Goal: Task Accomplishment & Management: Complete application form

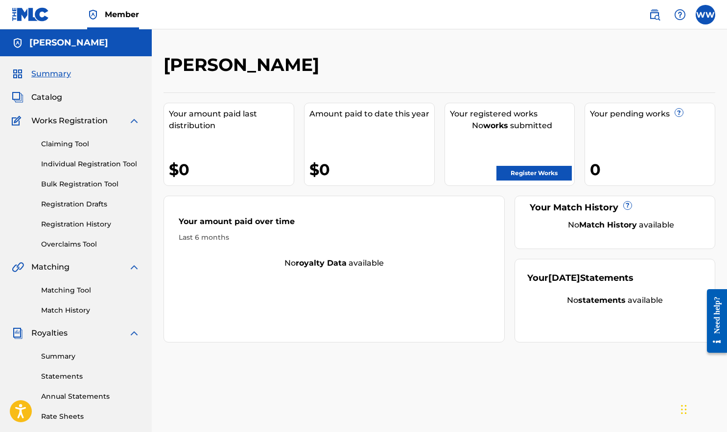
click at [94, 162] on link "Individual Registration Tool" at bounding box center [90, 164] width 99 height 10
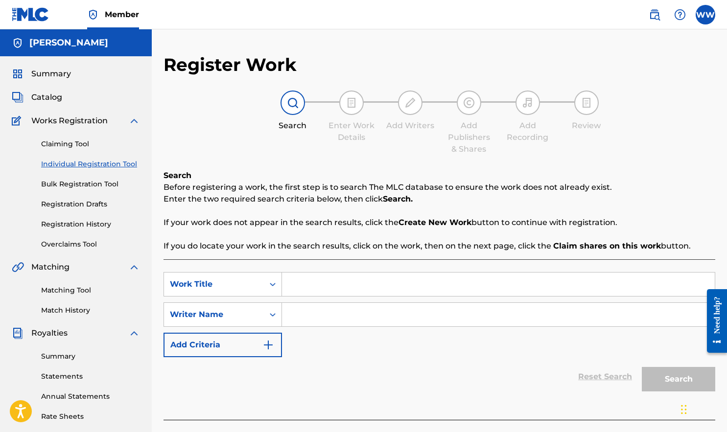
click at [306, 288] on input "Search Form" at bounding box center [498, 284] width 433 height 23
type input "SWEAT"
click at [322, 318] on input "Search Form" at bounding box center [498, 314] width 433 height 23
click at [274, 284] on icon "Search Form" at bounding box center [273, 285] width 10 height 10
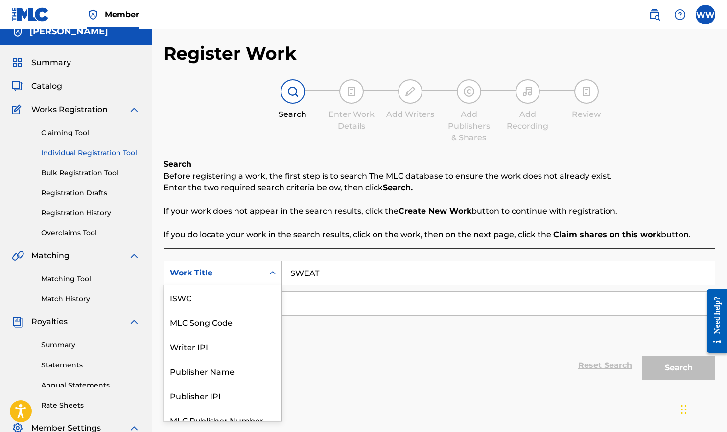
scroll to position [24, 0]
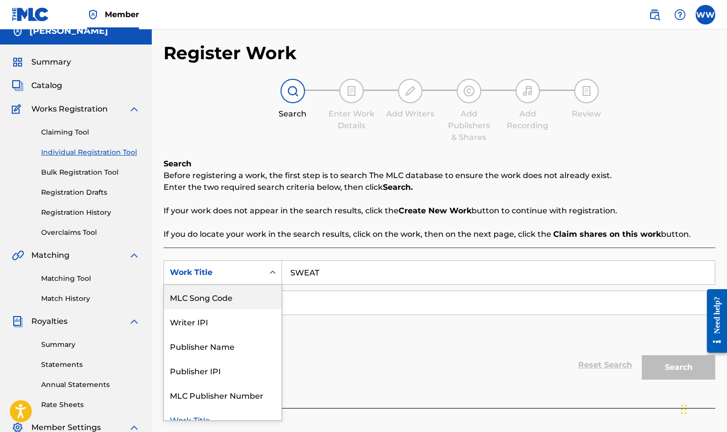
click at [301, 345] on div "SearchWithCriteria174b33c9-078b-4241-8bc6-4c492bfab6f7 MLC Song Code, 2 of 7. 7…" at bounding box center [440, 302] width 552 height 85
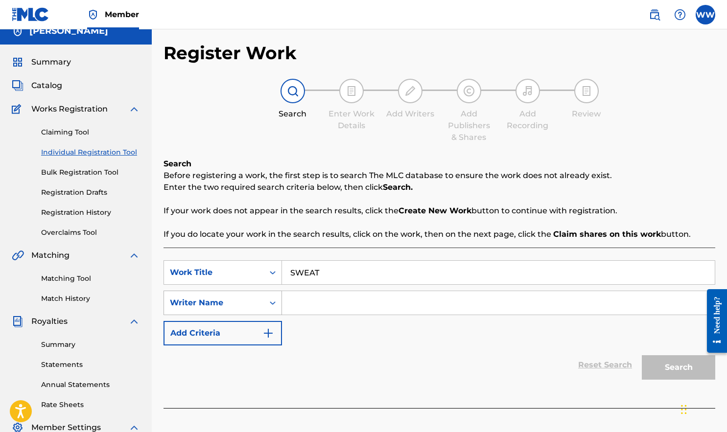
click at [272, 303] on icon "Search Form" at bounding box center [273, 303] width 10 height 10
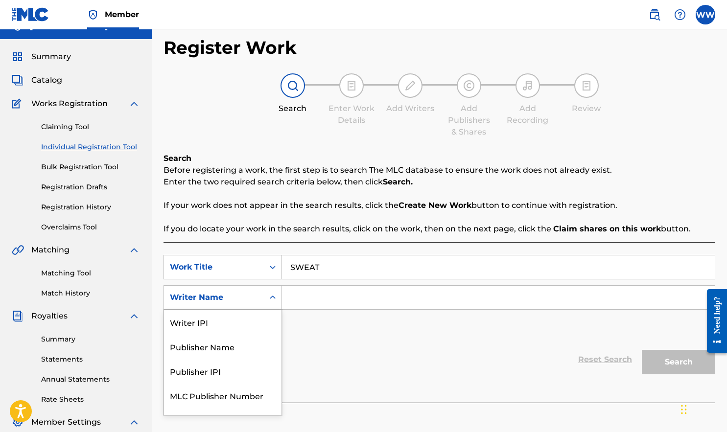
scroll to position [18, 0]
click at [221, 325] on div "Writer IPI" at bounding box center [222, 321] width 117 height 24
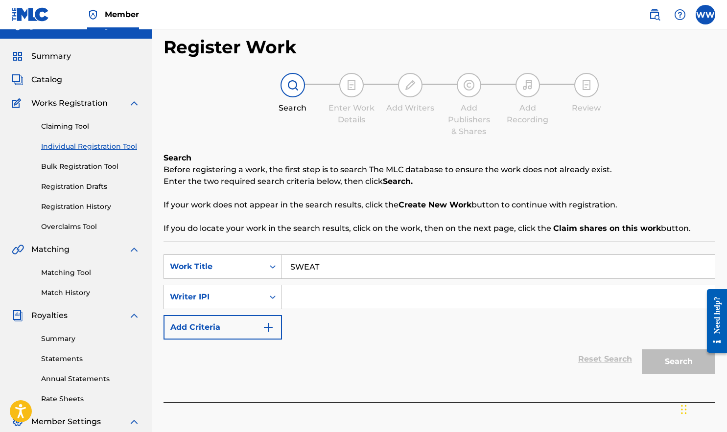
click at [311, 303] on input "Search Form" at bounding box center [498, 296] width 433 height 23
paste input "1242685256"
type input "1242685256"
click at [267, 330] on img "Search Form" at bounding box center [268, 328] width 12 height 12
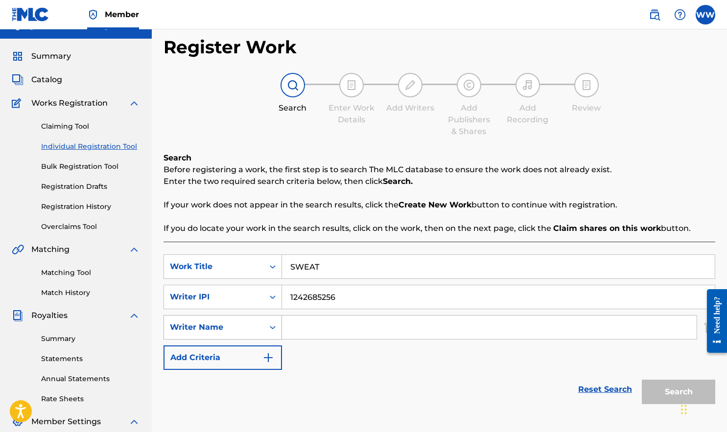
click at [276, 326] on icon "Search Form" at bounding box center [273, 328] width 10 height 10
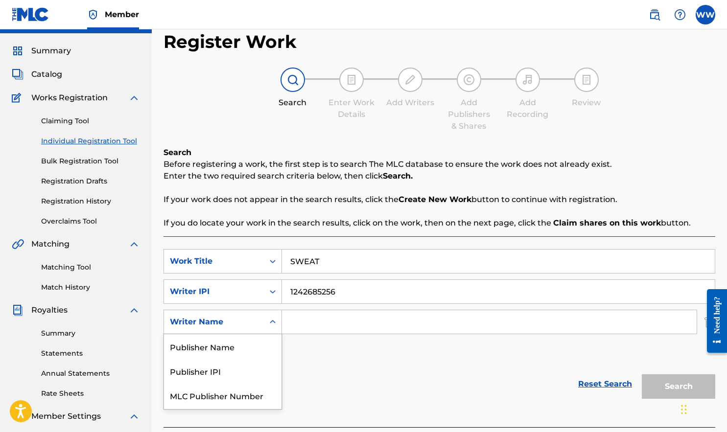
scroll to position [23, 0]
click at [257, 344] on div "Publisher Name" at bounding box center [222, 346] width 117 height 24
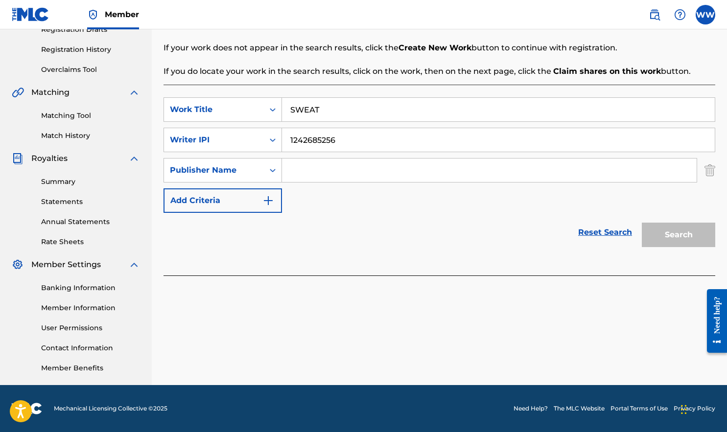
scroll to position [175, 0]
click at [596, 235] on link "Reset Search" at bounding box center [605, 233] width 64 height 22
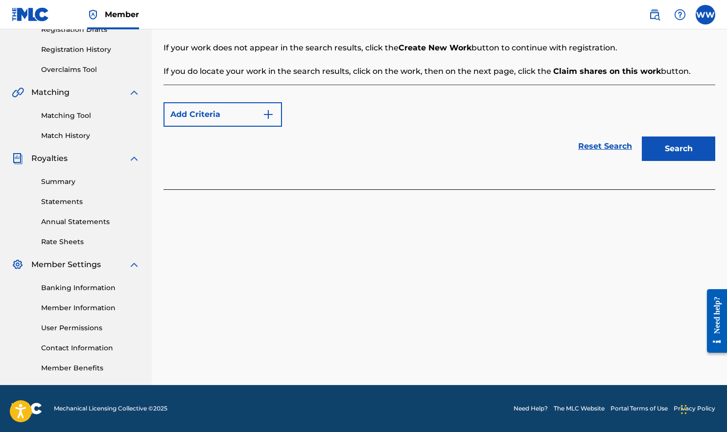
click at [270, 118] on img "Search Form" at bounding box center [268, 115] width 12 height 12
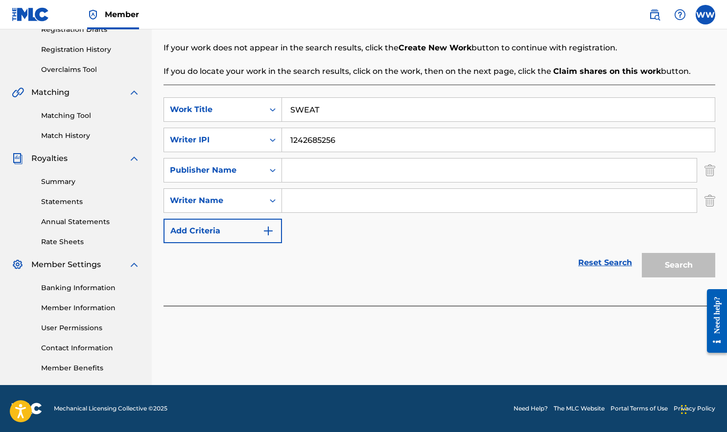
click at [701, 171] on img "Search Form" at bounding box center [709, 170] width 11 height 24
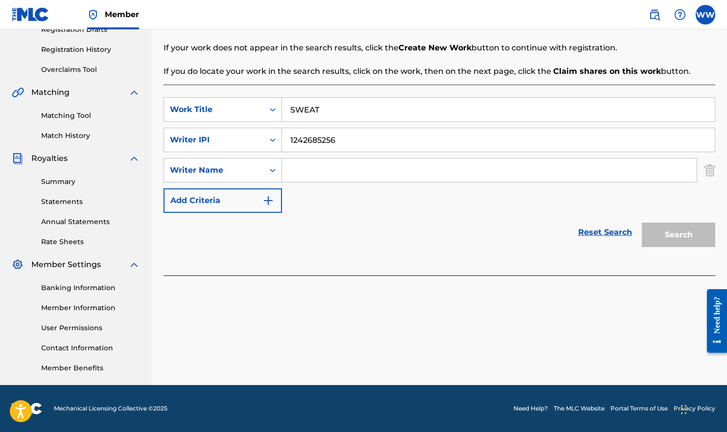
click at [383, 170] on input "Search Form" at bounding box center [489, 170] width 415 height 23
click at [701, 166] on img "Search Form" at bounding box center [709, 170] width 11 height 24
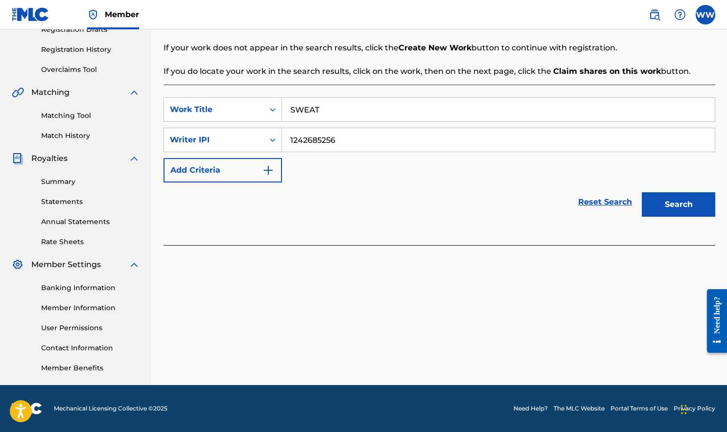
click at [692, 205] on button "Search" at bounding box center [678, 204] width 73 height 24
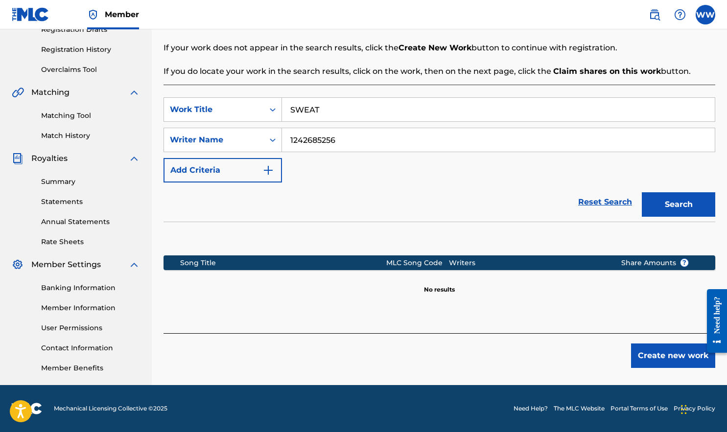
click at [679, 357] on button "Create new work" at bounding box center [673, 356] width 84 height 24
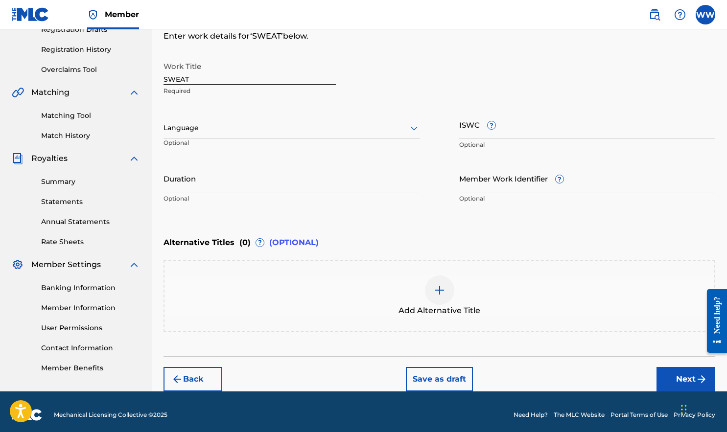
click at [412, 128] on icon at bounding box center [414, 129] width 7 height 4
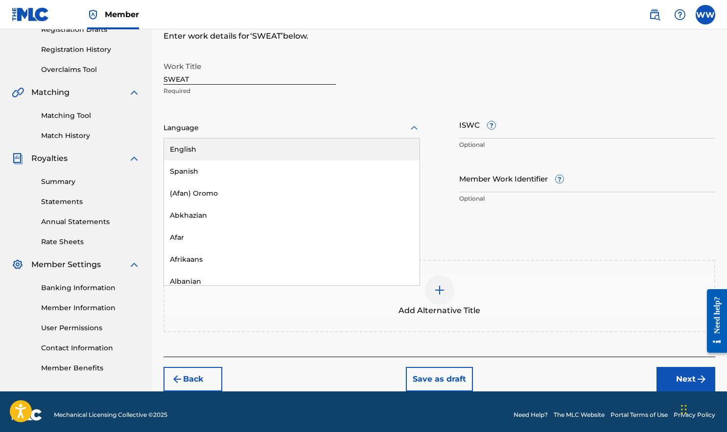
click at [249, 150] on div "English" at bounding box center [292, 150] width 256 height 22
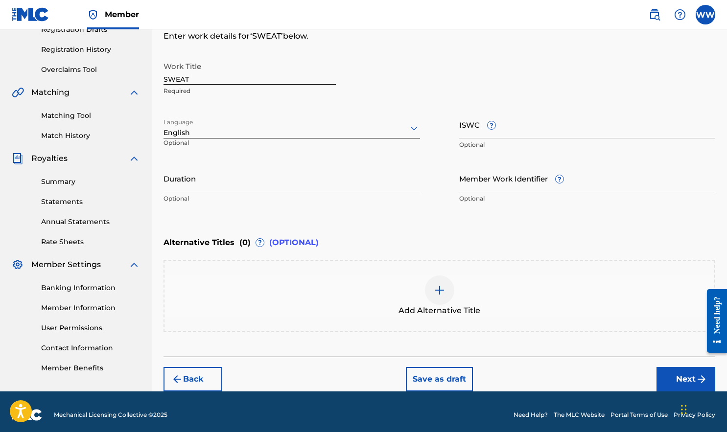
click at [237, 188] on input "Duration" at bounding box center [292, 178] width 257 height 28
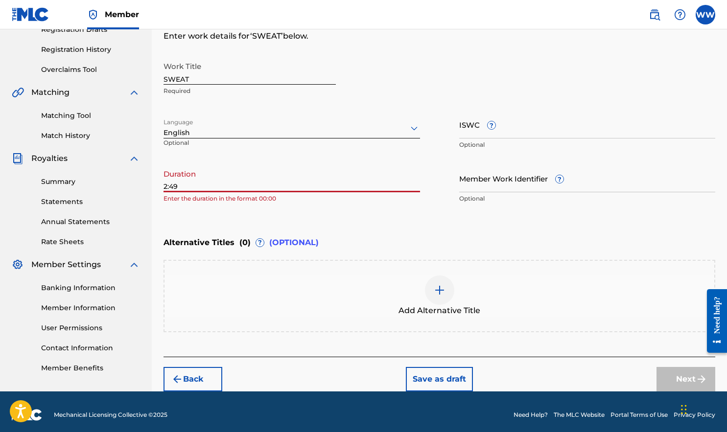
click at [528, 220] on div "Enter Work Details Enter work details for ‘ SWEAT ’ below. Work Title SWEAT Req…" at bounding box center [440, 113] width 552 height 237
click at [249, 188] on input "2:49" at bounding box center [292, 178] width 257 height 28
type input "2"
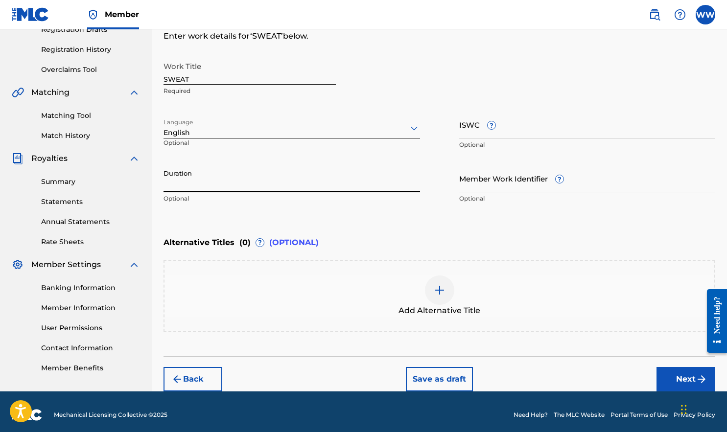
paste input "00:02:49"
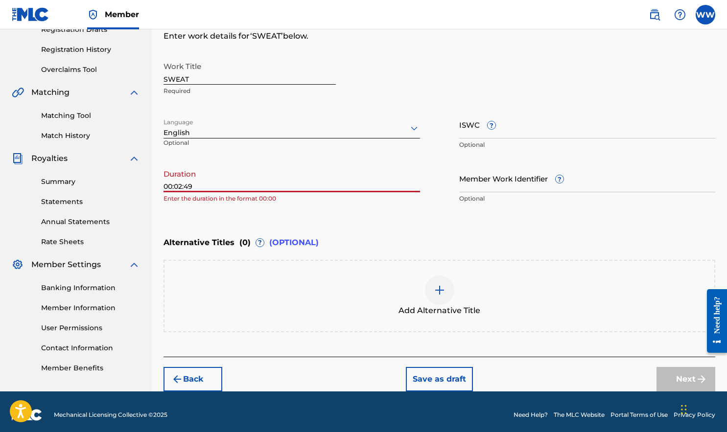
click at [484, 231] on div "Enter Work Details Enter work details for ‘ SWEAT ’ below. Work Title SWEAT Req…" at bounding box center [440, 113] width 552 height 237
click at [175, 187] on input "00:02:49" at bounding box center [292, 178] width 257 height 28
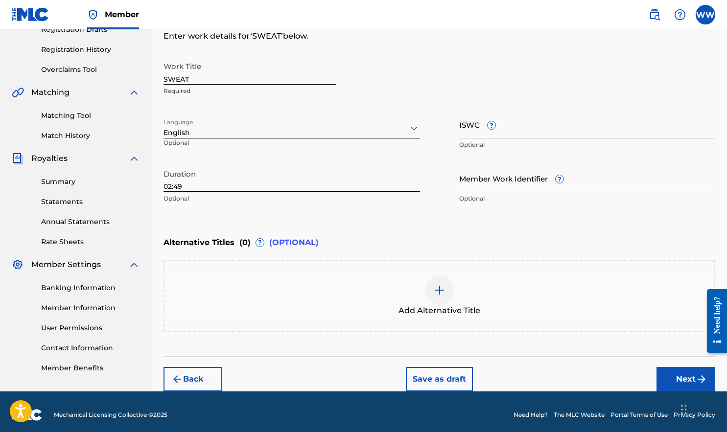
type input "02:49"
click at [522, 220] on div "Enter Work Details Enter work details for ‘ SWEAT ’ below. Work Title SWEAT Req…" at bounding box center [440, 113] width 552 height 237
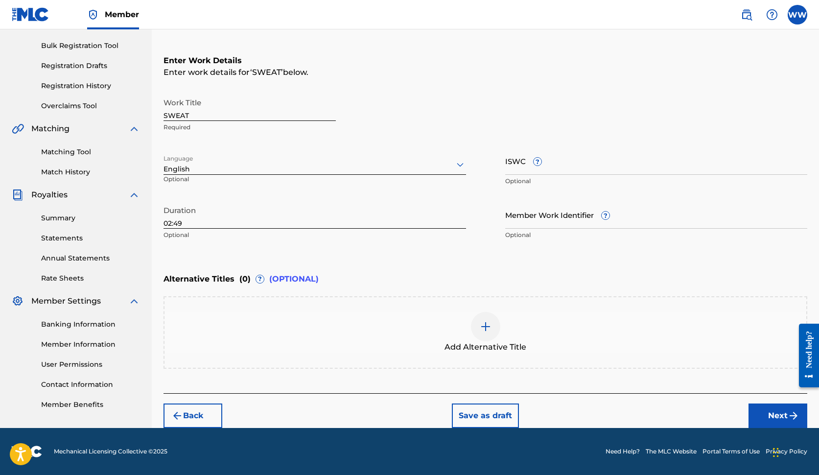
scroll to position [139, 0]
click at [701, 416] on button "Next" at bounding box center [778, 415] width 59 height 24
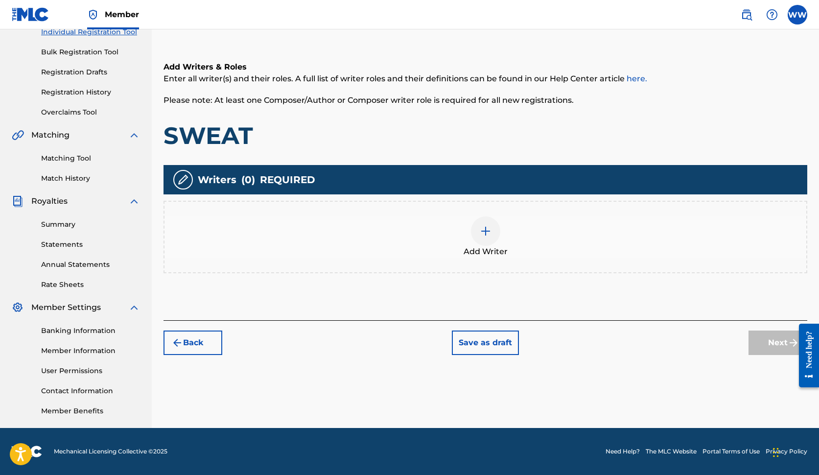
click at [488, 234] on img at bounding box center [486, 231] width 12 height 12
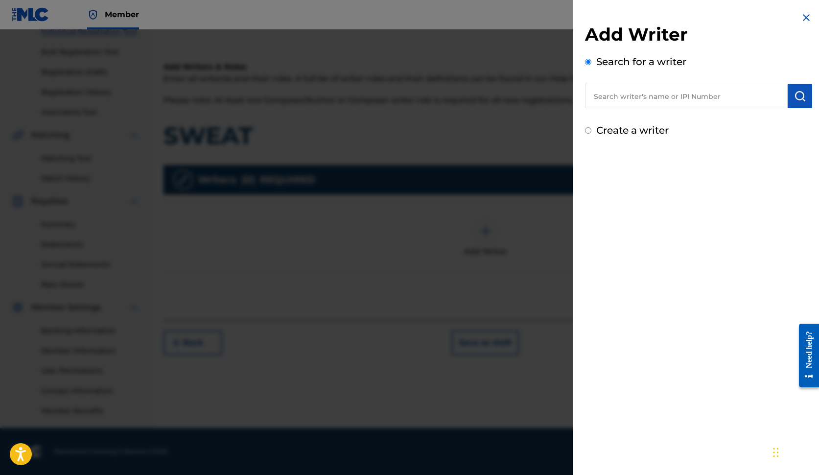
click at [684, 102] on input "text" at bounding box center [686, 96] width 203 height 24
click at [672, 119] on div "[PERSON_NAME]" at bounding box center [686, 119] width 202 height 18
click at [624, 98] on input "[PERSON_NAME]" at bounding box center [686, 96] width 203 height 24
type input "[PERSON_NAME]"
click at [694, 169] on div "Add Writer Search for a writer [PERSON_NAME] Create a writer" at bounding box center [698, 237] width 251 height 475
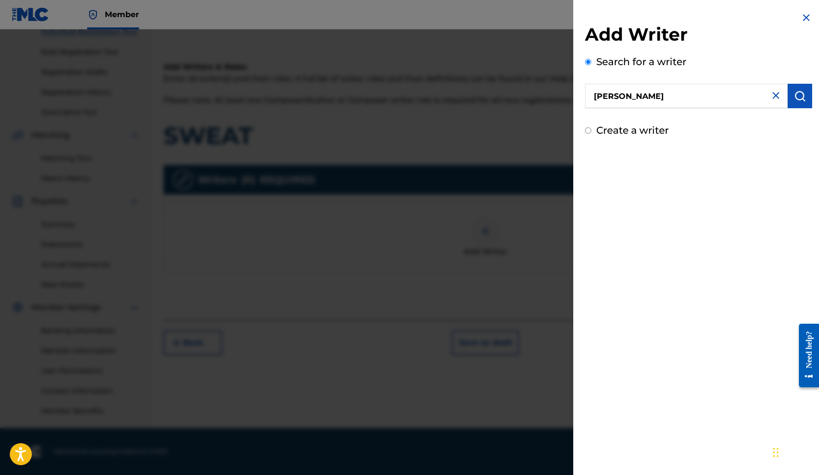
click at [701, 101] on img "submit" at bounding box center [800, 96] width 12 height 12
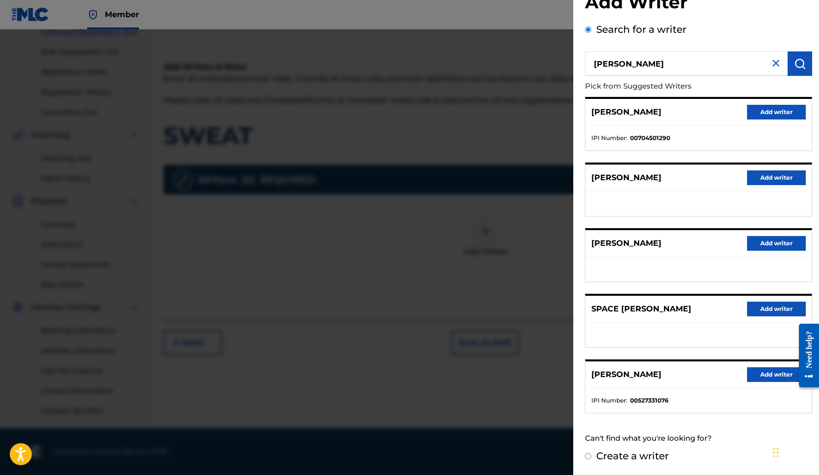
scroll to position [32, 0]
click at [608, 455] on label "Create a writer" at bounding box center [632, 456] width 72 height 12
radio input "true"
click at [591, 455] on input "Create a writer" at bounding box center [588, 456] width 6 height 6
radio input "false"
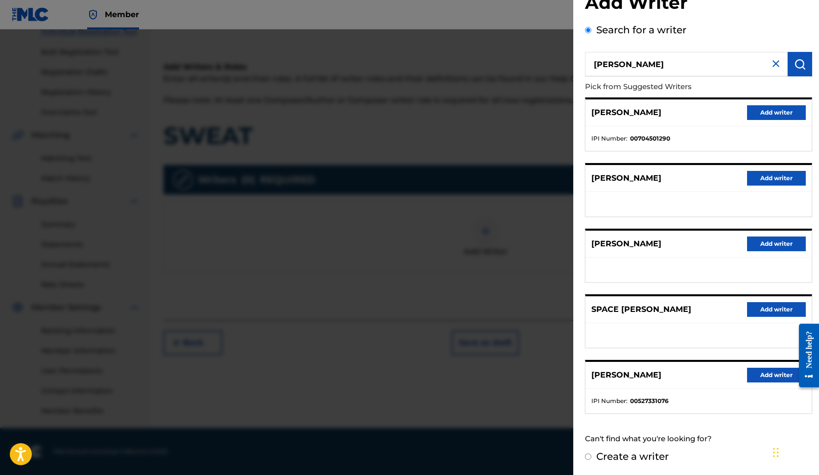
radio input "true"
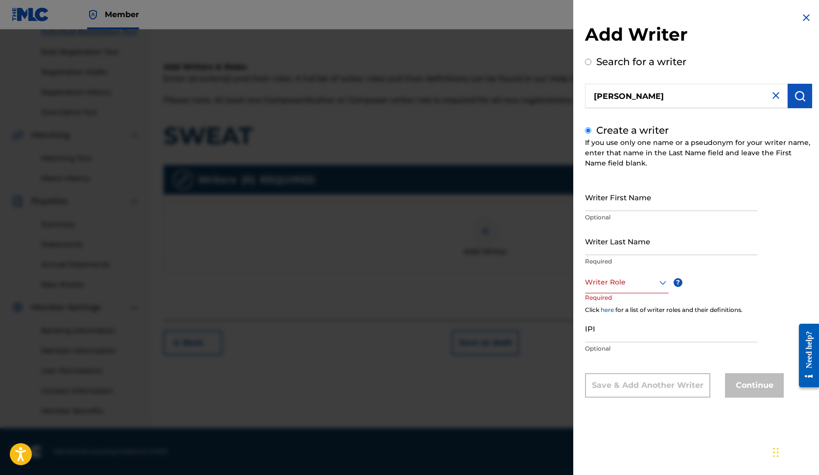
scroll to position [0, 0]
click at [621, 201] on input "Writer First Name" at bounding box center [671, 197] width 172 height 28
type input "[PERSON_NAME]"
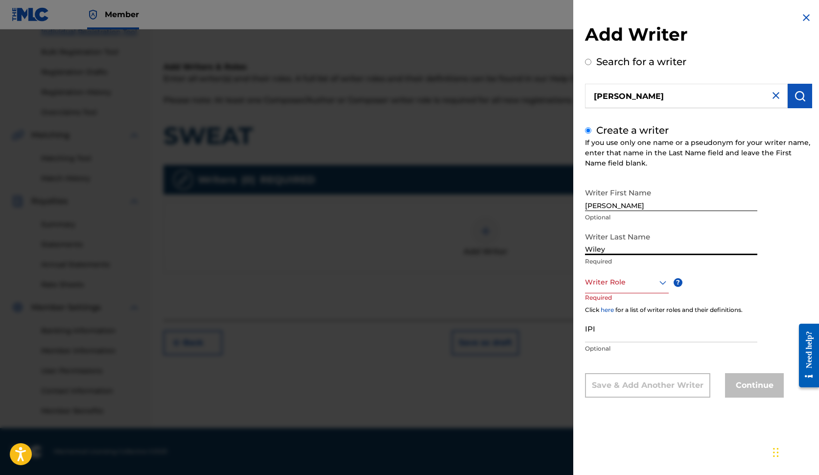
type input "Wiley"
click at [701, 278] on div "Writer First Name [PERSON_NAME] Optional Writer Last Name [PERSON_NAME] Require…" at bounding box center [698, 290] width 227 height 214
click at [662, 283] on icon at bounding box center [663, 283] width 12 height 12
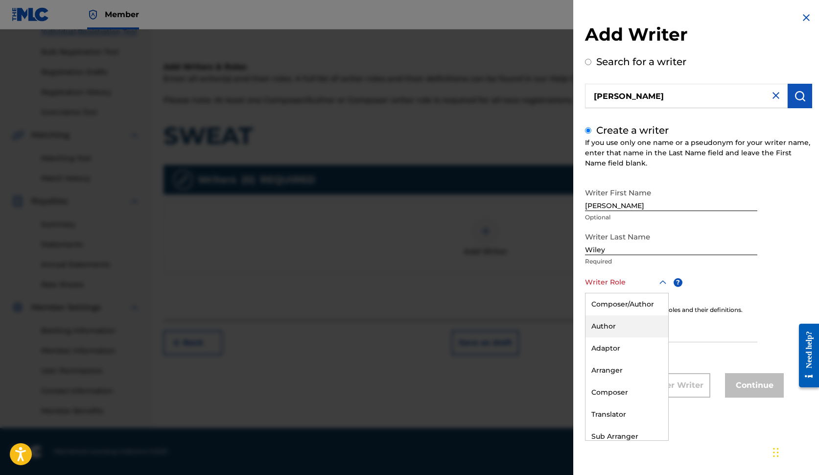
click at [622, 328] on div "Author" at bounding box center [626, 326] width 83 height 22
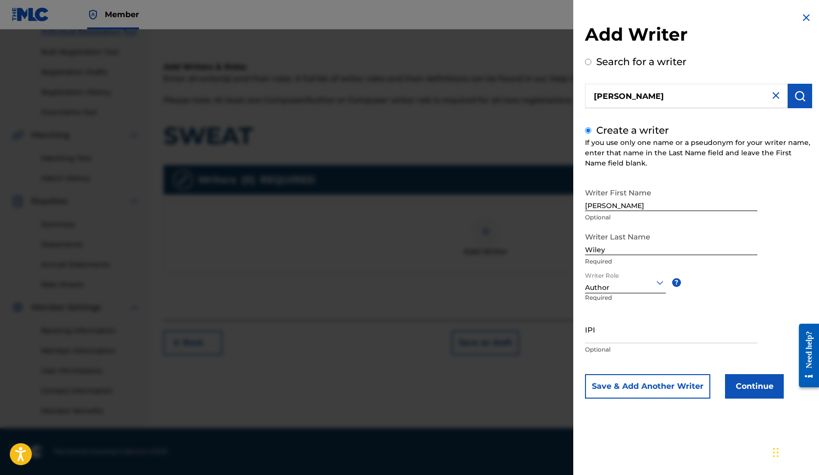
click at [610, 339] on input "IPI" at bounding box center [671, 329] width 172 height 28
paste input "1242685256"
type input "1242685256"
click at [701, 388] on button "Continue" at bounding box center [754, 386] width 59 height 24
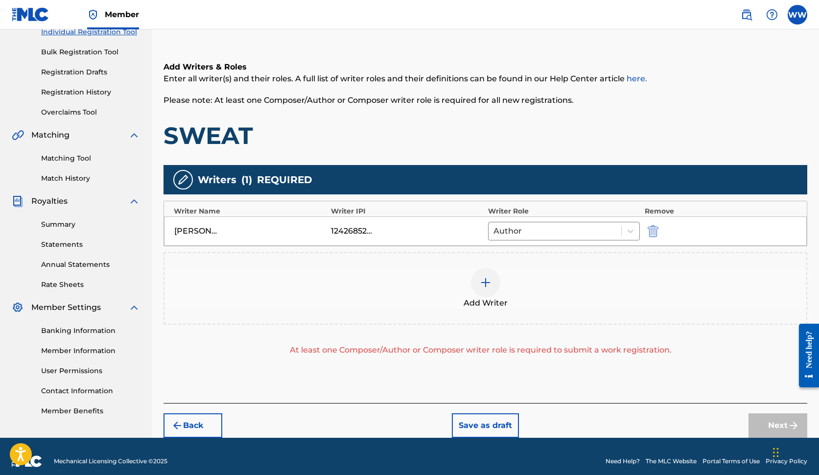
click at [562, 369] on div "Add Writers & Roles Enter all writer(s) and their roles. A full list of writer …" at bounding box center [486, 220] width 644 height 365
click at [380, 365] on div "Add Writers & Roles Enter all writer(s) and their roles. A full list of writer …" at bounding box center [486, 220] width 644 height 365
click at [483, 288] on div at bounding box center [485, 282] width 29 height 29
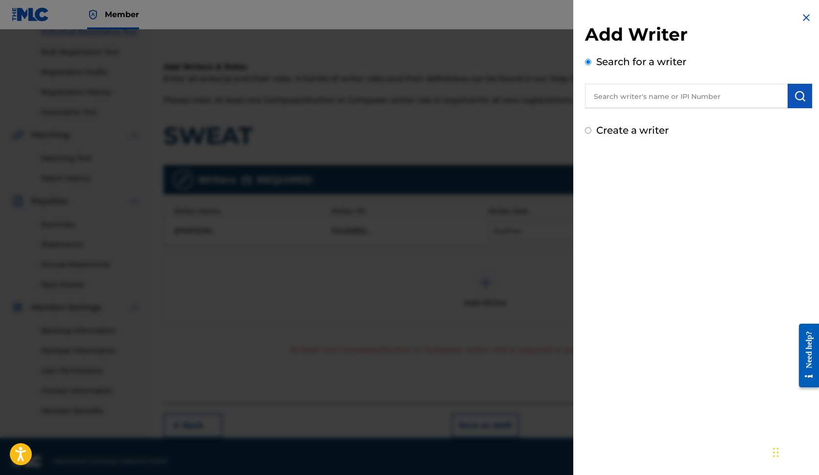
click at [701, 14] on img at bounding box center [806, 18] width 12 height 12
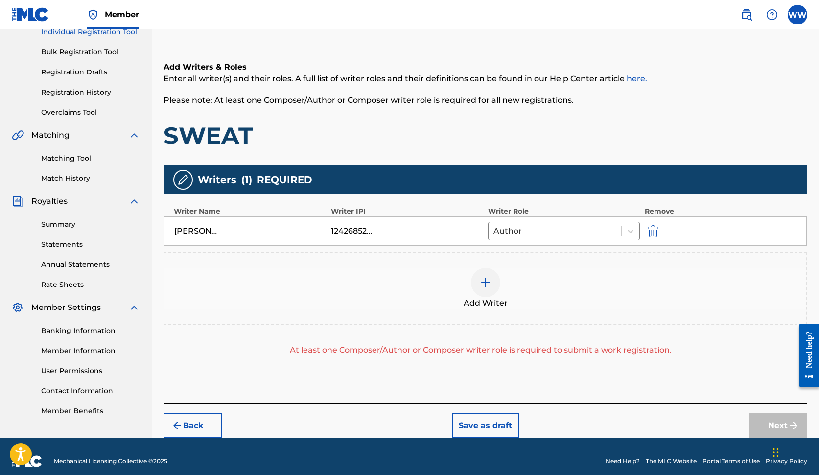
click at [485, 283] on img at bounding box center [486, 283] width 12 height 12
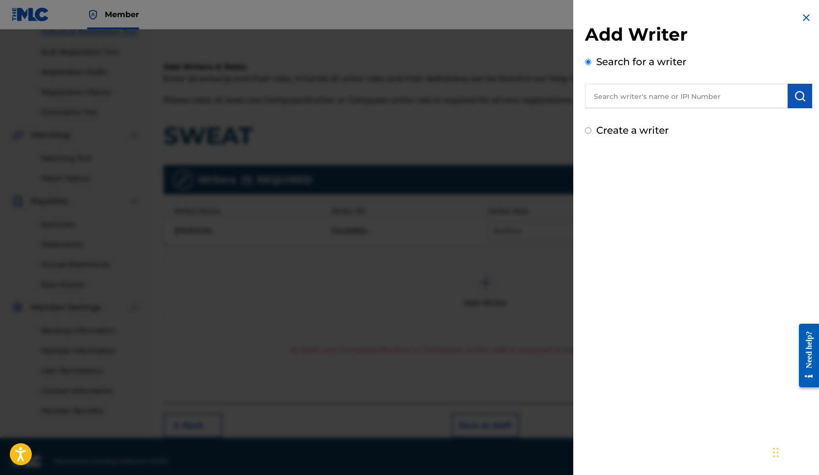
click at [625, 94] on input "text" at bounding box center [686, 96] width 203 height 24
type input "[PERSON_NAME]"
click at [608, 131] on label "Create a writer" at bounding box center [632, 130] width 72 height 12
radio input "true"
click at [591, 131] on input "Create a writer" at bounding box center [588, 130] width 6 height 6
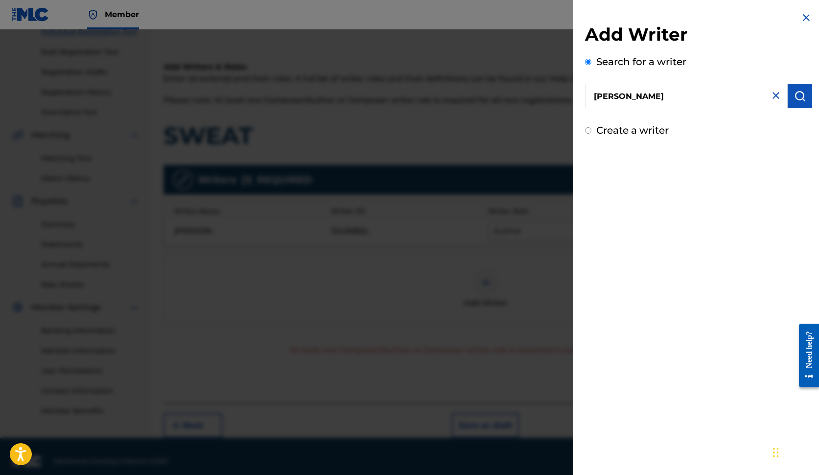
radio input "false"
radio input "true"
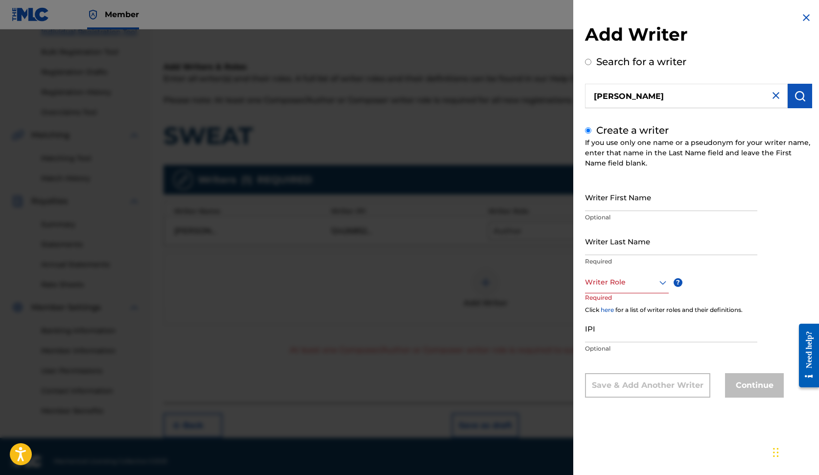
click at [616, 202] on input "Writer First Name" at bounding box center [671, 197] width 172 height 28
type input "[PERSON_NAME]"
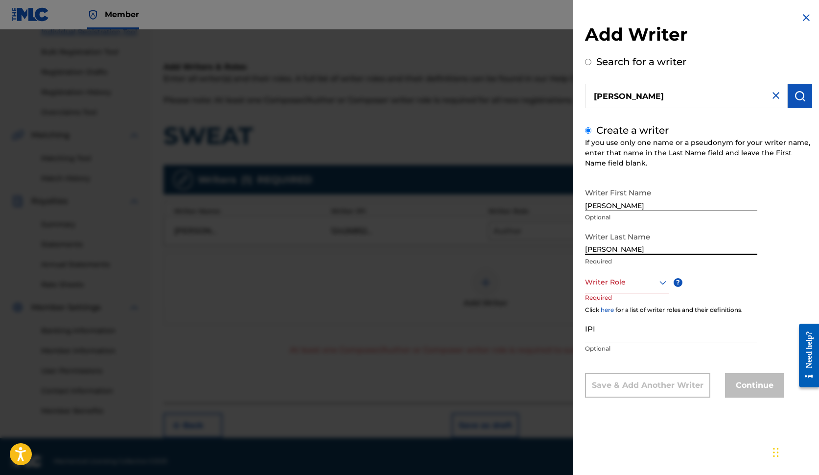
type input "[PERSON_NAME]"
click at [661, 285] on icon at bounding box center [663, 283] width 12 height 12
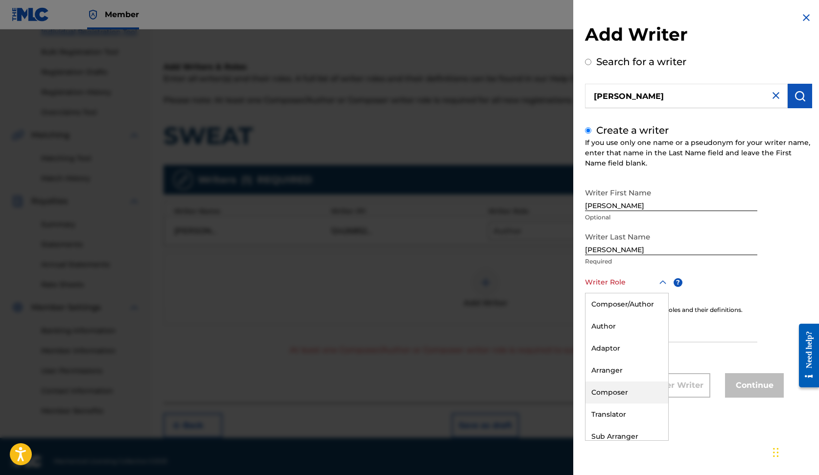
click at [615, 389] on div "Composer" at bounding box center [626, 392] width 83 height 22
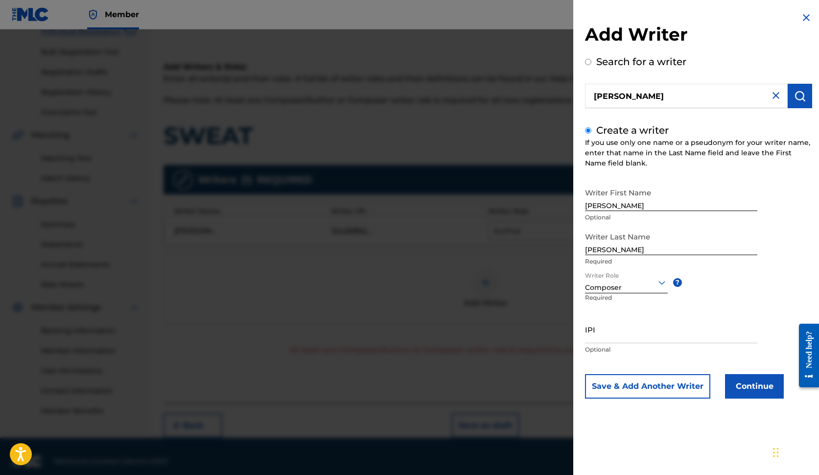
click at [659, 282] on icon at bounding box center [661, 283] width 7 height 4
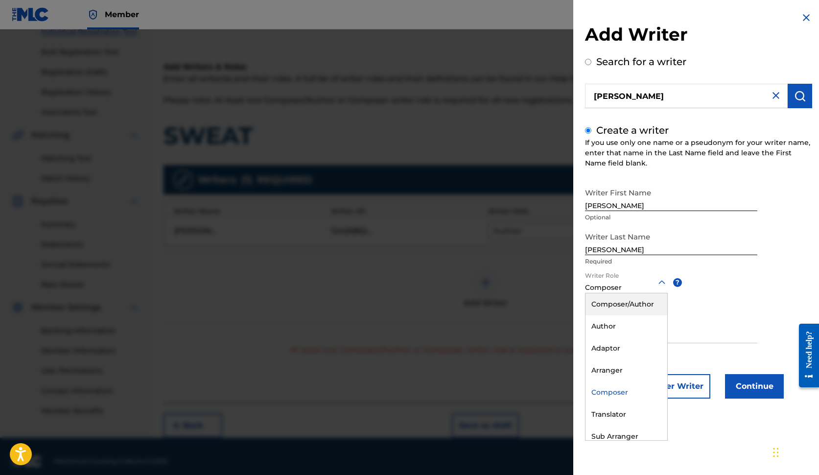
click at [644, 303] on div "Composer/Author" at bounding box center [626, 304] width 82 height 22
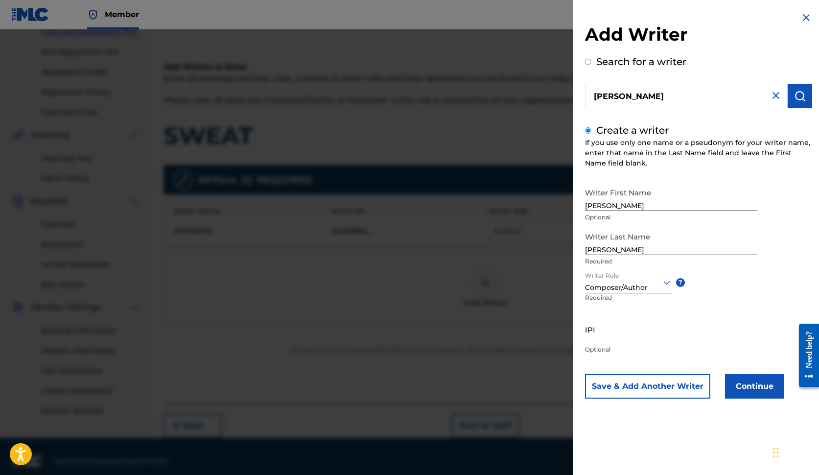
type input "z"
click at [601, 340] on input "IPI" at bounding box center [671, 329] width 172 height 28
type input "482445835"
click at [701, 386] on button "Continue" at bounding box center [754, 386] width 59 height 24
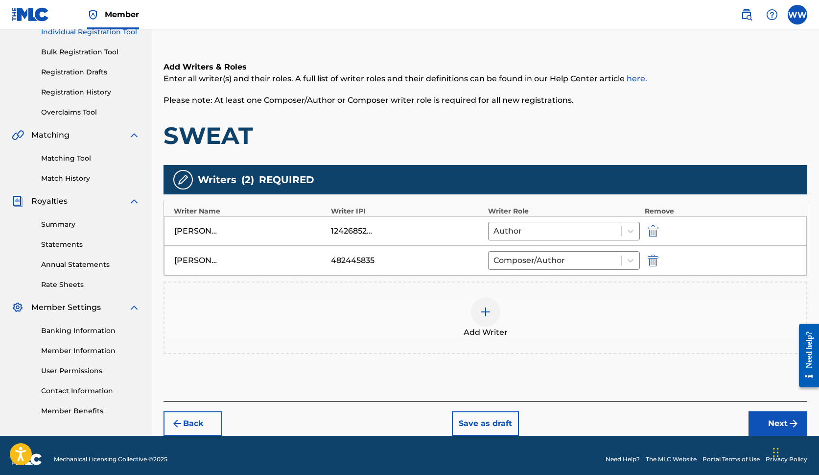
click at [701, 431] on button "Next" at bounding box center [778, 423] width 59 height 24
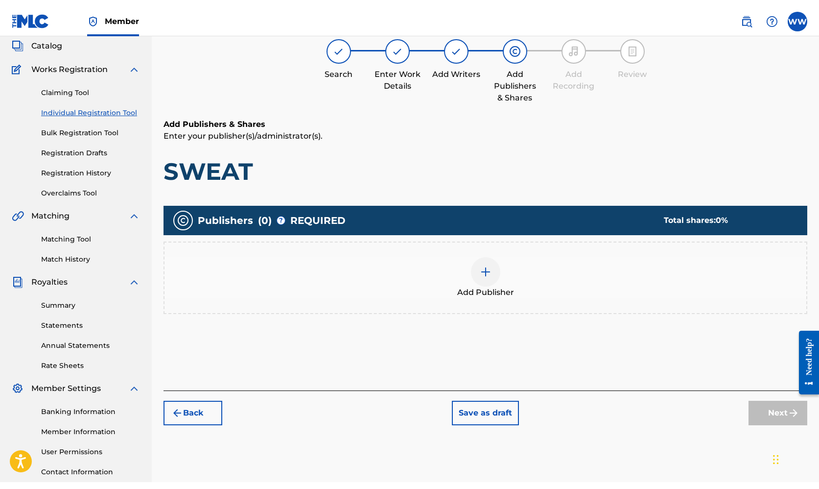
scroll to position [44, 0]
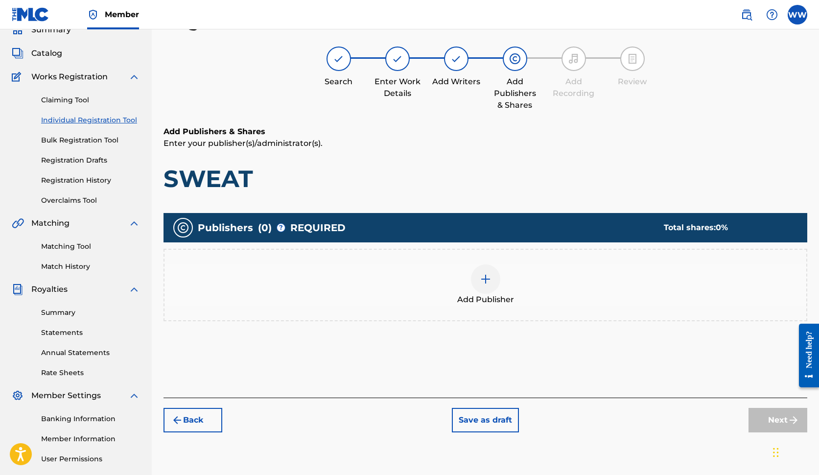
click at [701, 135] on h6 "Add Publishers & Shares" at bounding box center [486, 132] width 644 height 12
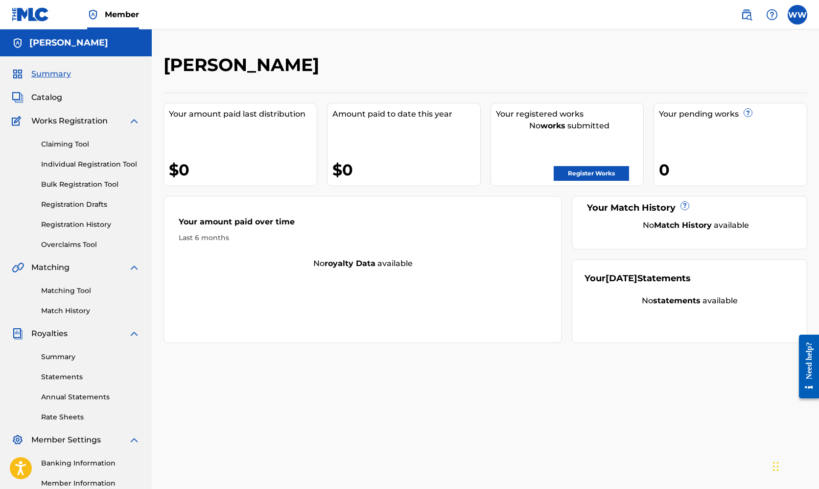
scroll to position [44, 0]
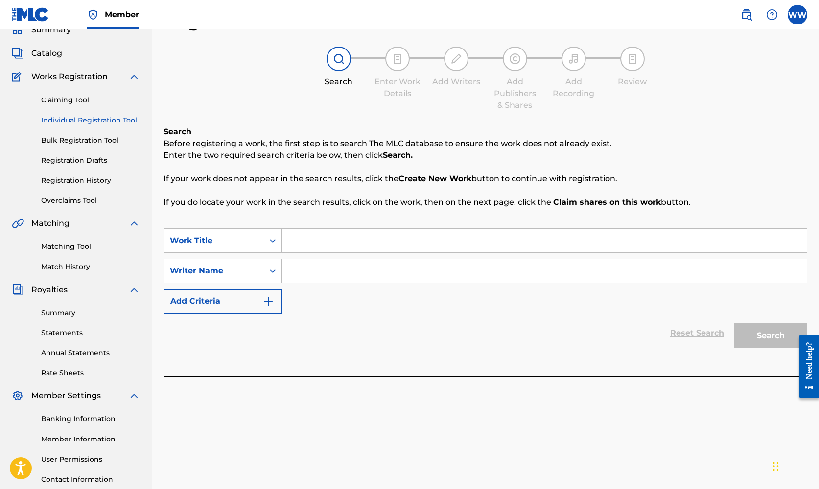
click at [224, 80] on div "Search Enter Work Details Add Writers Add Publishers & Shares Add Recording Rev…" at bounding box center [486, 79] width 644 height 65
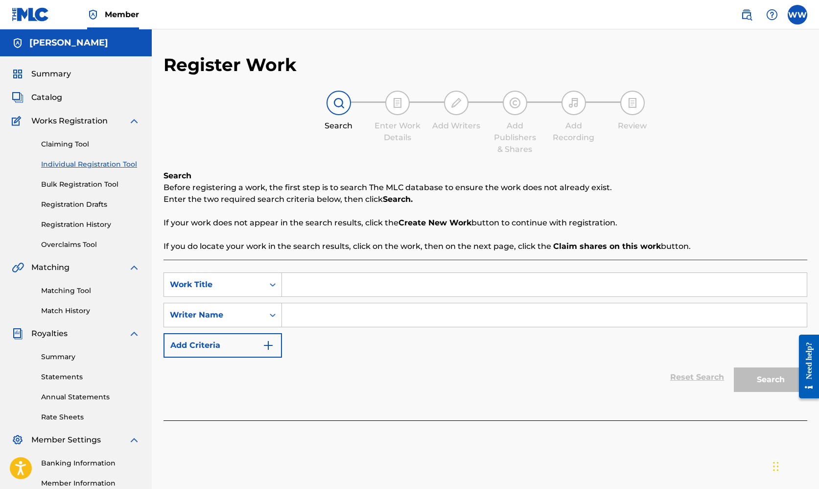
scroll to position [0, 0]
click at [328, 287] on input "Search Form" at bounding box center [544, 284] width 525 height 23
type input "sweat"
click at [274, 314] on icon "Search Form" at bounding box center [273, 314] width 6 height 3
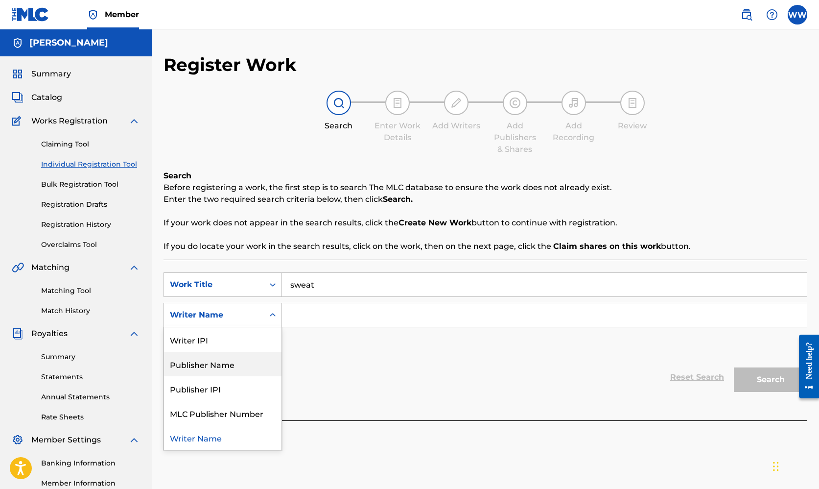
click at [220, 362] on div "Publisher Name" at bounding box center [222, 363] width 117 height 24
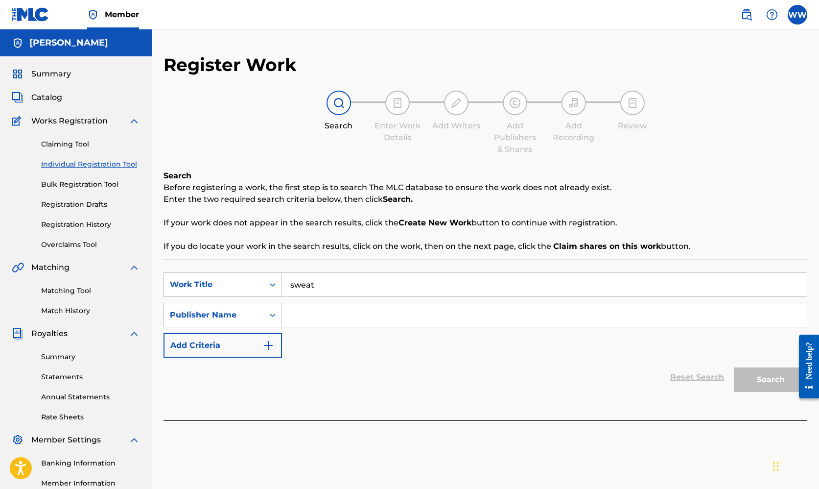
click at [315, 316] on input "Search Form" at bounding box center [544, 314] width 525 height 23
click at [273, 314] on icon "Search Form" at bounding box center [273, 315] width 10 height 10
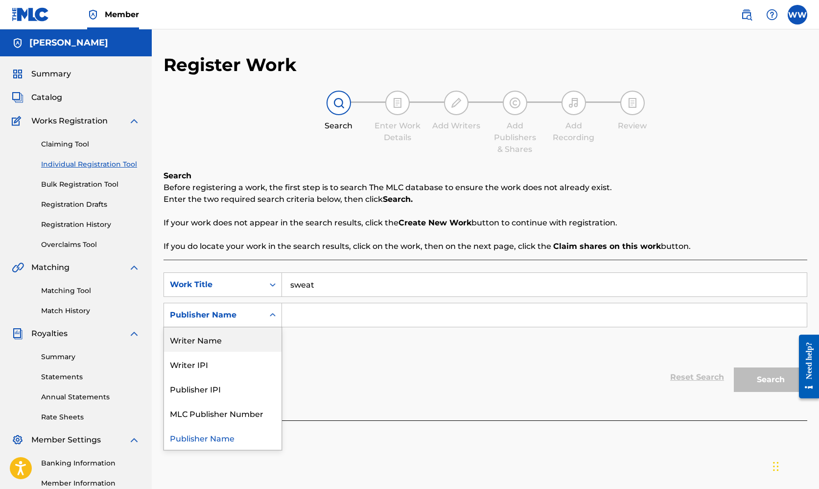
click at [701, 161] on div "Register Work Search Enter Work Details Add Writers Add Publishers & Shares Add…" at bounding box center [486, 242] width 644 height 376
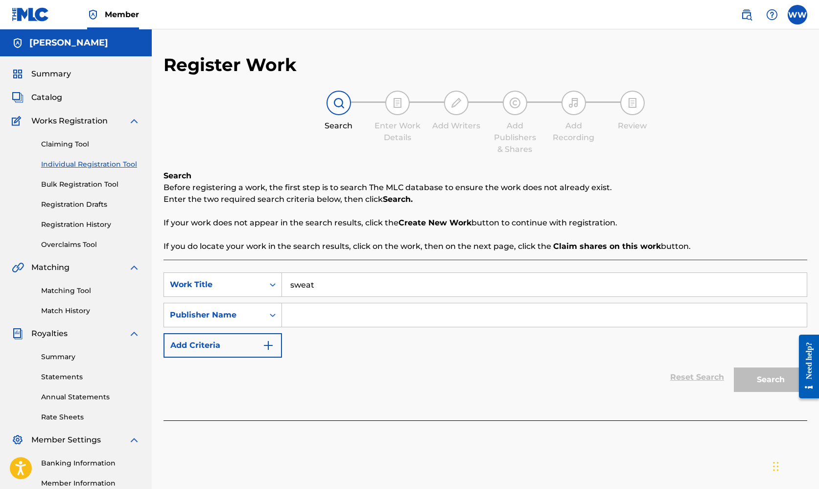
click at [329, 312] on input "Search Form" at bounding box center [544, 314] width 525 height 23
type input "W"
type input "4"
click at [271, 313] on icon "Search Form" at bounding box center [273, 315] width 10 height 10
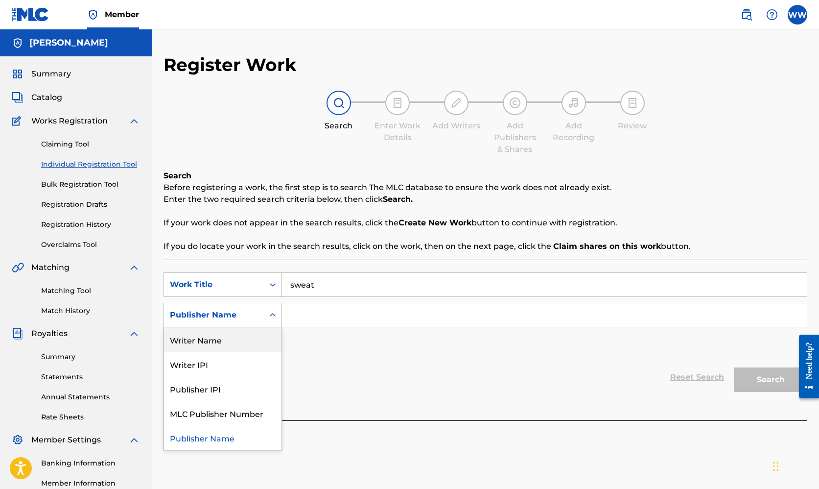
click at [226, 339] on div "Writer Name" at bounding box center [222, 339] width 117 height 24
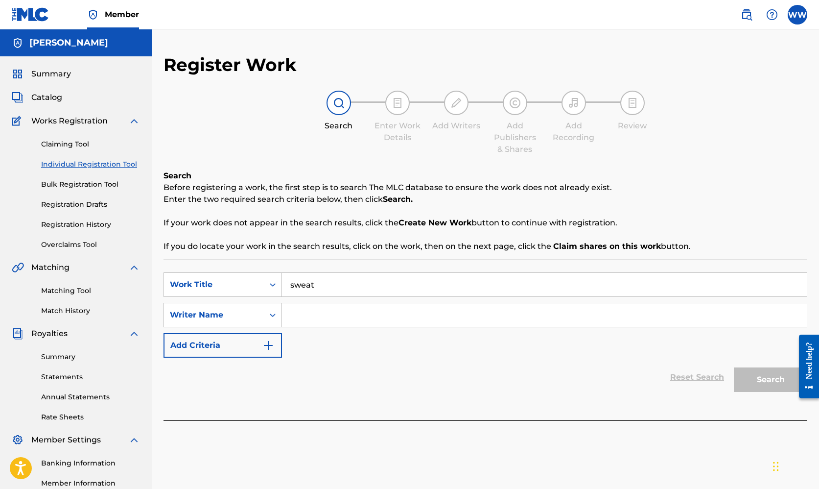
click at [351, 315] on input "Search Form" at bounding box center [544, 314] width 525 height 23
type input "[PERSON_NAME]"
click at [701, 382] on button "Search" at bounding box center [770, 379] width 73 height 24
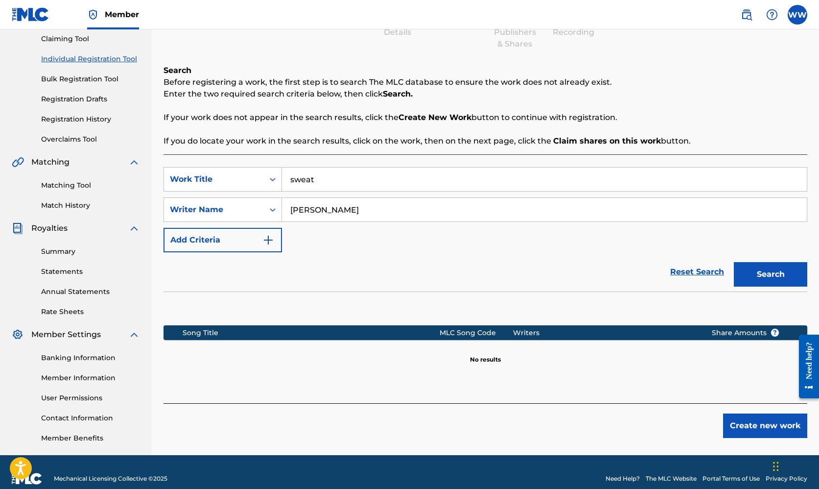
scroll to position [107, 0]
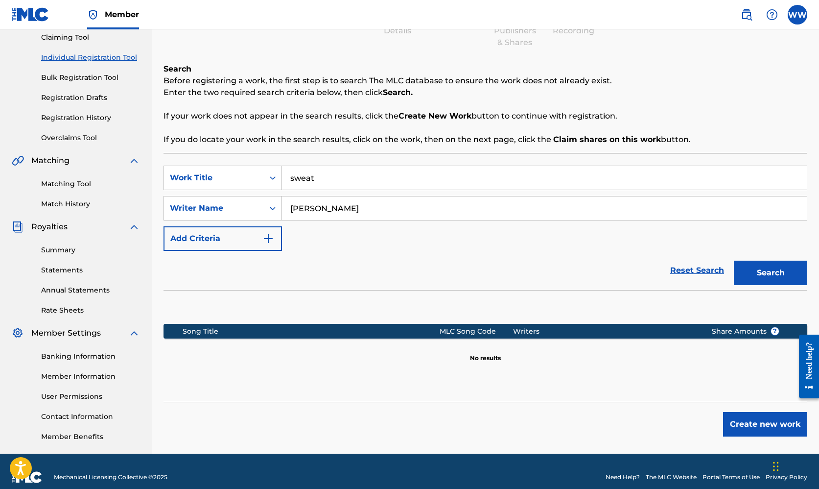
click at [701, 421] on button "Create new work" at bounding box center [765, 424] width 84 height 24
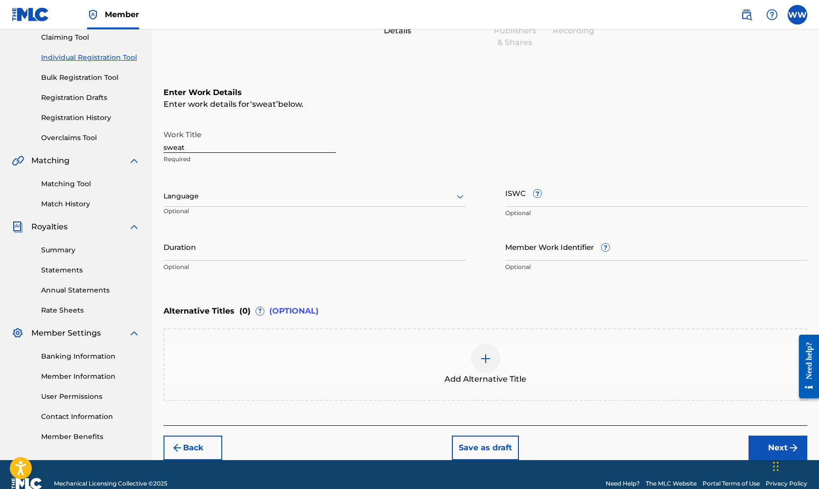
click at [460, 199] on icon at bounding box center [460, 196] width 12 height 12
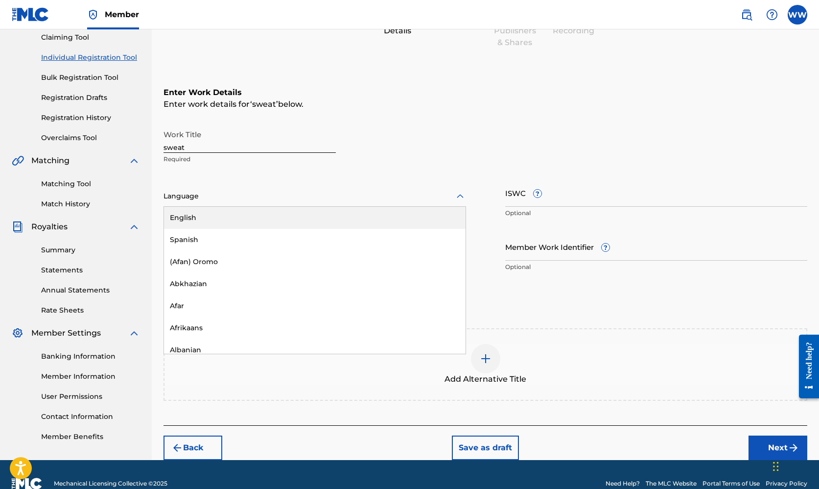
click at [259, 217] on div "English" at bounding box center [315, 218] width 302 height 22
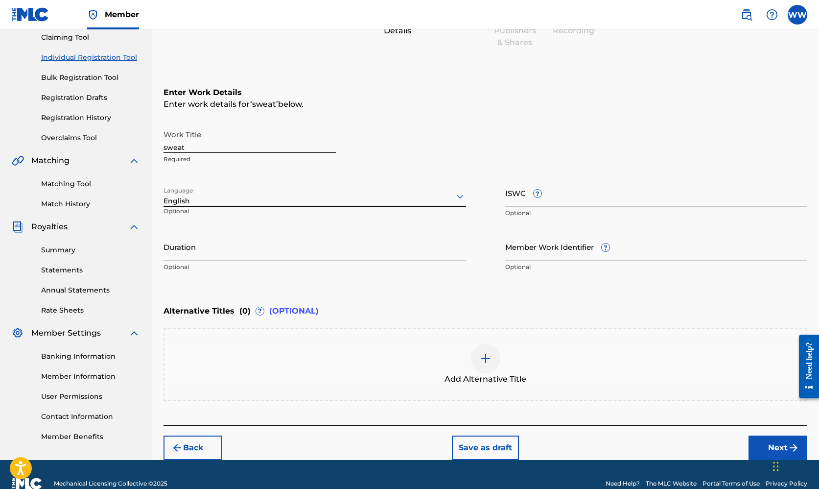
click at [415, 250] on input "Duration" at bounding box center [315, 247] width 303 height 28
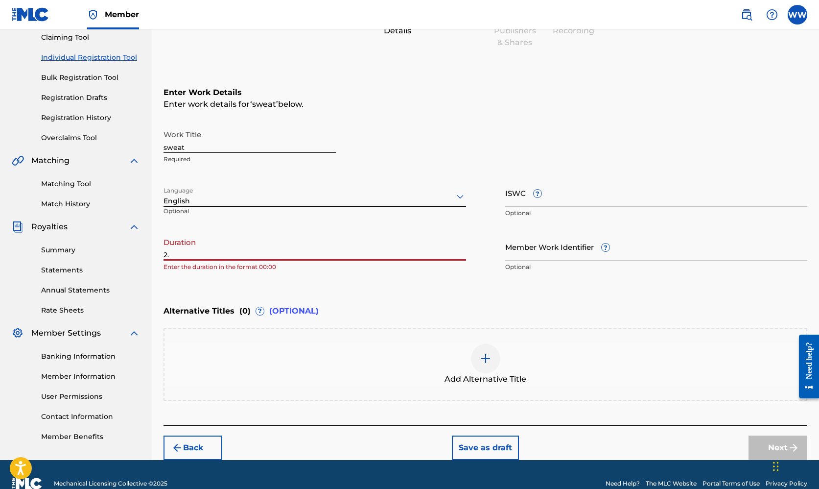
type input "2"
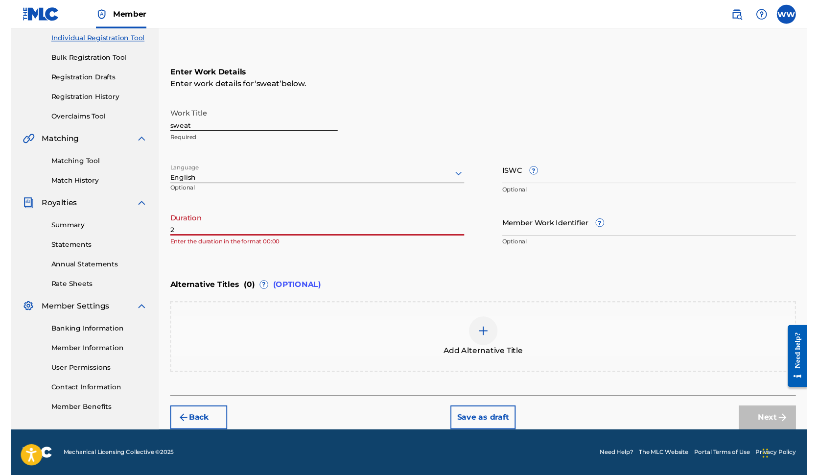
scroll to position [125, 0]
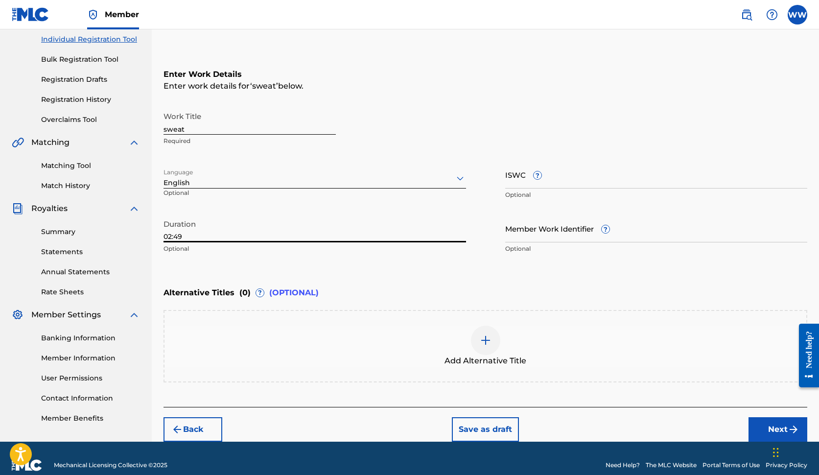
type input "02:49"
click at [572, 235] on input "Member Work Identifier ?" at bounding box center [656, 228] width 303 height 28
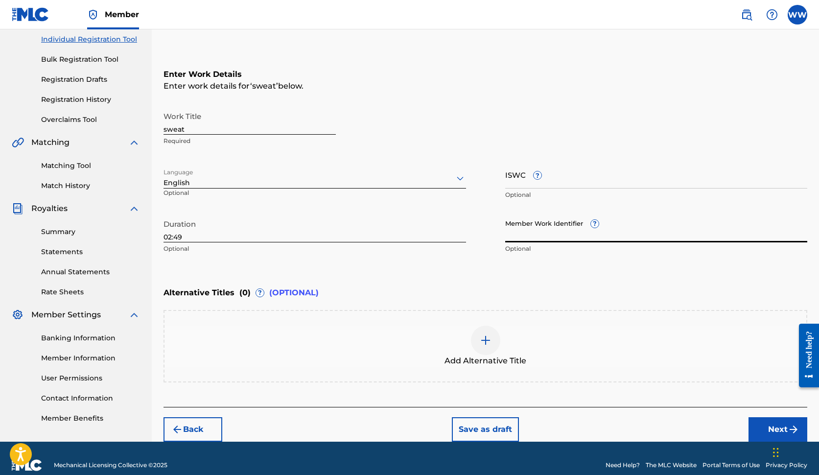
paste input "1242685256"
type input "1242685256"
click at [566, 293] on div "Alternative Titles ( 0 ) ? (OPTIONAL)" at bounding box center [486, 293] width 644 height 22
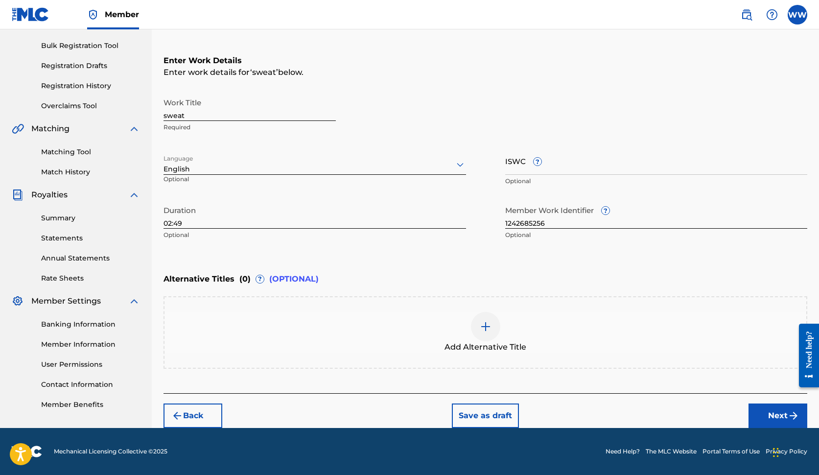
scroll to position [139, 0]
click at [701, 416] on button "Next" at bounding box center [778, 415] width 59 height 24
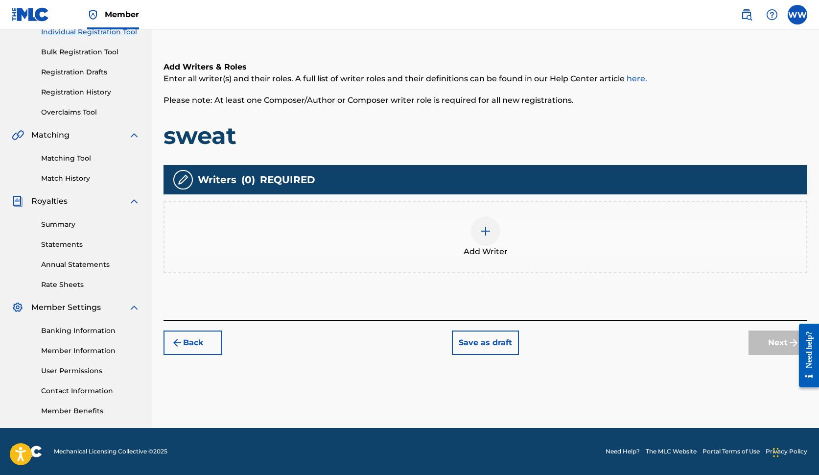
scroll to position [132, 0]
click at [491, 229] on img at bounding box center [486, 231] width 12 height 12
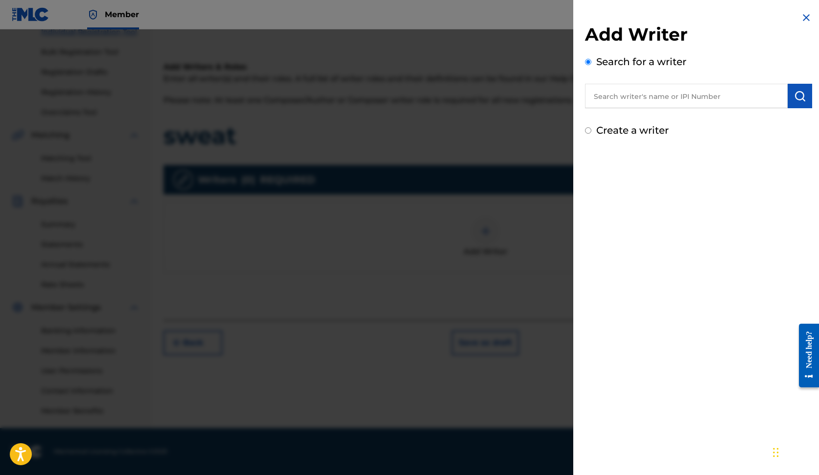
click at [688, 91] on input "text" at bounding box center [686, 96] width 203 height 24
type input "[PERSON_NAME]"
click at [634, 130] on label "Create a writer" at bounding box center [632, 130] width 72 height 12
radio input "true"
click at [591, 130] on input "Create a writer" at bounding box center [588, 130] width 6 height 6
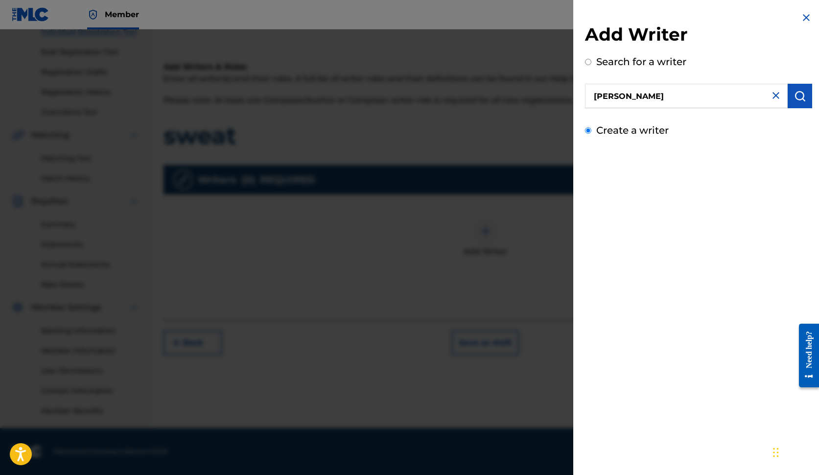
radio input "false"
radio input "true"
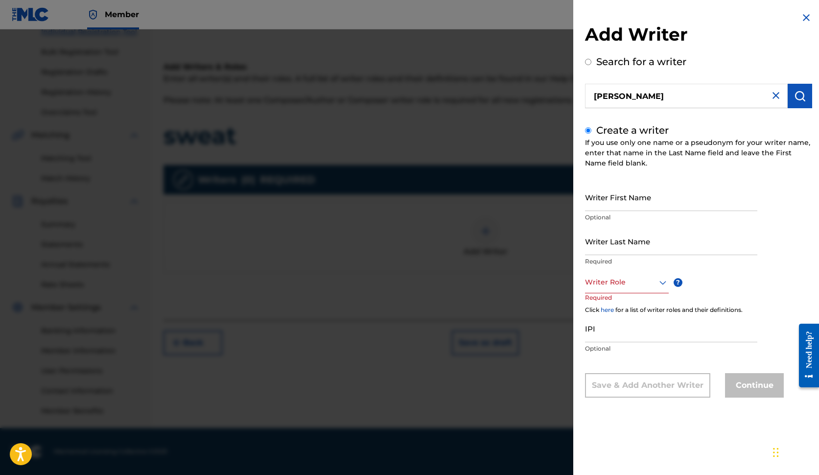
click at [613, 200] on input "Writer First Name" at bounding box center [671, 197] width 172 height 28
type input "[PERSON_NAME]"
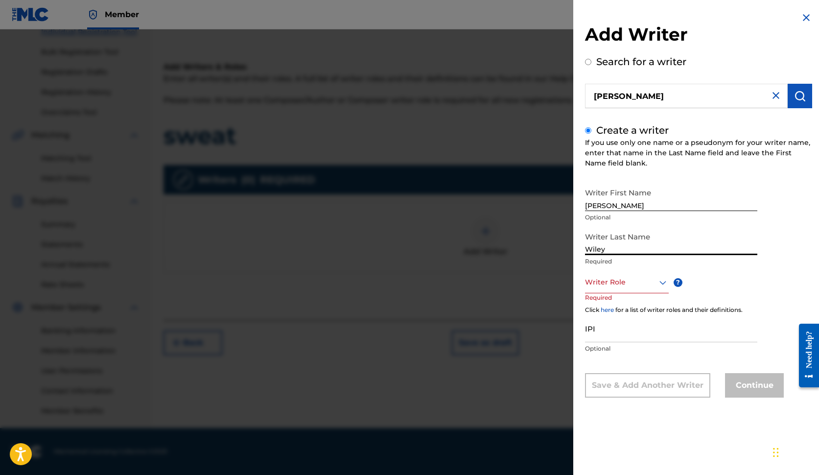
type input "Wiley"
click at [662, 281] on icon at bounding box center [663, 283] width 12 height 12
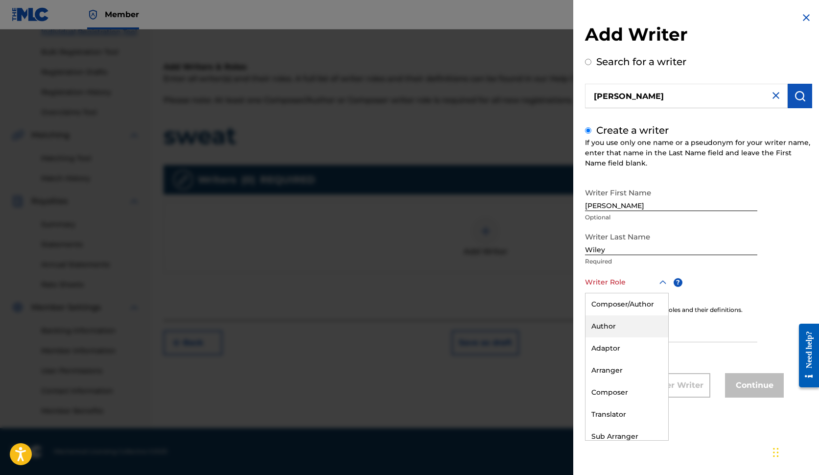
click at [613, 326] on div "Author" at bounding box center [626, 326] width 83 height 22
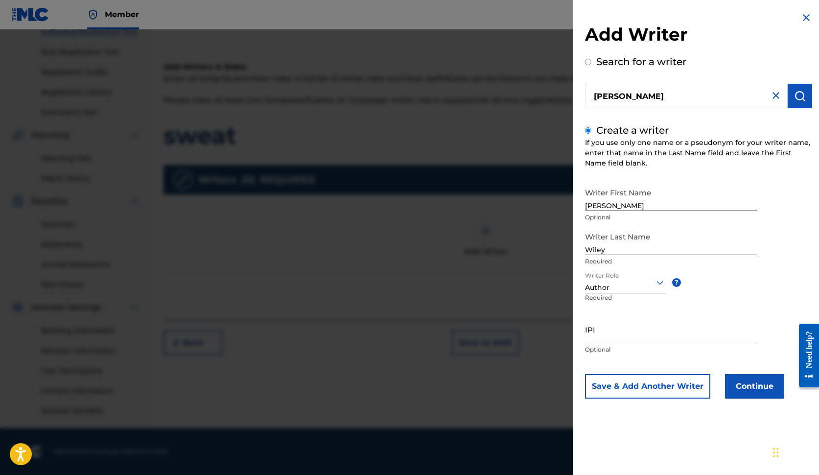
click at [601, 335] on input "IPI" at bounding box center [671, 329] width 172 height 28
paste input "1242685256"
type input "1242685256"
click at [701, 388] on button "Continue" at bounding box center [754, 386] width 59 height 24
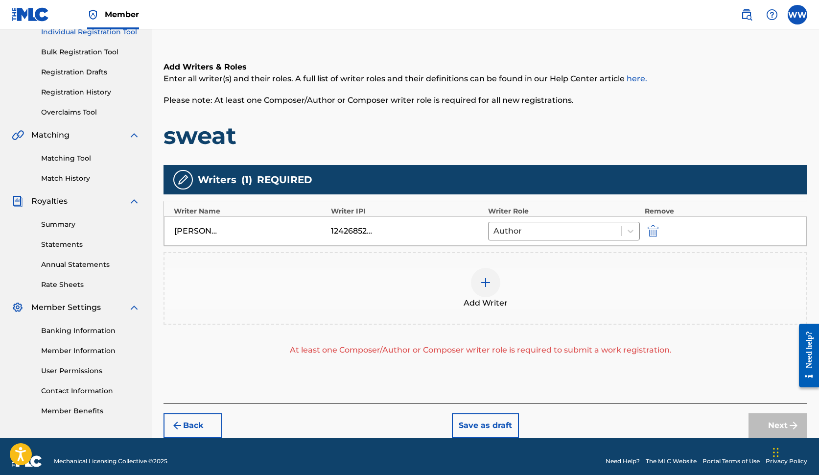
click at [484, 286] on img at bounding box center [486, 283] width 12 height 12
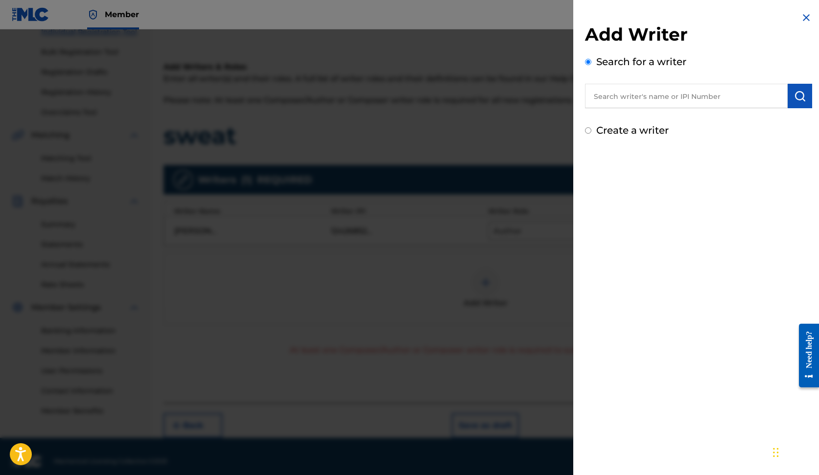
click at [658, 98] on input "text" at bounding box center [686, 96] width 203 height 24
type input "[PERSON_NAME]"
click at [638, 131] on label "Create a writer" at bounding box center [632, 130] width 72 height 12
radio input "true"
click at [591, 131] on input "Create a writer" at bounding box center [588, 130] width 6 height 6
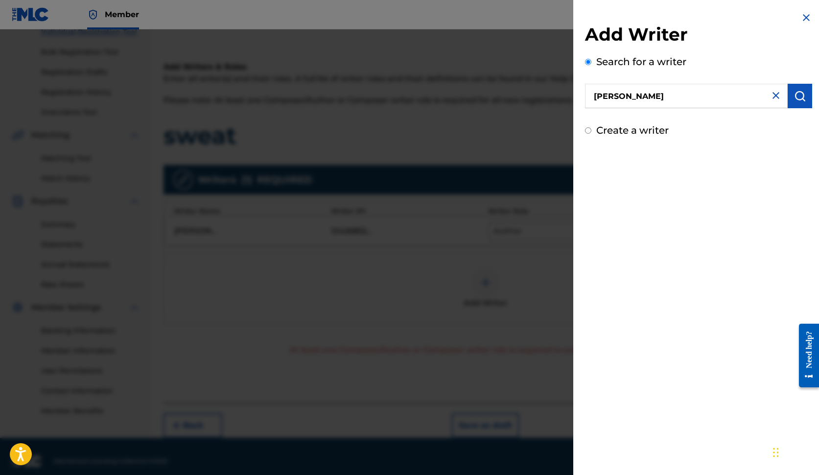
radio input "false"
radio input "true"
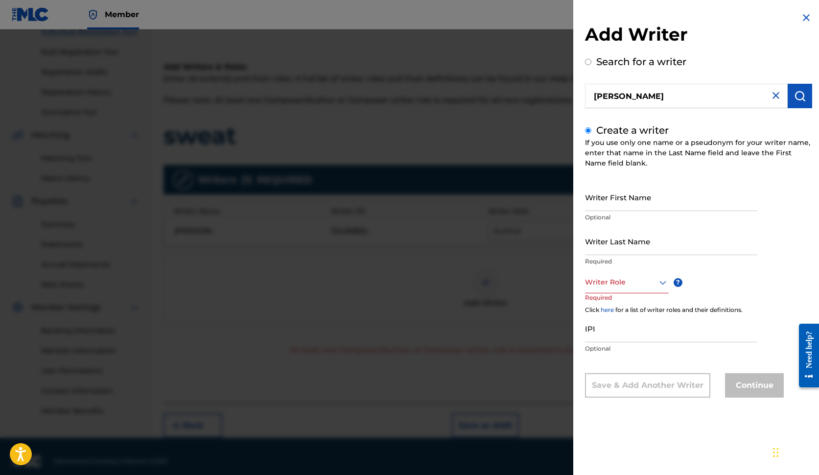
click at [631, 203] on input "Writer First Name" at bounding box center [671, 197] width 172 height 28
type input "[PERSON_NAME]"
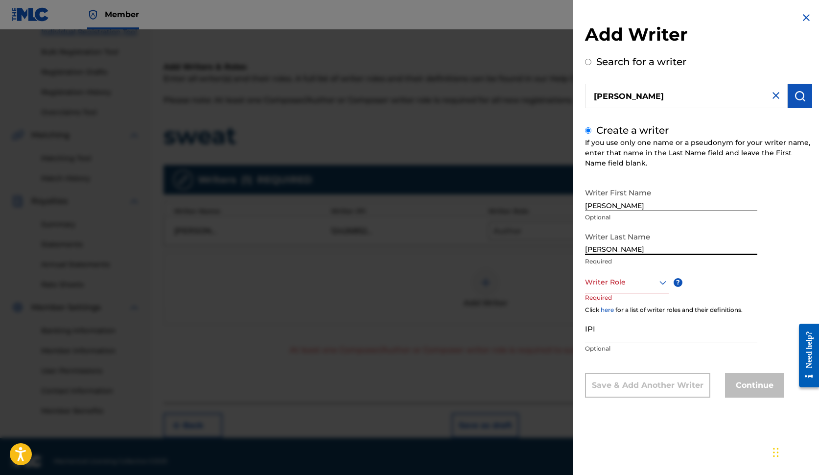
type input "[PERSON_NAME]"
click at [661, 281] on icon at bounding box center [663, 283] width 12 height 12
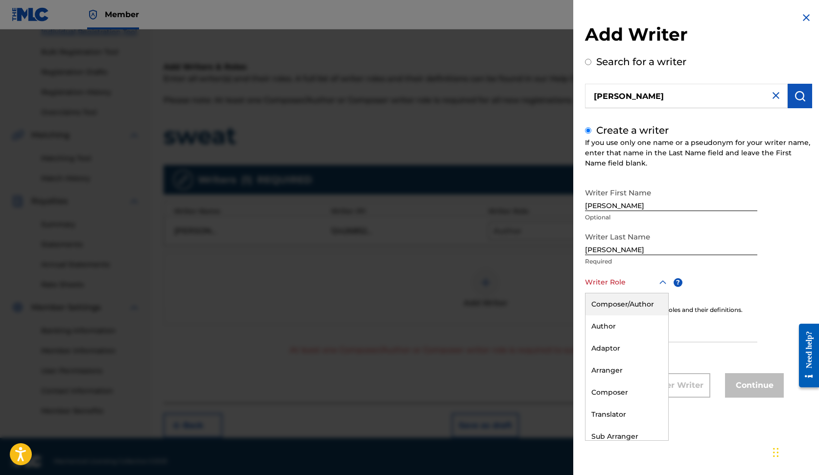
click at [627, 302] on div "Composer/Author" at bounding box center [626, 304] width 83 height 22
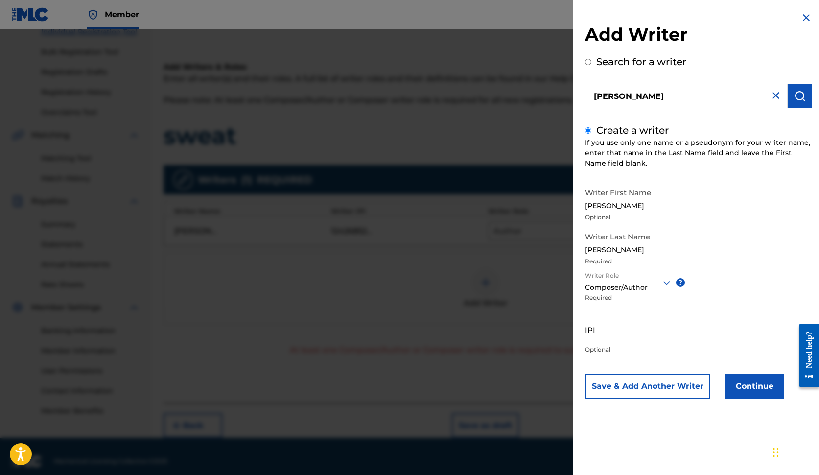
click at [597, 340] on input "IPI" at bounding box center [671, 329] width 172 height 28
type input "482445835"
click at [701, 387] on button "Continue" at bounding box center [754, 386] width 59 height 24
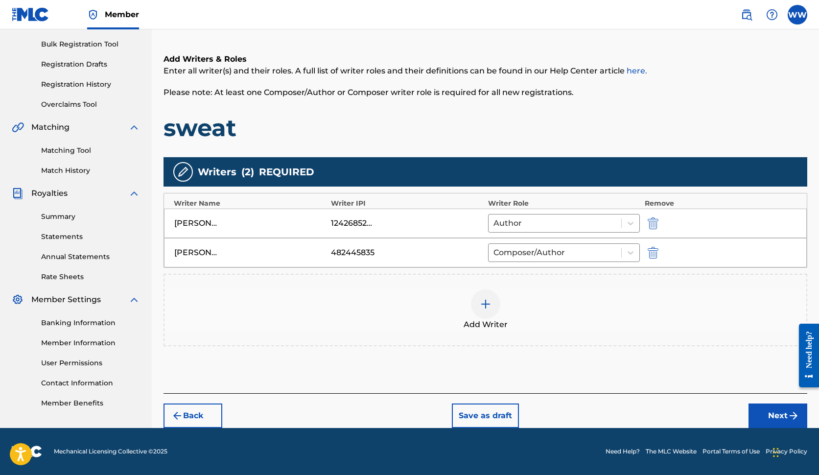
scroll to position [140, 0]
click at [701, 414] on button "Next" at bounding box center [778, 415] width 59 height 24
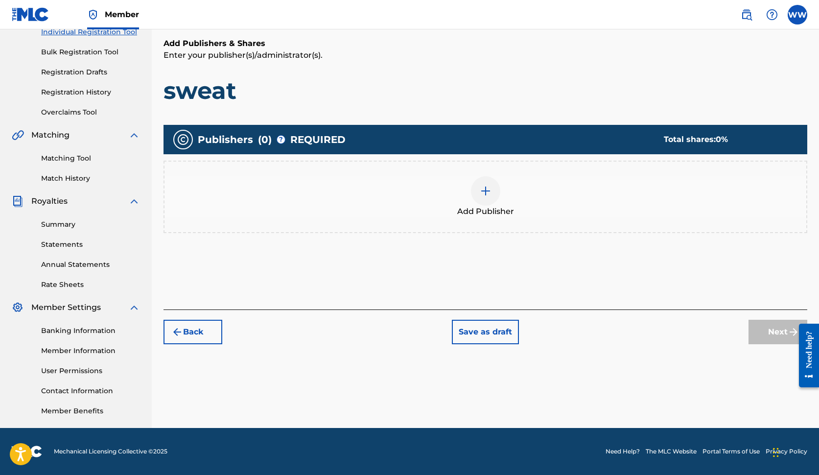
click at [487, 193] on img at bounding box center [486, 191] width 12 height 12
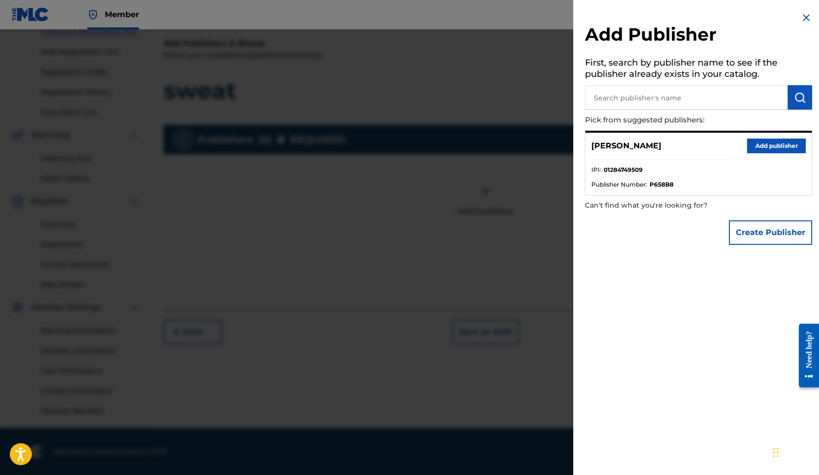
click at [532, 16] on nav "Member WW WW [PERSON_NAME] [EMAIL_ADDRESS][DOMAIN_NAME] Notification Preference…" at bounding box center [409, 14] width 819 height 29
click at [701, 145] on button "Add publisher" at bounding box center [776, 146] width 59 height 15
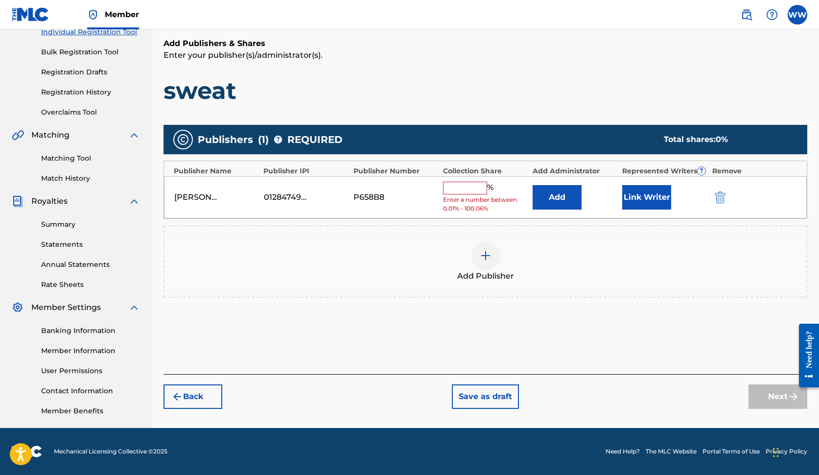
click at [462, 186] on input "text" at bounding box center [465, 188] width 44 height 13
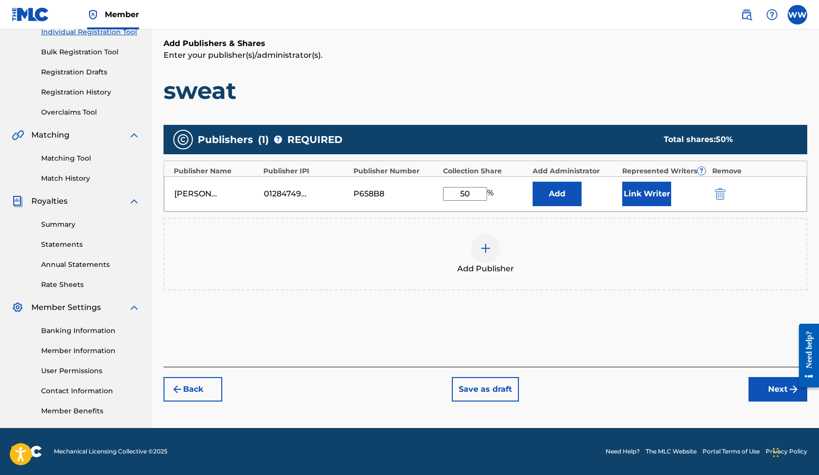
type input "50"
click at [658, 196] on button "Link Writer" at bounding box center [646, 194] width 49 height 24
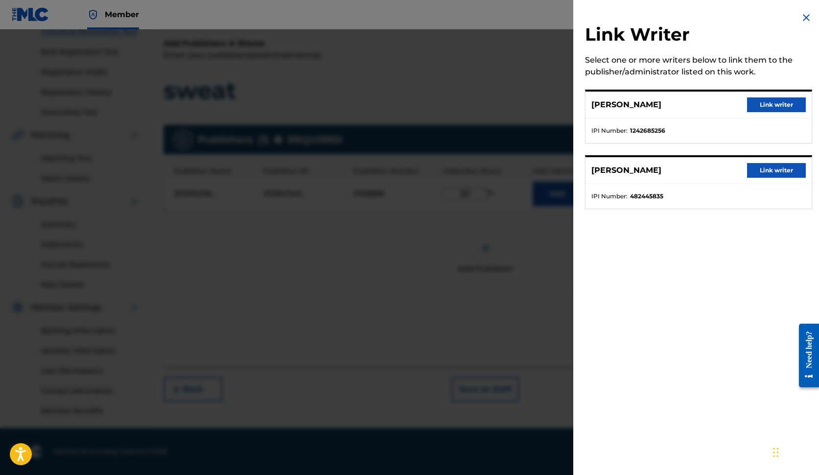
click at [701, 172] on button "Link writer" at bounding box center [776, 170] width 59 height 15
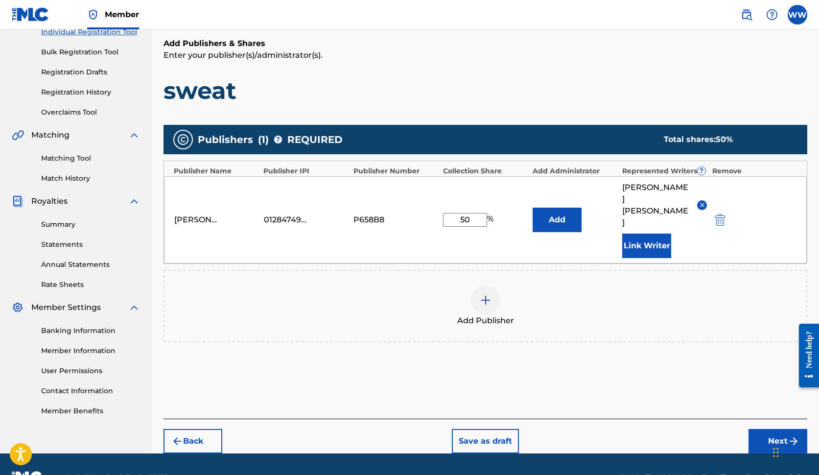
click at [652, 234] on button "Link Writer" at bounding box center [646, 246] width 49 height 24
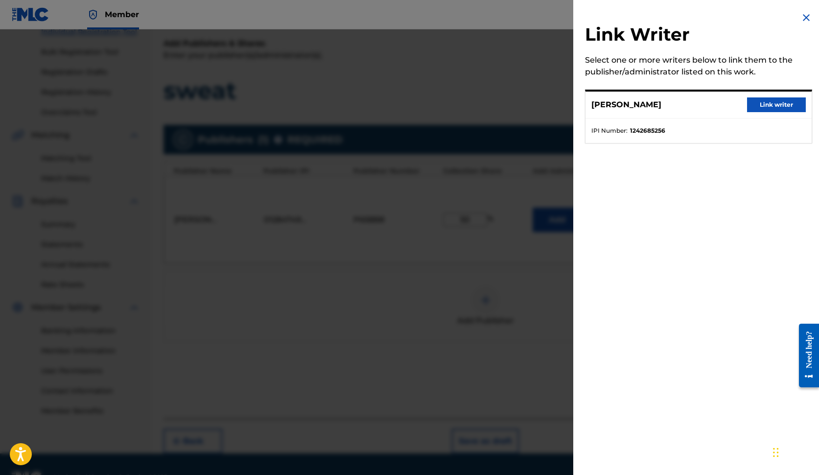
click at [701, 104] on button "Link writer" at bounding box center [776, 104] width 59 height 15
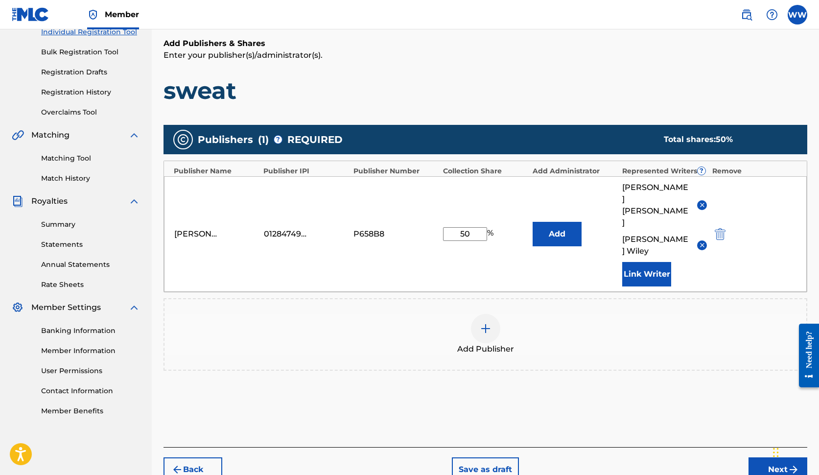
click at [701, 457] on button "Next" at bounding box center [778, 469] width 59 height 24
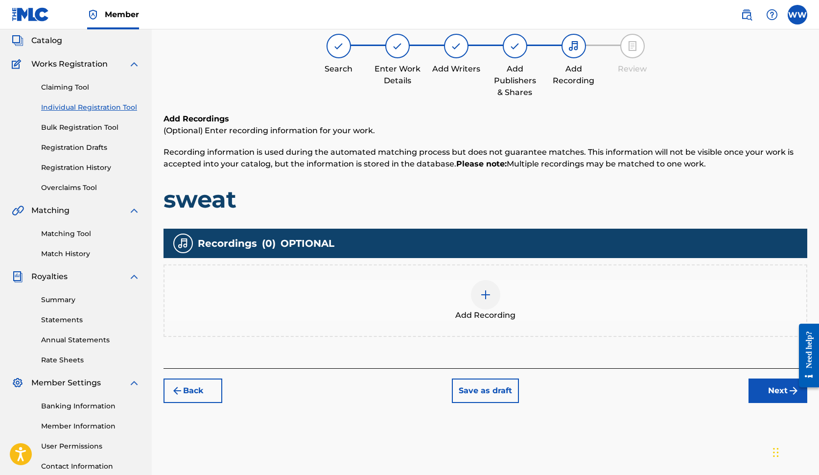
scroll to position [44, 0]
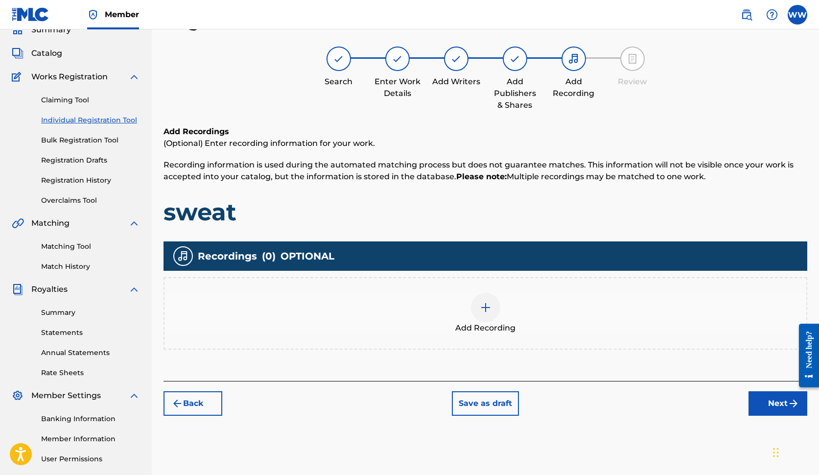
click at [484, 312] on img at bounding box center [486, 308] width 12 height 12
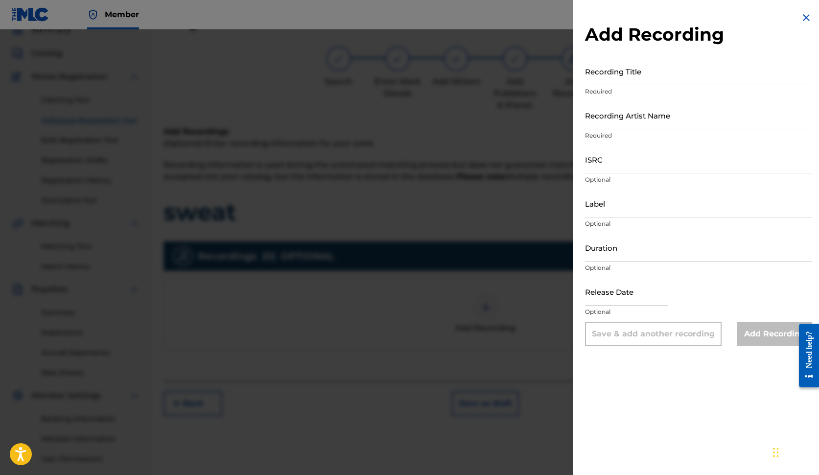
click at [644, 78] on input "Recording Title" at bounding box center [698, 71] width 227 height 28
type input "Sweat"
click at [658, 120] on input "Recording Artist Name" at bounding box center [698, 115] width 227 height 28
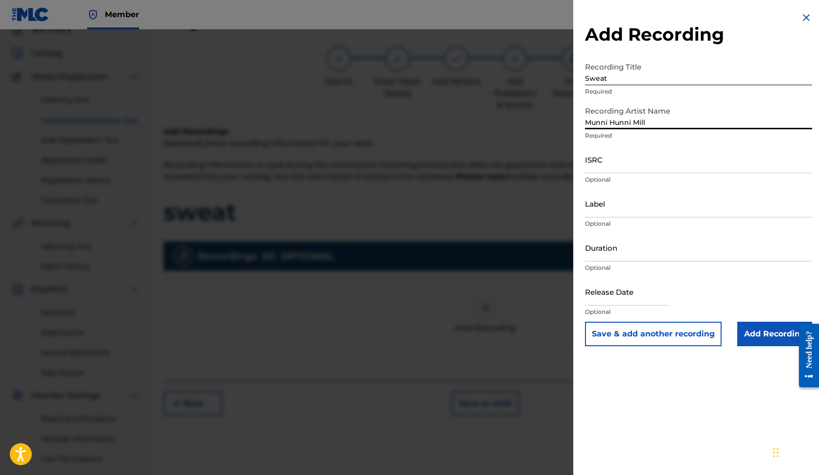
type input "Munni Hunni Mill"
click at [617, 164] on input "ISRC" at bounding box center [698, 159] width 227 height 28
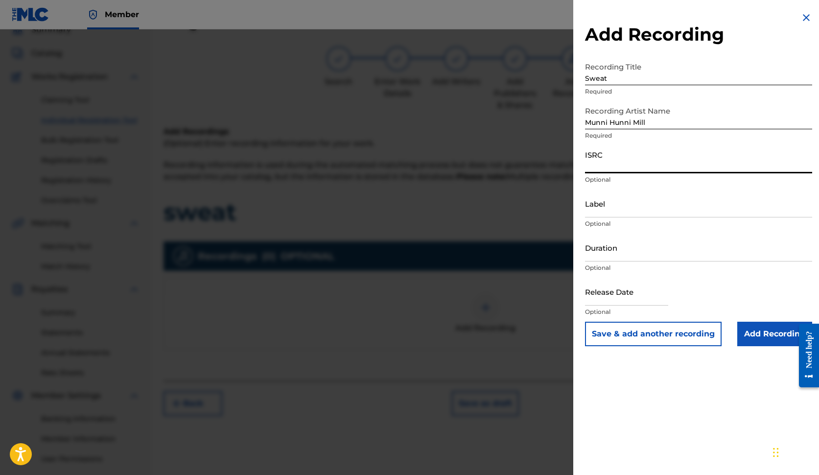
paste input "AUGBT2518545"
type input "AUGBT2518545"
click at [633, 249] on input "Duration" at bounding box center [698, 248] width 227 height 28
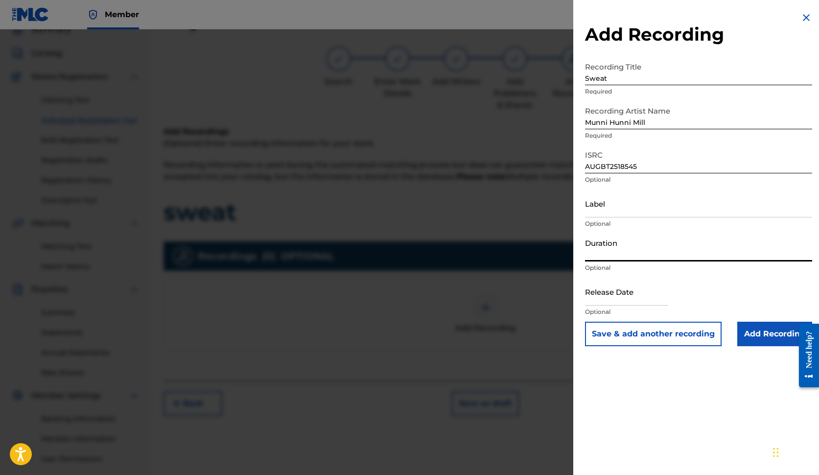
type input "2"
type input "02:49"
click at [618, 296] on input "text" at bounding box center [626, 292] width 83 height 28
select select "7"
select select "2025"
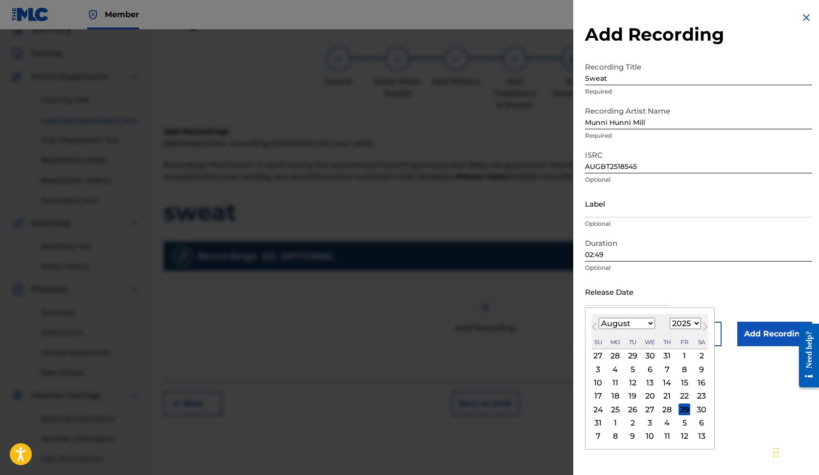
click at [641, 323] on select "January February March April May June July August September October November De…" at bounding box center [627, 323] width 56 height 11
select select "6"
click at [696, 382] on div "19" at bounding box center [702, 383] width 12 height 12
type input "[DATE]"
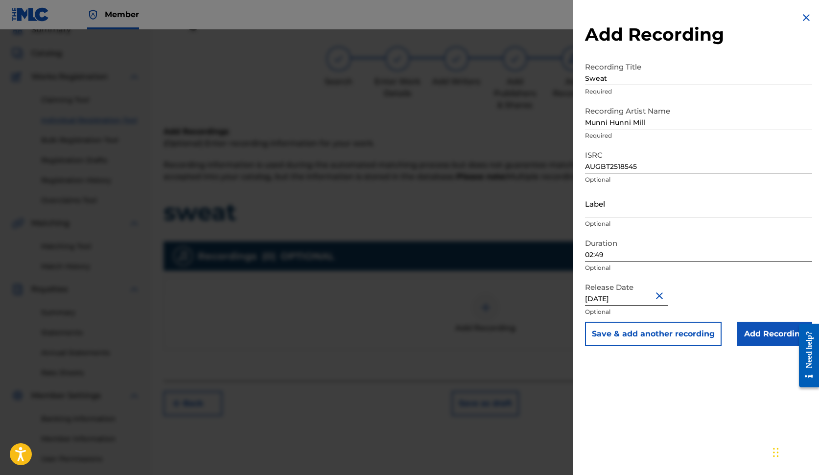
click at [701, 333] on input "Add Recording" at bounding box center [774, 334] width 75 height 24
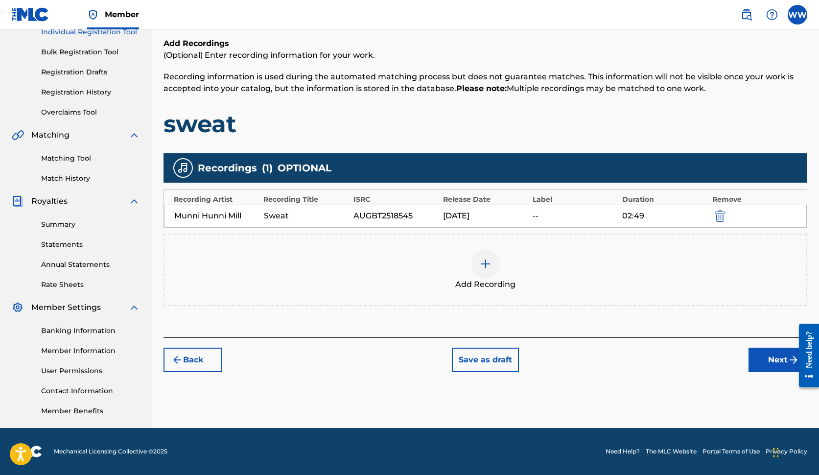
scroll to position [132, 0]
click at [485, 268] on img at bounding box center [486, 264] width 12 height 12
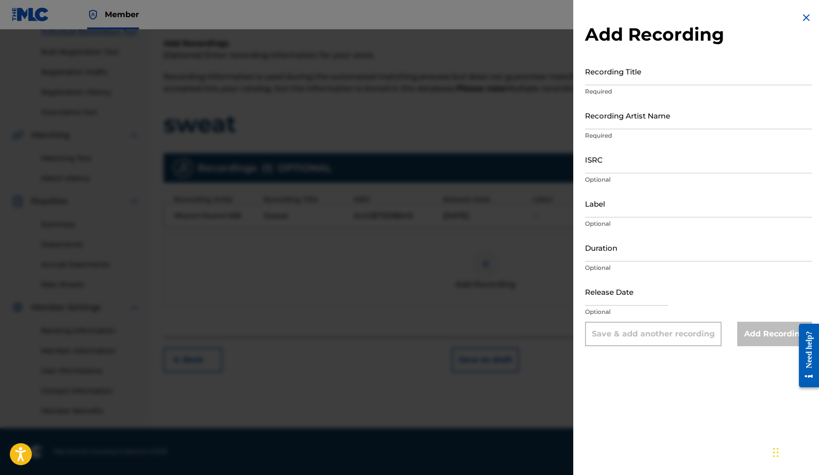
click at [641, 74] on input "Recording Title" at bounding box center [698, 71] width 227 height 28
type input "MR. BIG D"
click at [654, 119] on input "Recording Artist Name" at bounding box center [698, 115] width 227 height 28
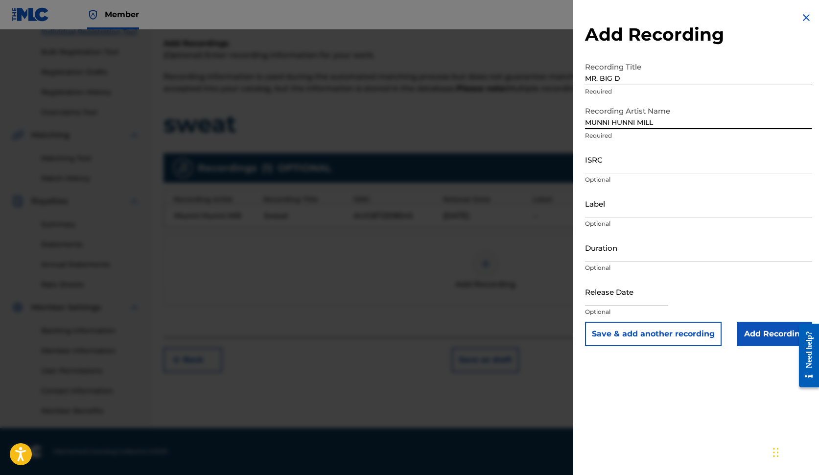
type input "MUNNI HUNNI MILL"
click at [608, 166] on input "ISRC" at bounding box center [698, 159] width 227 height 28
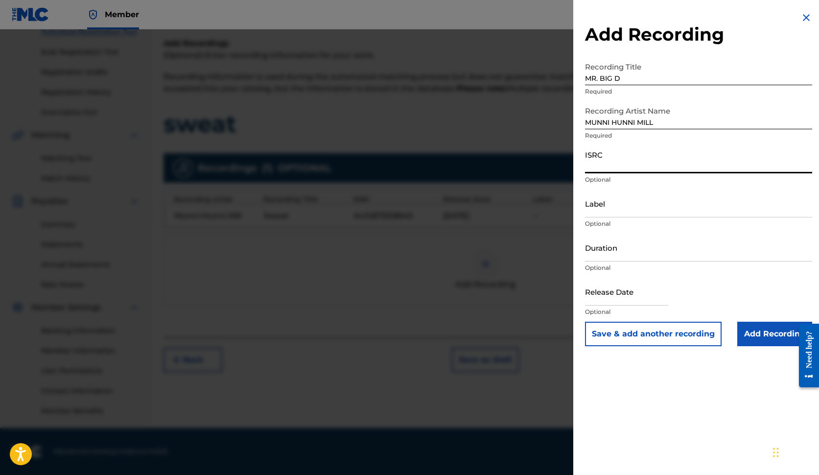
click at [621, 165] on input "ISRC" at bounding box center [698, 159] width 227 height 28
paste input "AUMEV2595021"
type input "AUMEV2595021"
click at [616, 255] on input "Duration" at bounding box center [698, 248] width 227 height 28
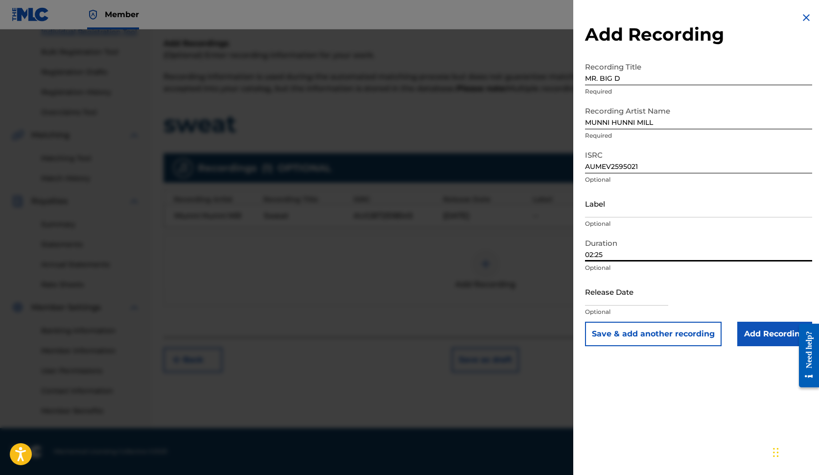
type input "02:25"
click at [610, 296] on input "text" at bounding box center [626, 292] width 83 height 28
select select "7"
select select "2025"
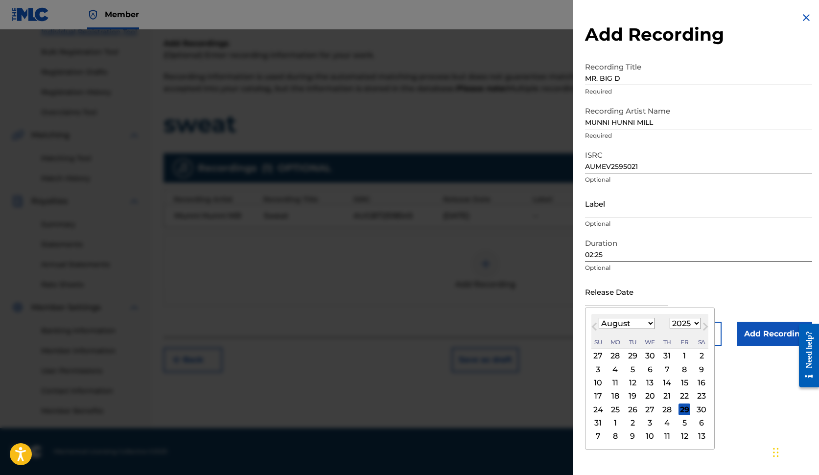
select select "5"
click at [615, 371] on div "9" at bounding box center [615, 369] width 12 height 12
type input "[DATE]"
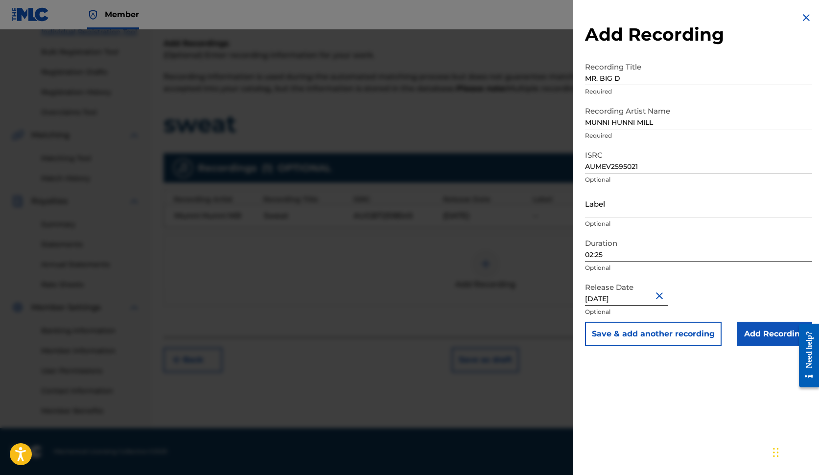
click at [701, 338] on input "Add Recording" at bounding box center [774, 334] width 75 height 24
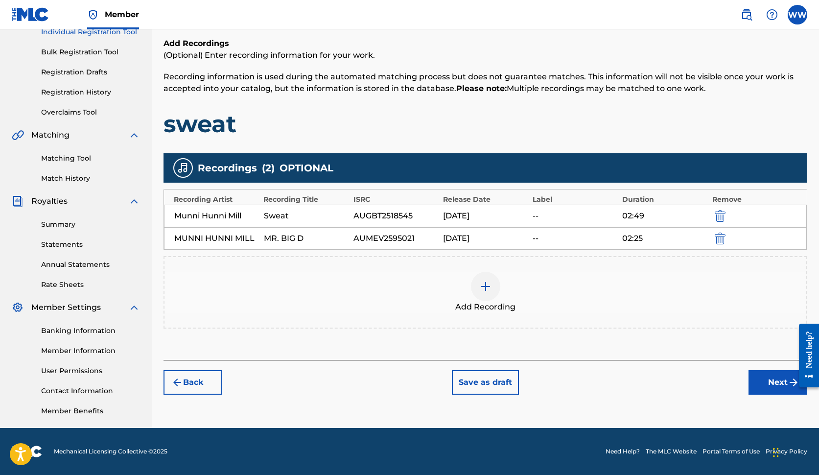
click at [701, 240] on img "submit" at bounding box center [720, 239] width 11 height 12
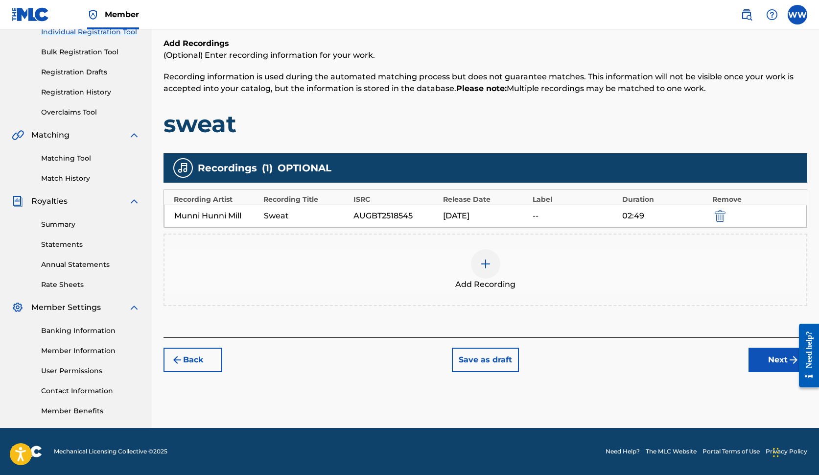
click at [701, 217] on img "submit" at bounding box center [720, 216] width 11 height 12
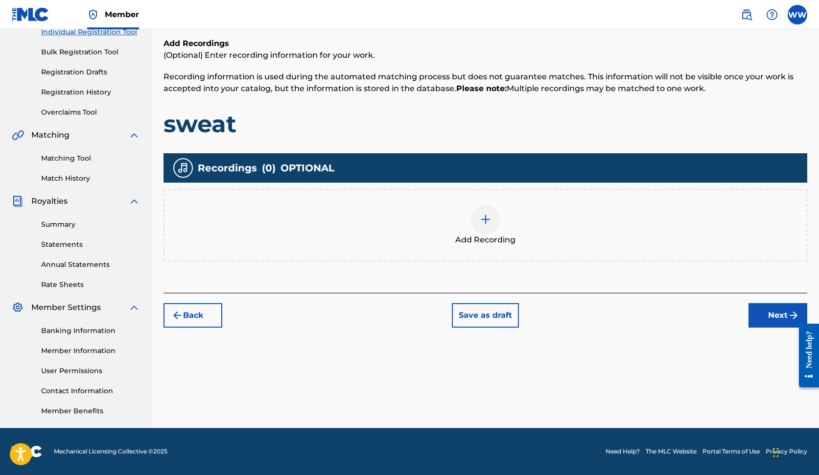
click at [486, 219] on img at bounding box center [486, 219] width 12 height 12
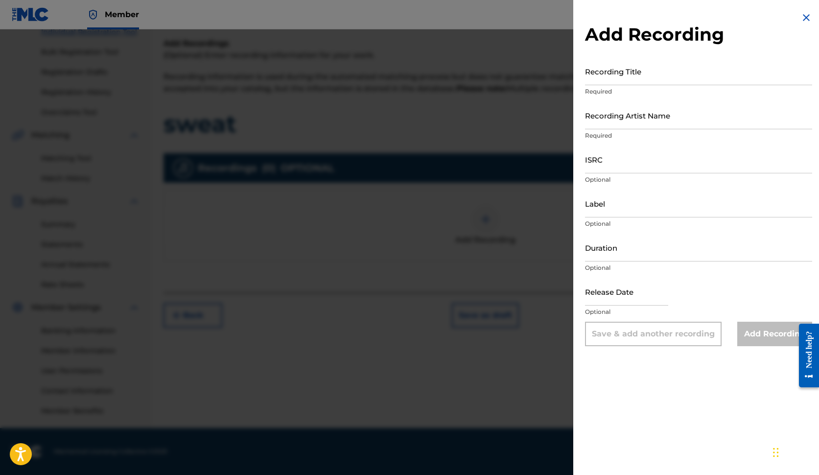
click at [640, 78] on input "Recording Title" at bounding box center [698, 71] width 227 height 28
type input "SWEAT"
click at [654, 119] on input "Recording Artist Name" at bounding box center [698, 115] width 227 height 28
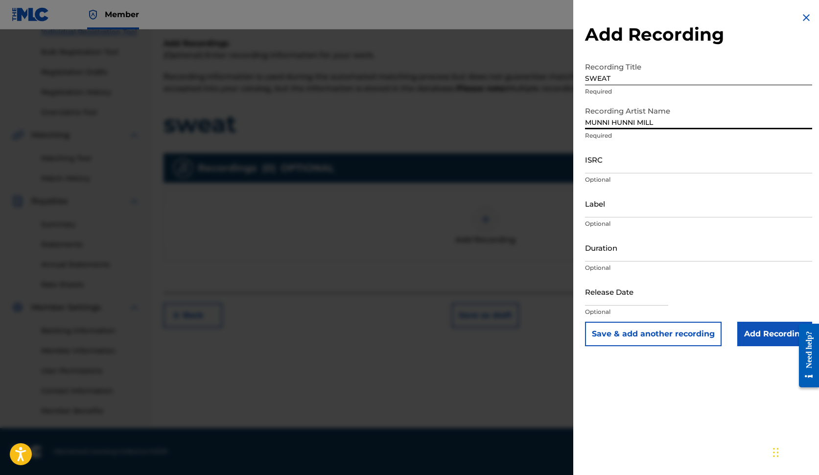
type input "MUNNI HUNNI MILL"
click at [617, 165] on input "ISRC" at bounding box center [698, 159] width 227 height 28
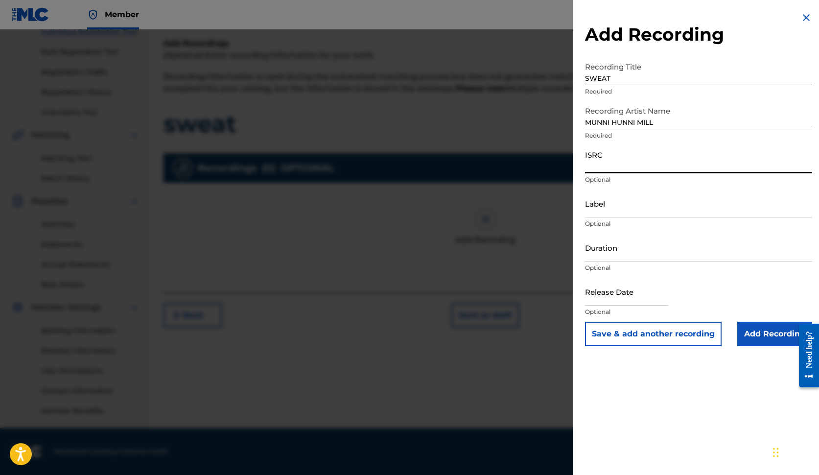
paste input "AUGBT2518545"
type input "AUGBT2518545"
click at [611, 251] on input "Duration" at bounding box center [698, 248] width 227 height 28
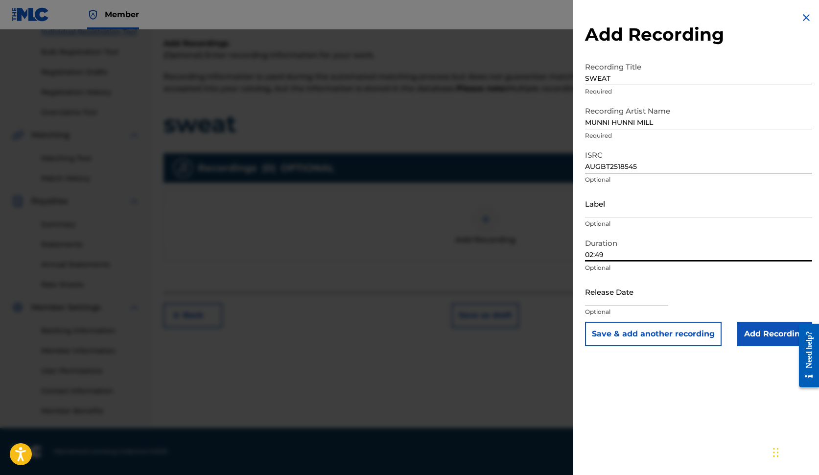
type input "02:49"
click at [611, 298] on input "text" at bounding box center [626, 292] width 83 height 28
select select "7"
select select "2025"
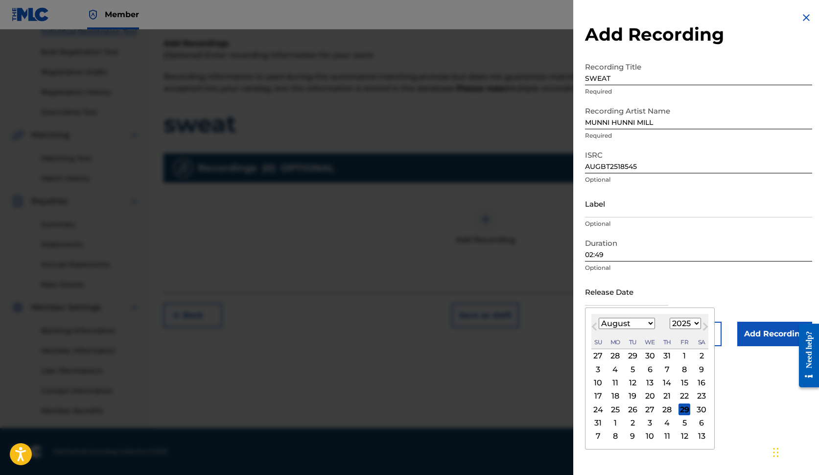
select select "6"
click at [696, 382] on div "19" at bounding box center [702, 383] width 12 height 12
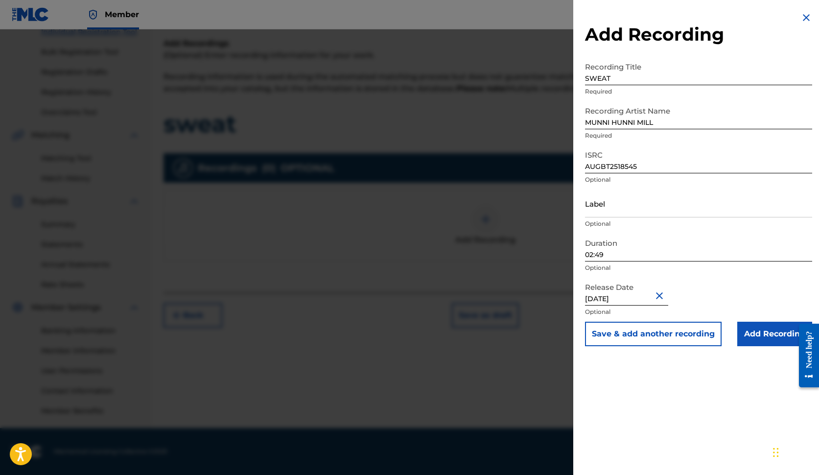
type input "[DATE]"
click at [701, 337] on input "Add Recording" at bounding box center [774, 334] width 75 height 24
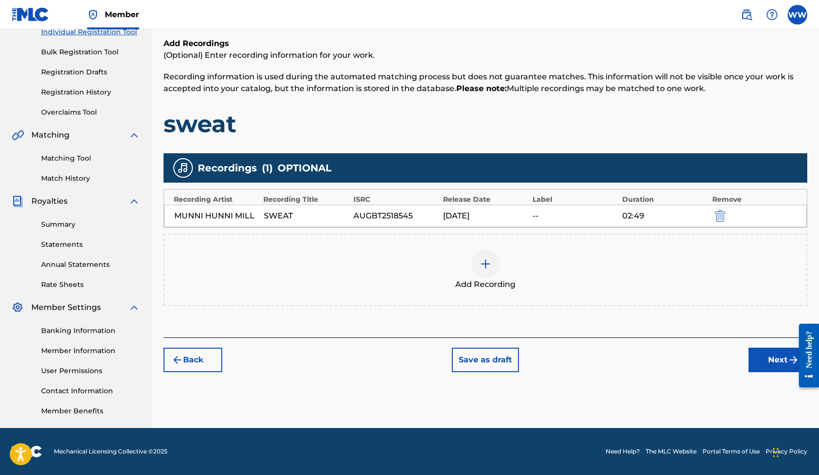
click at [701, 362] on button "Next" at bounding box center [778, 360] width 59 height 24
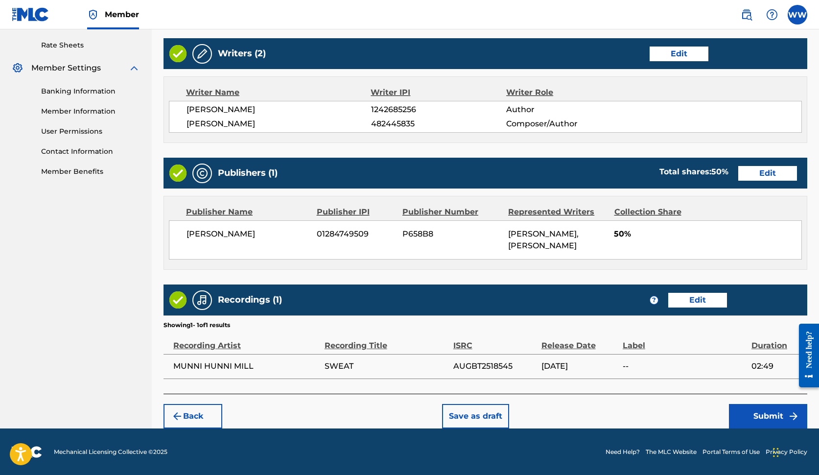
scroll to position [371, 0]
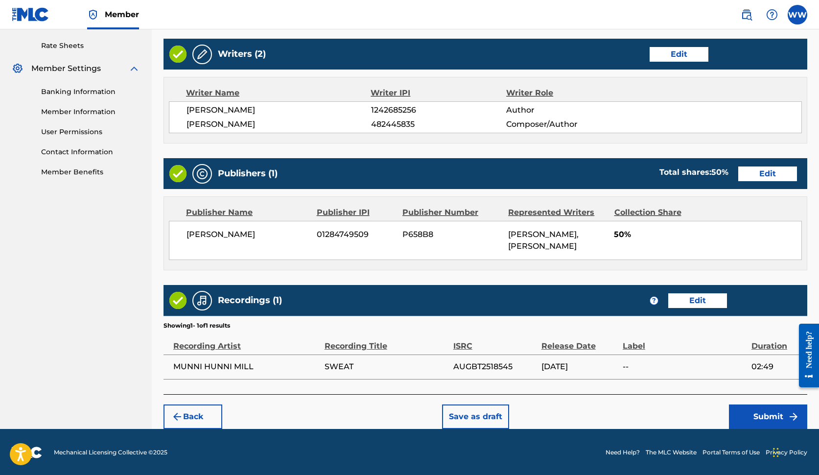
click at [701, 412] on button "Submit" at bounding box center [768, 416] width 78 height 24
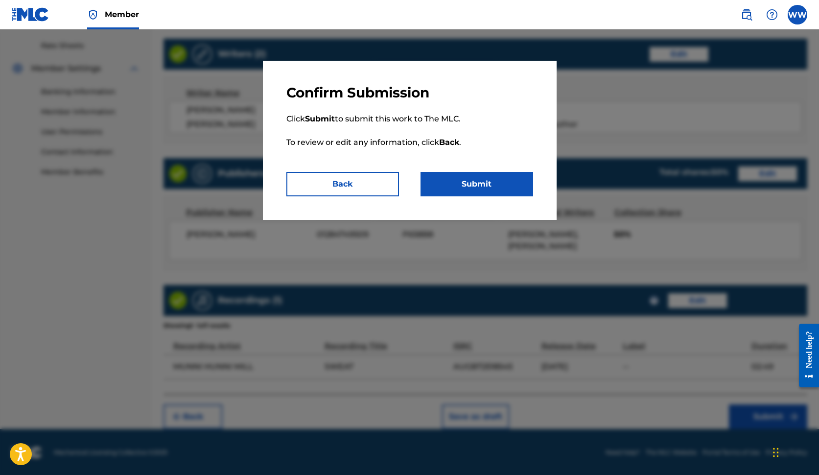
click at [457, 186] on button "Submit" at bounding box center [477, 184] width 113 height 24
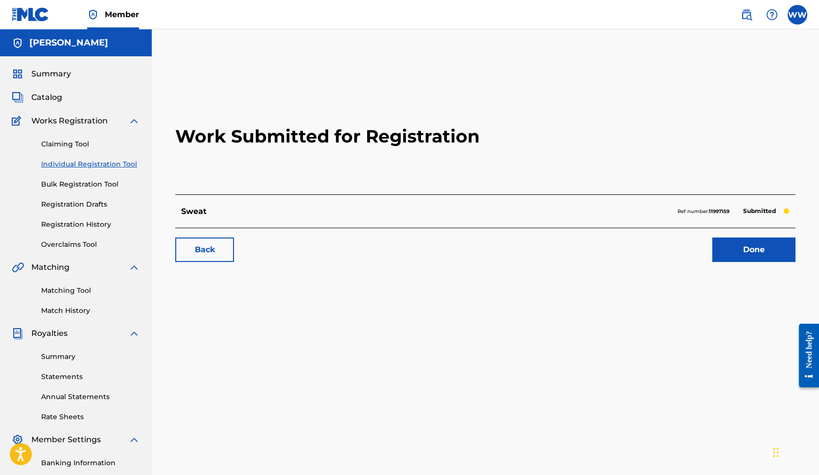
click at [117, 165] on link "Individual Registration Tool" at bounding box center [90, 164] width 99 height 10
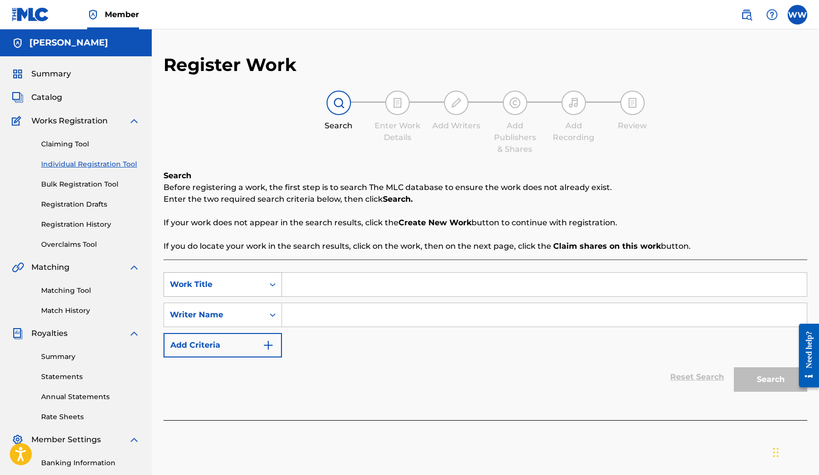
click at [272, 283] on icon "Search Form" at bounding box center [273, 285] width 10 height 10
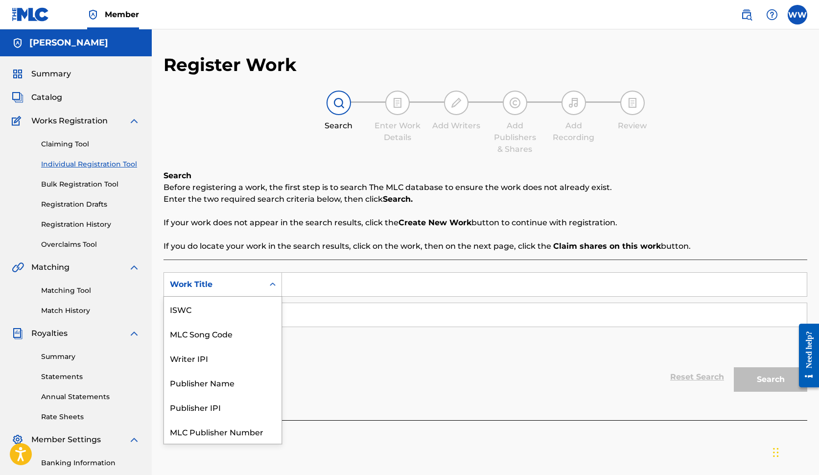
scroll to position [24, 0]
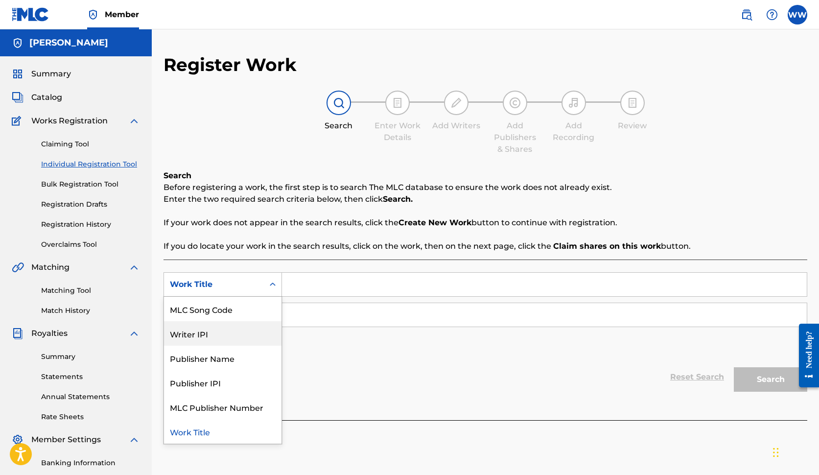
click at [226, 333] on div "Writer IPI" at bounding box center [222, 333] width 117 height 24
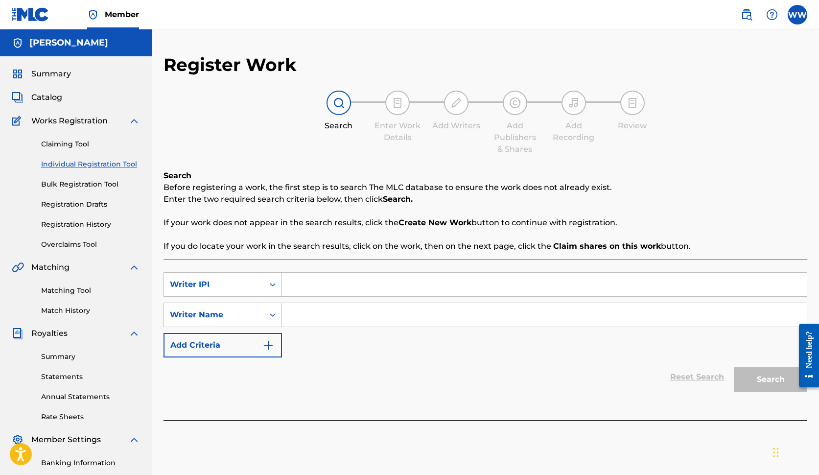
click at [298, 284] on input "Search Form" at bounding box center [544, 284] width 525 height 23
type input "1242685256"
click at [305, 320] on input "Search Form" at bounding box center [544, 314] width 525 height 23
type input "[PERSON_NAME]"
click at [701, 381] on button "Search" at bounding box center [770, 379] width 73 height 24
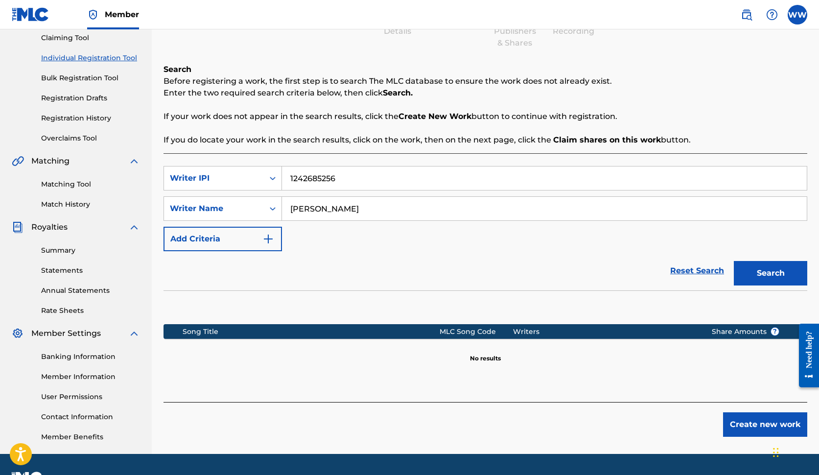
scroll to position [107, 0]
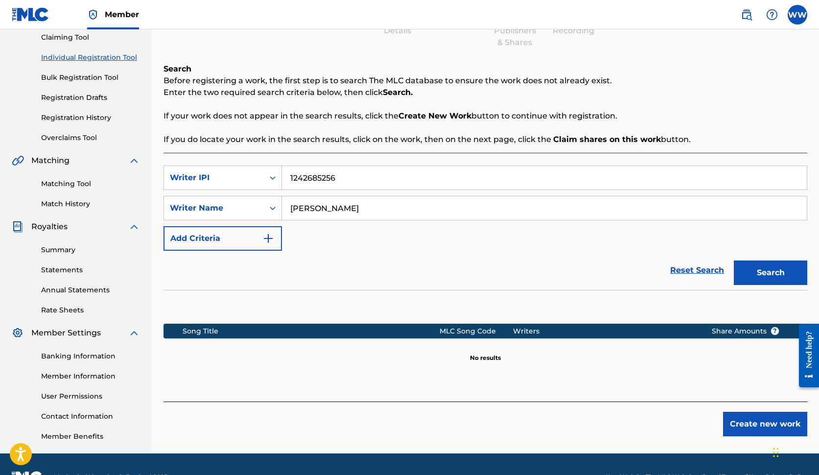
click at [270, 242] on img "Search Form" at bounding box center [268, 239] width 12 height 12
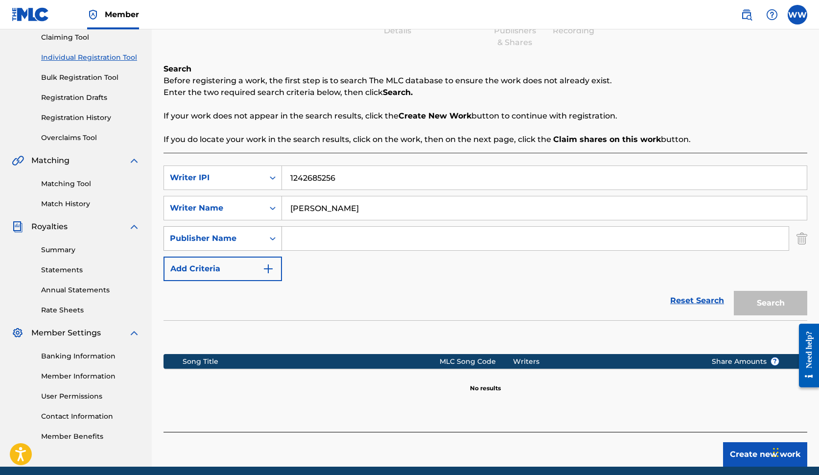
click at [274, 238] on icon "Search Form" at bounding box center [273, 238] width 6 height 3
click at [342, 281] on div "SearchWithCriteria22e57d29-c115-4ad6-b670-ee89cf7002db Writer IPI 1242685256 Se…" at bounding box center [486, 223] width 644 height 116
click at [701, 239] on img "Search Form" at bounding box center [801, 238] width 11 height 24
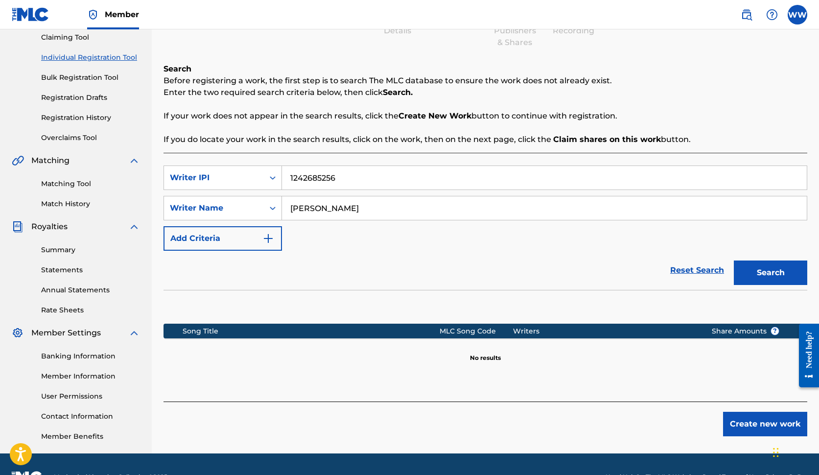
click at [701, 426] on button "Create new work" at bounding box center [765, 424] width 84 height 24
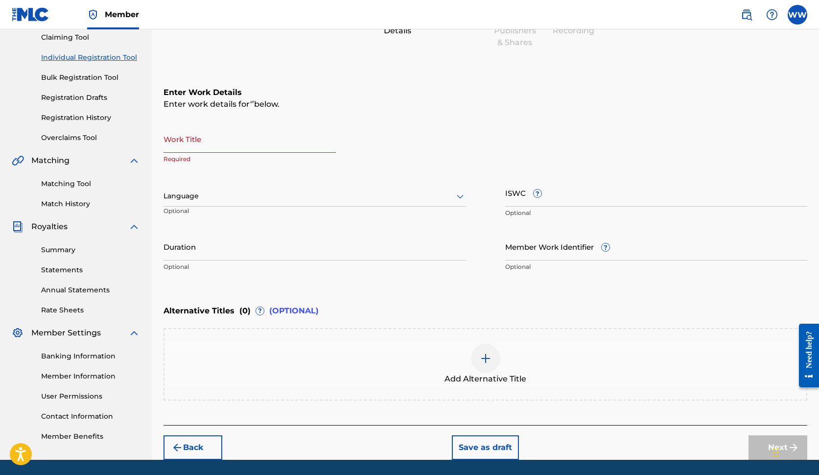
click at [259, 147] on input "Work Title" at bounding box center [250, 139] width 172 height 28
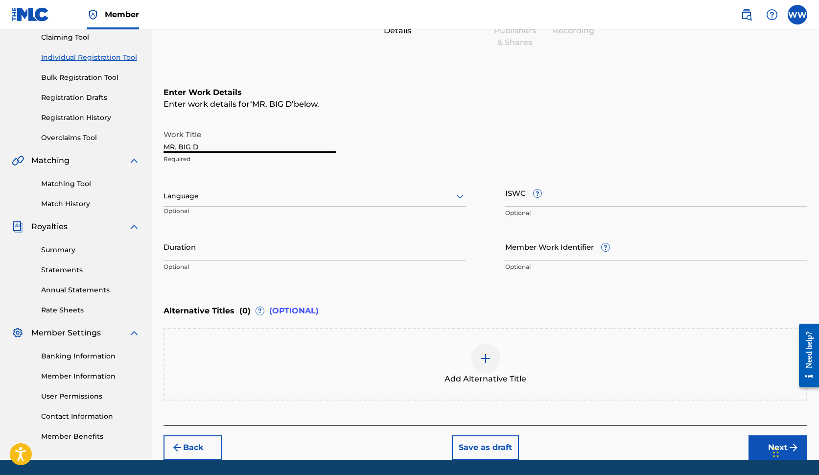
type input "MR. BIG D"
click at [457, 195] on icon at bounding box center [460, 196] width 12 height 12
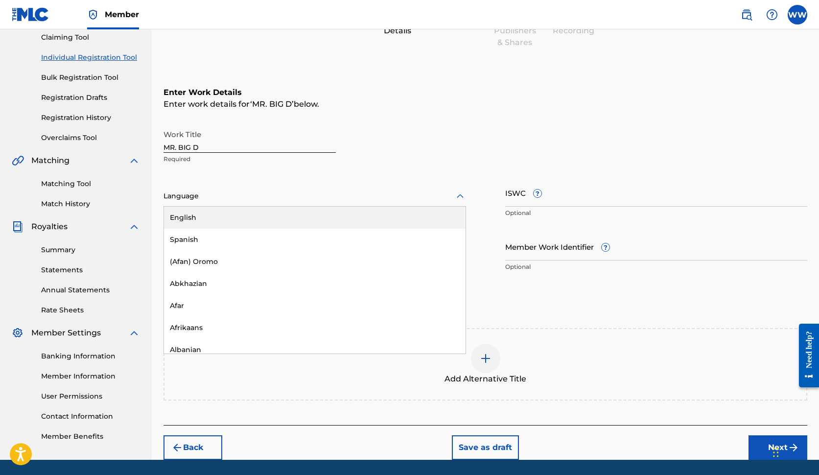
click at [337, 222] on div "English" at bounding box center [315, 218] width 302 height 22
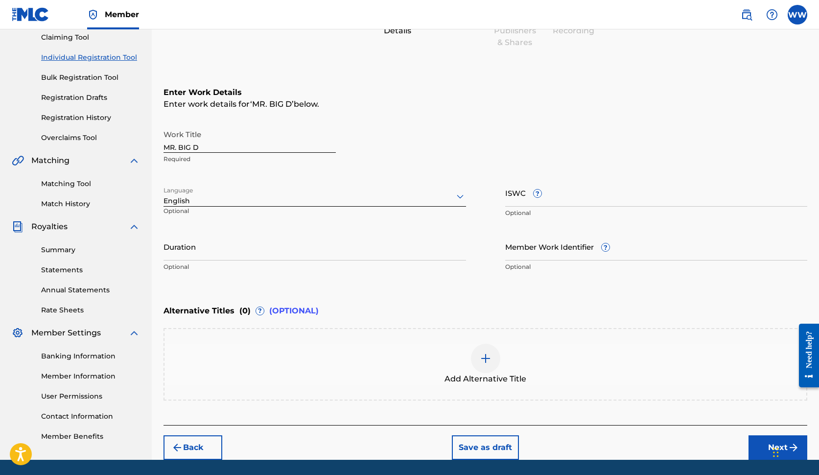
click at [377, 256] on input "Duration" at bounding box center [315, 247] width 303 height 28
type input "02:26"
click at [534, 250] on input "Member Work Identifier ?" at bounding box center [656, 247] width 303 height 28
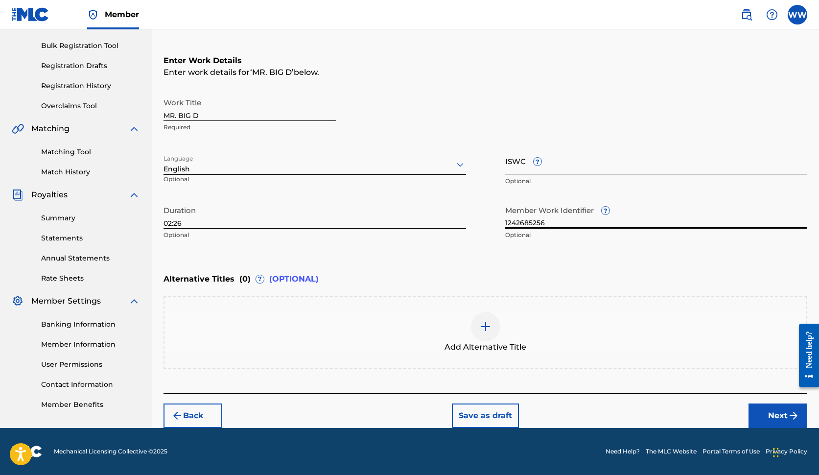
scroll to position [139, 0]
type input "1242685256"
click at [651, 278] on div "Alternative Titles ( 0 ) ? (OPTIONAL)" at bounding box center [486, 279] width 644 height 22
click at [701, 415] on button "Next" at bounding box center [778, 415] width 59 height 24
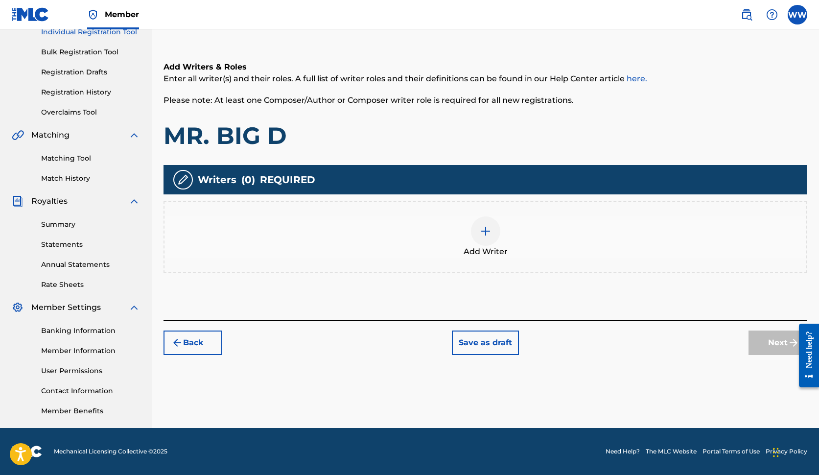
scroll to position [132, 0]
click at [485, 232] on img at bounding box center [486, 231] width 12 height 12
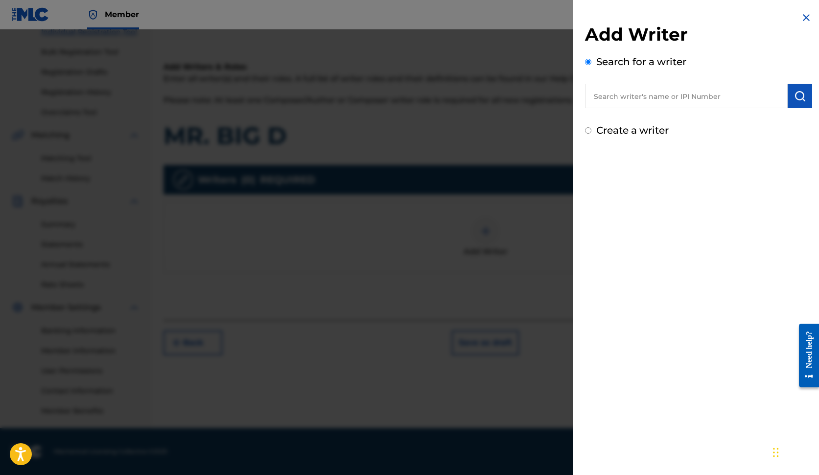
click at [670, 94] on input "text" at bounding box center [686, 96] width 203 height 24
type input "1"
type input "[PERSON_NAME]"
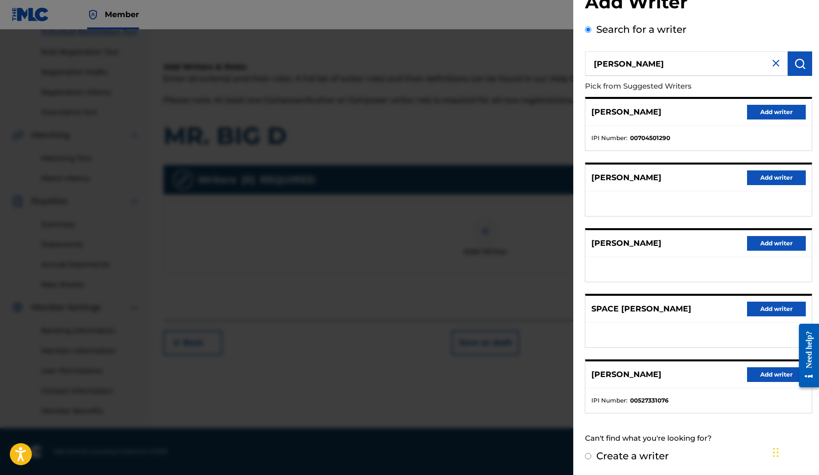
scroll to position [32, 0]
click at [620, 457] on label "Create a writer" at bounding box center [632, 456] width 72 height 12
radio input "true"
click at [591, 457] on input "Create a writer" at bounding box center [588, 456] width 6 height 6
radio input "false"
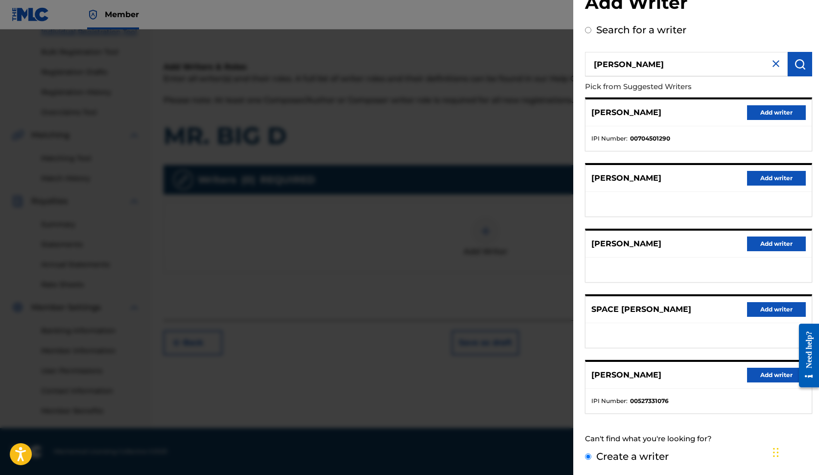
radio input "true"
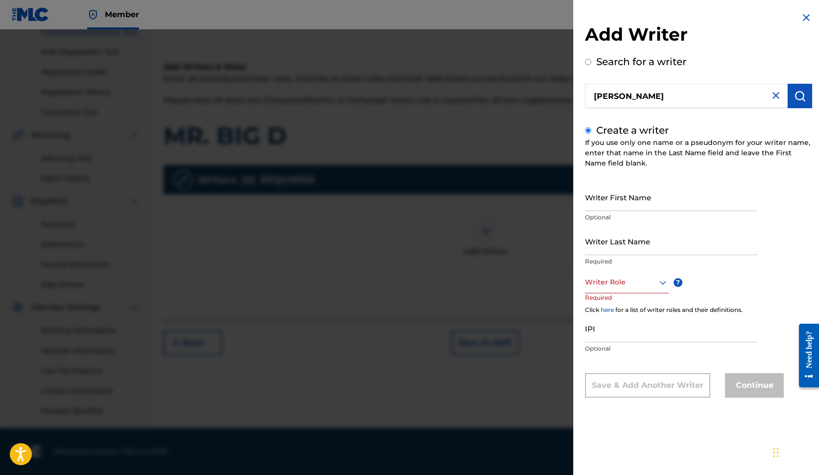
click at [636, 200] on input "Writer First Name" at bounding box center [671, 197] width 172 height 28
type input "S"
type input "[PERSON_NAME]"
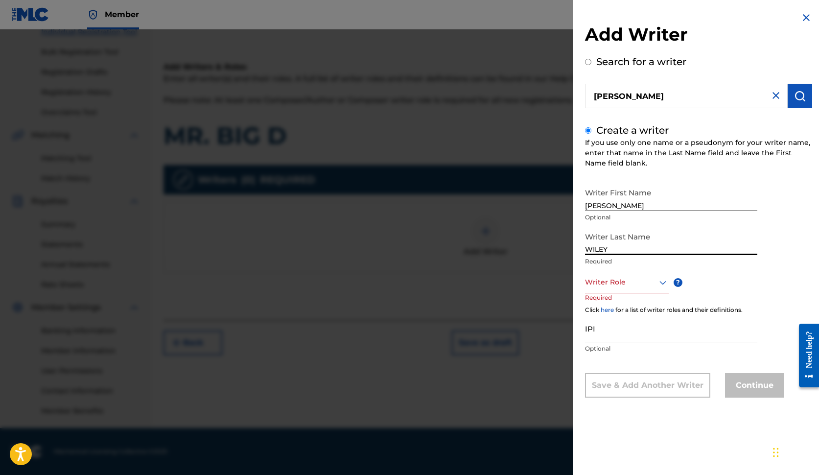
type input "WILEY"
click at [661, 283] on icon at bounding box center [662, 283] width 7 height 4
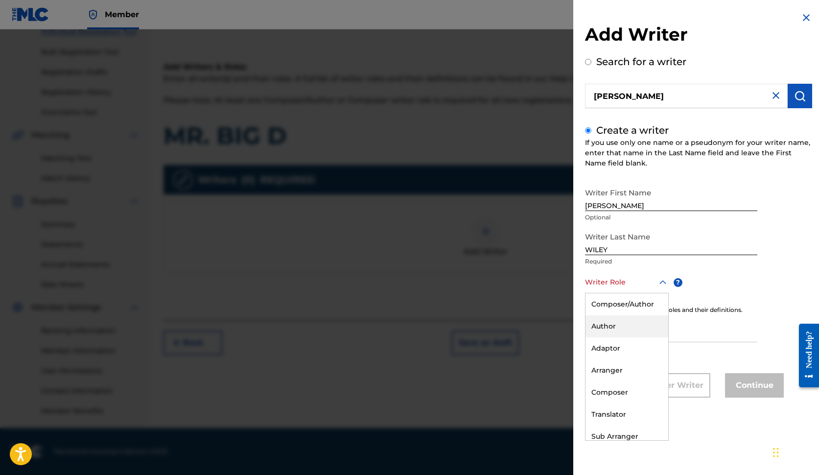
click at [617, 324] on div "Author" at bounding box center [626, 326] width 83 height 22
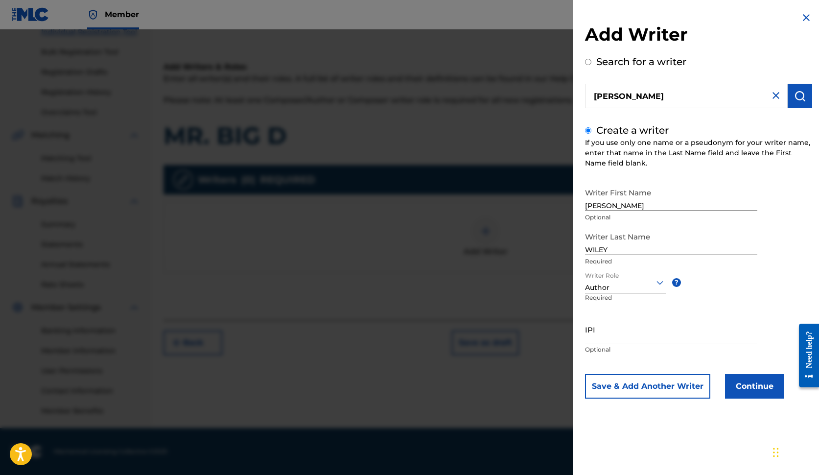
click at [617, 335] on input "IPI" at bounding box center [671, 329] width 172 height 28
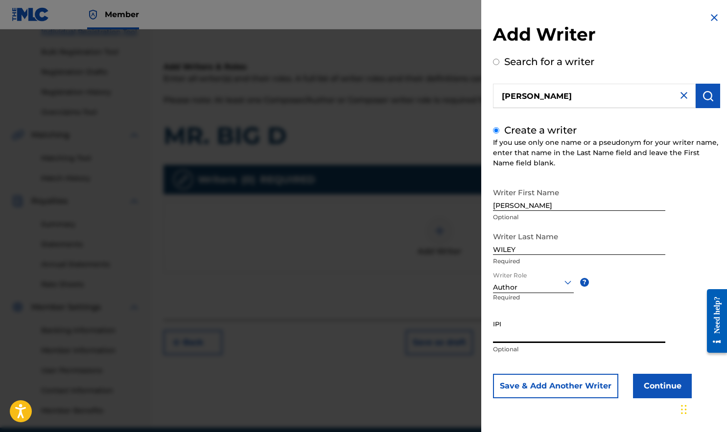
click at [511, 335] on input "IPI" at bounding box center [579, 329] width 172 height 28
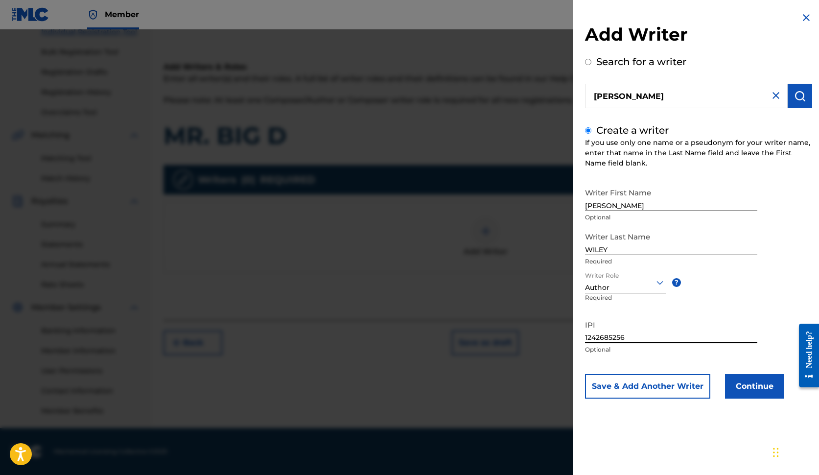
type input "1242685256"
click at [701, 388] on button "Continue" at bounding box center [754, 386] width 59 height 24
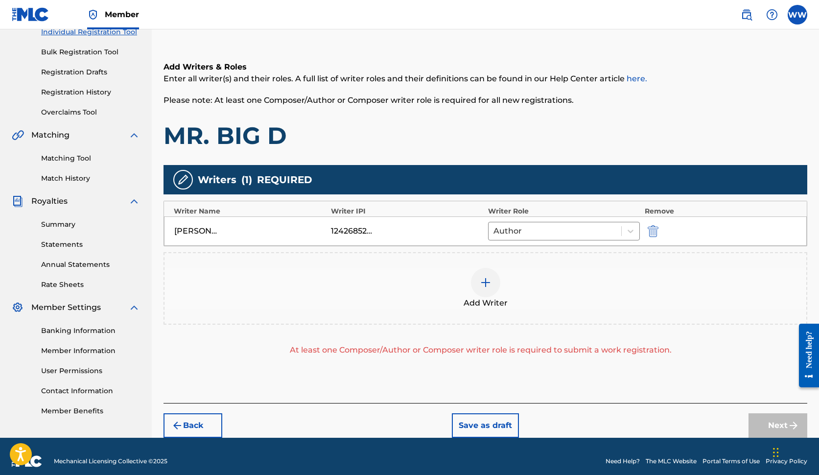
click at [489, 288] on div at bounding box center [485, 282] width 29 height 29
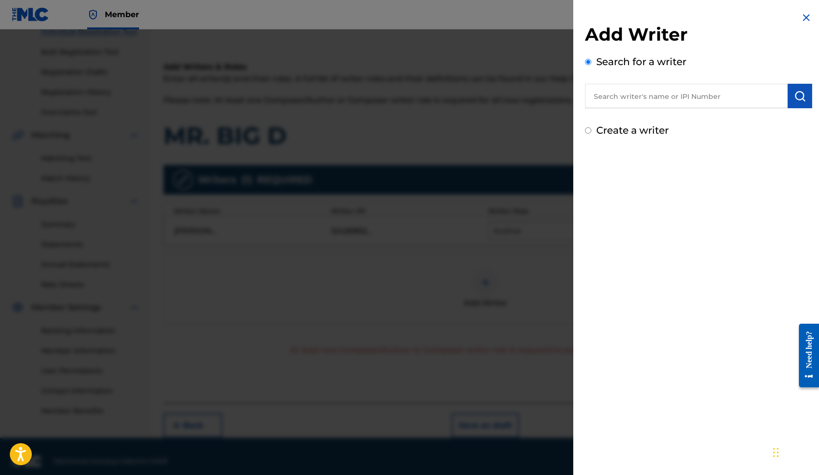
click at [649, 96] on input "text" at bounding box center [686, 96] width 203 height 24
type input "[PERSON_NAME]"
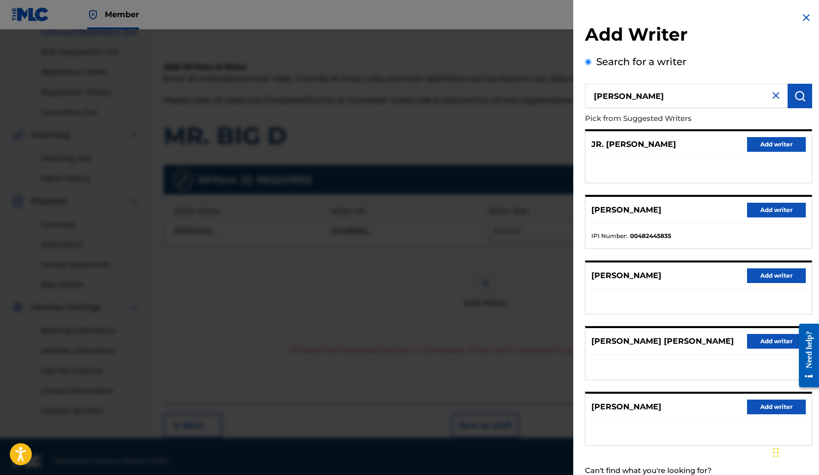
click at [701, 212] on button "Add writer" at bounding box center [776, 210] width 59 height 15
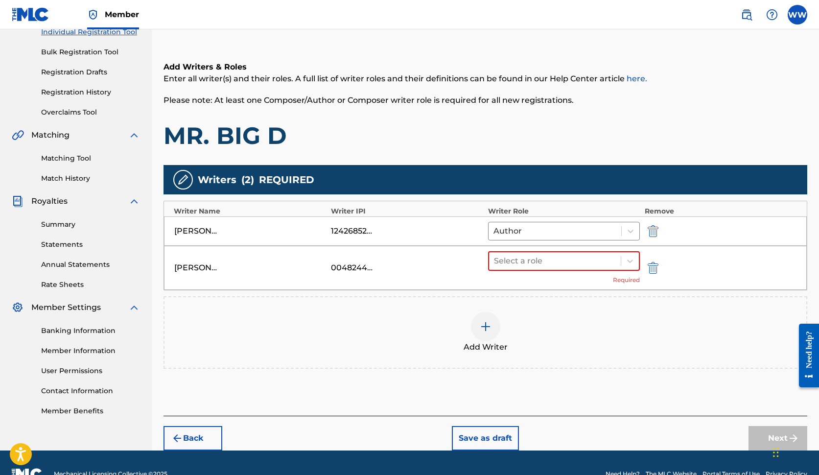
click at [655, 268] on img "submit" at bounding box center [653, 268] width 11 height 12
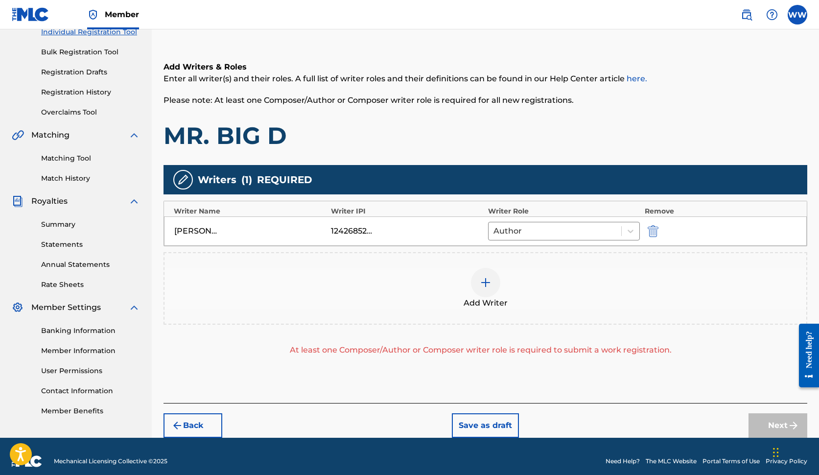
click at [475, 351] on div "At least one Composer/Author or Composer writer role is required to submit a wo…" at bounding box center [481, 350] width 634 height 12
click at [488, 277] on img at bounding box center [486, 283] width 12 height 12
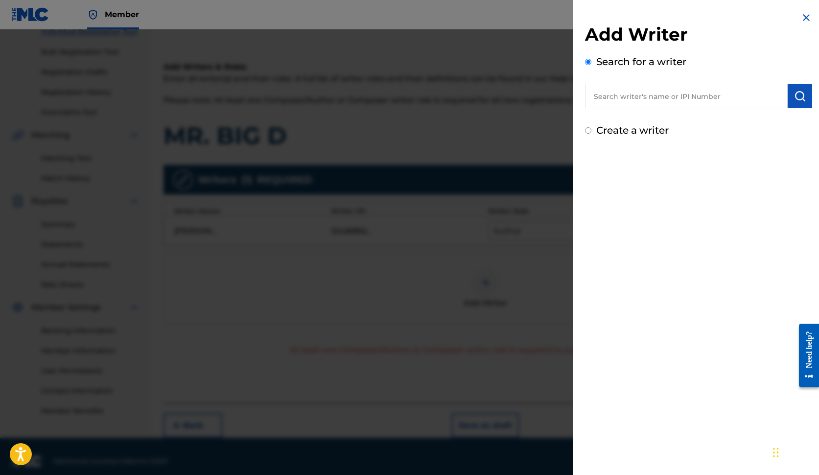
click at [671, 100] on input "text" at bounding box center [686, 96] width 203 height 24
type input "[PERSON_NAME]"
click at [654, 133] on label "Create a writer" at bounding box center [632, 130] width 72 height 12
radio input "true"
click at [591, 133] on input "Create a writer" at bounding box center [588, 130] width 6 height 6
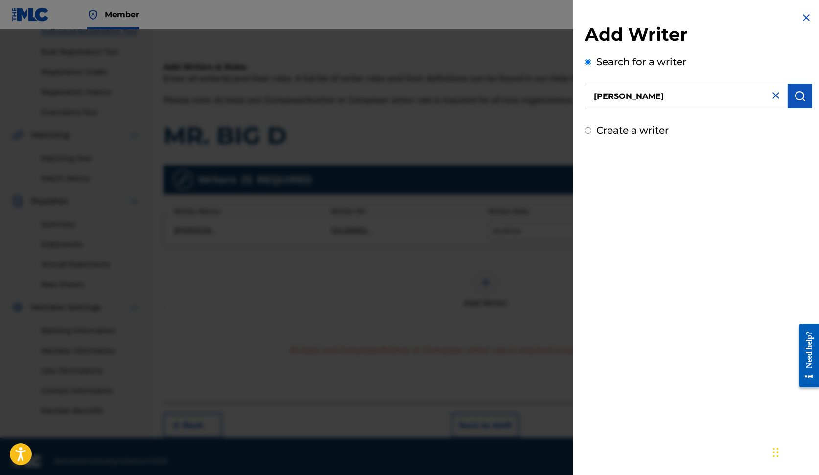
radio input "false"
radio input "true"
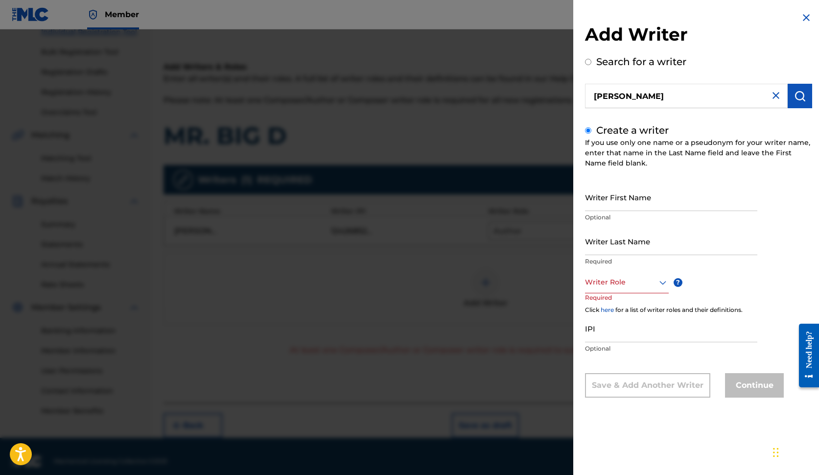
click at [604, 208] on input "Writer First Name" at bounding box center [671, 197] width 172 height 28
type input "[PERSON_NAME]"
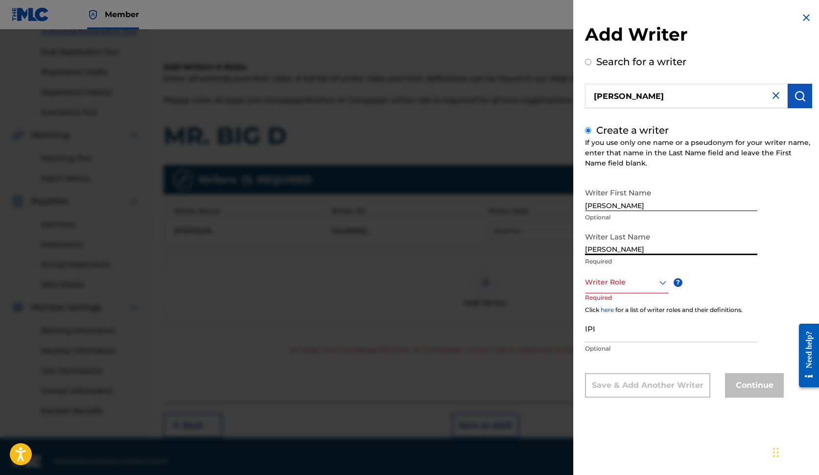
type input "[PERSON_NAME]"
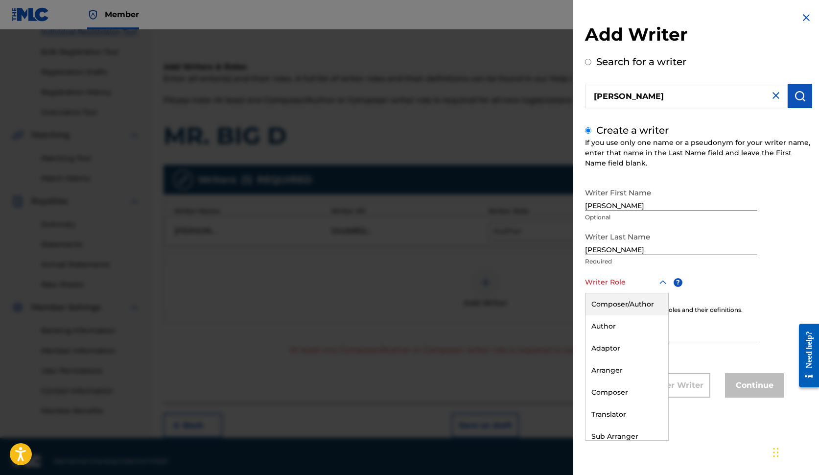
click at [661, 282] on icon at bounding box center [662, 282] width 7 height 4
click at [639, 306] on div "Composer/Author" at bounding box center [626, 304] width 83 height 22
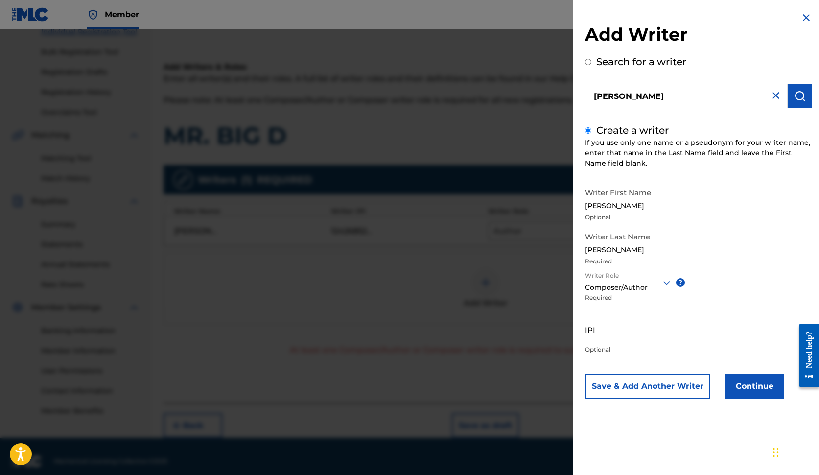
click at [594, 337] on input "IPI" at bounding box center [671, 329] width 172 height 28
type input "482445835"
click at [701, 387] on button "Continue" at bounding box center [754, 386] width 59 height 24
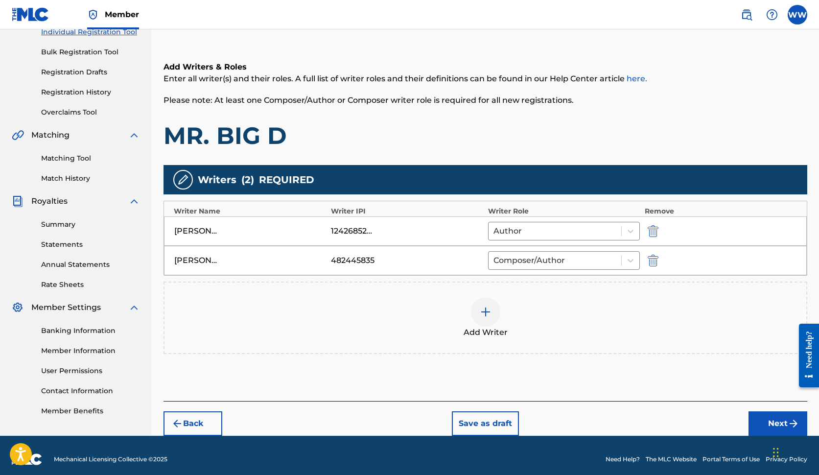
click at [701, 422] on button "Next" at bounding box center [778, 423] width 59 height 24
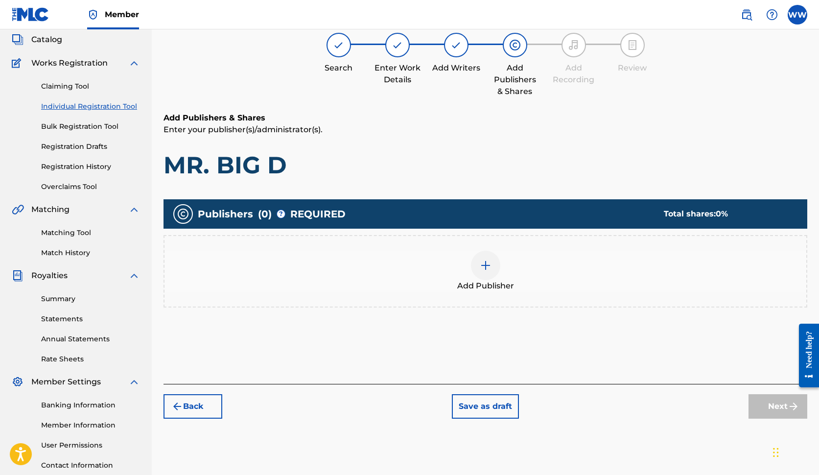
scroll to position [44, 0]
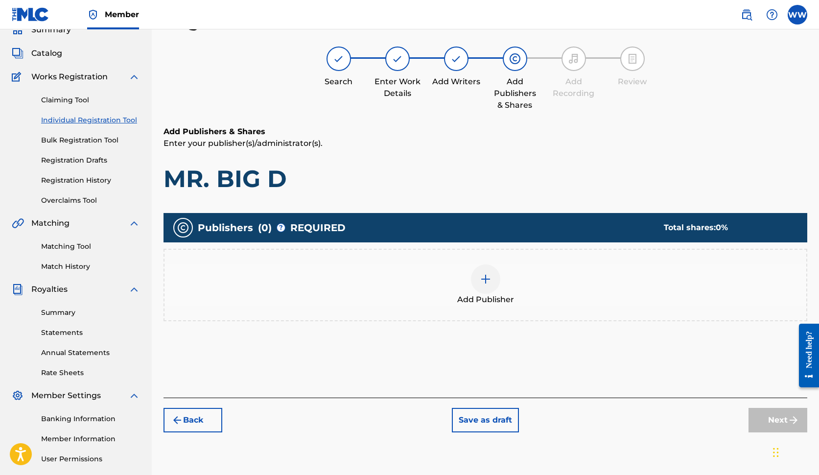
click at [486, 276] on img at bounding box center [486, 279] width 12 height 12
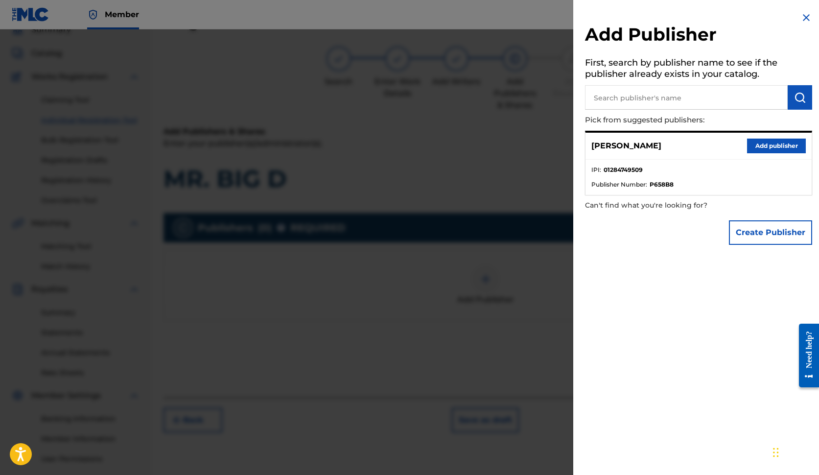
click at [701, 146] on button "Add publisher" at bounding box center [776, 146] width 59 height 15
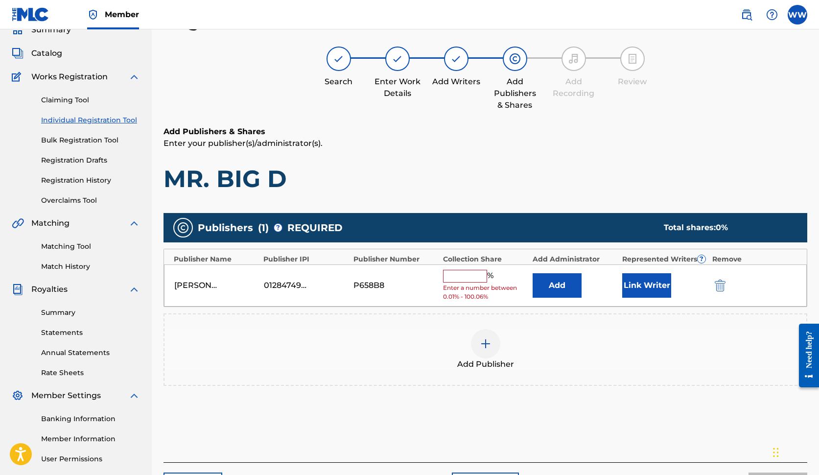
click at [465, 275] on input "text" at bounding box center [465, 276] width 44 height 13
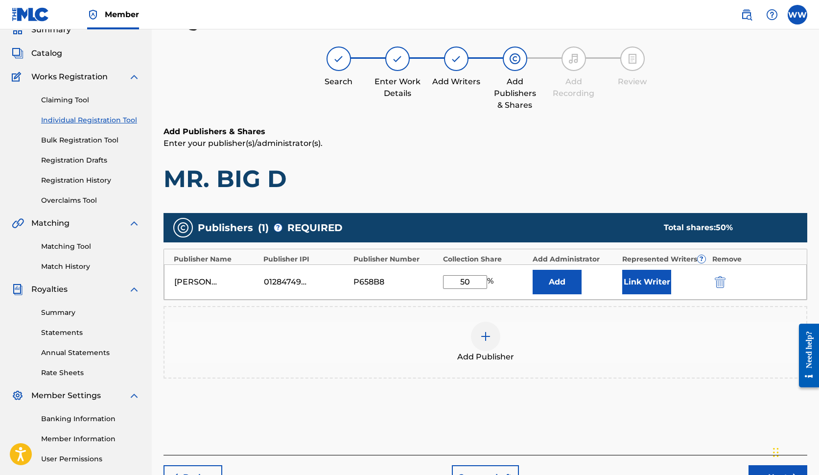
type input "50"
click at [635, 283] on button "Link Writer" at bounding box center [646, 282] width 49 height 24
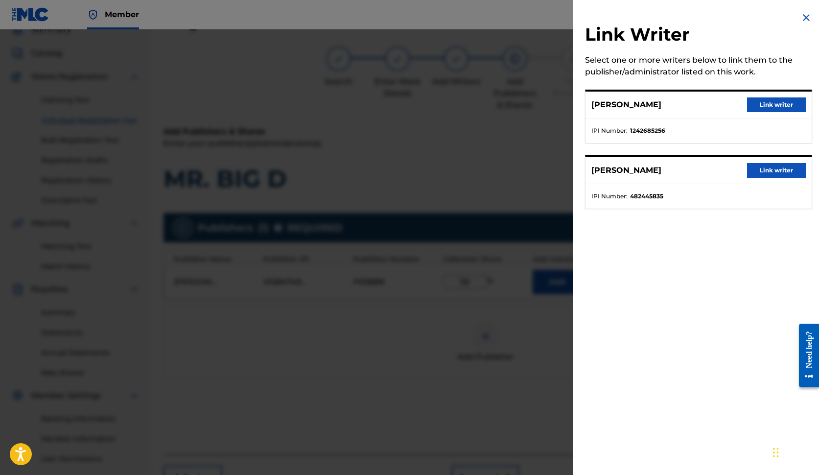
click at [701, 108] on button "Link writer" at bounding box center [776, 104] width 59 height 15
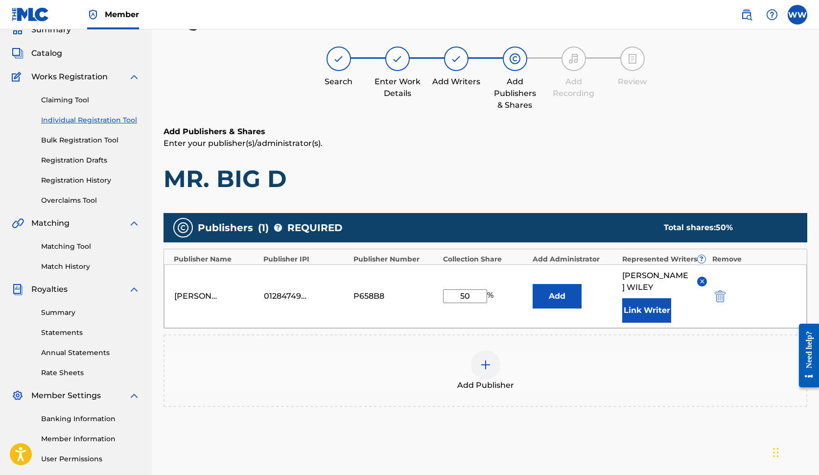
click at [640, 301] on button "Link Writer" at bounding box center [646, 310] width 49 height 24
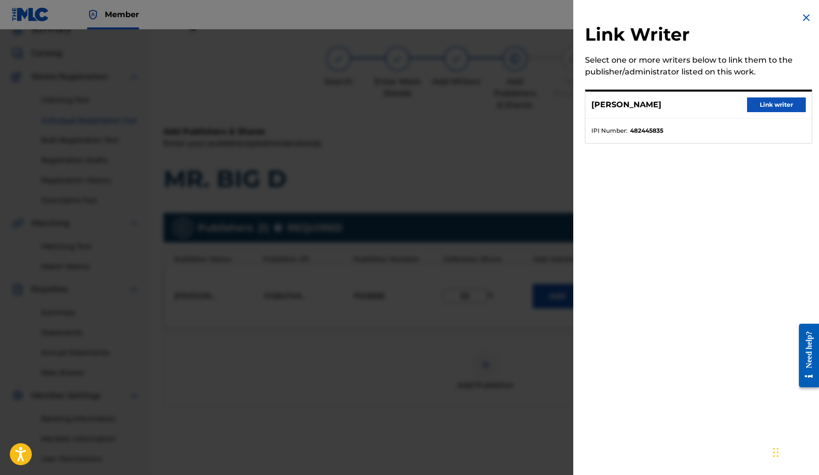
click at [701, 104] on button "Link writer" at bounding box center [776, 104] width 59 height 15
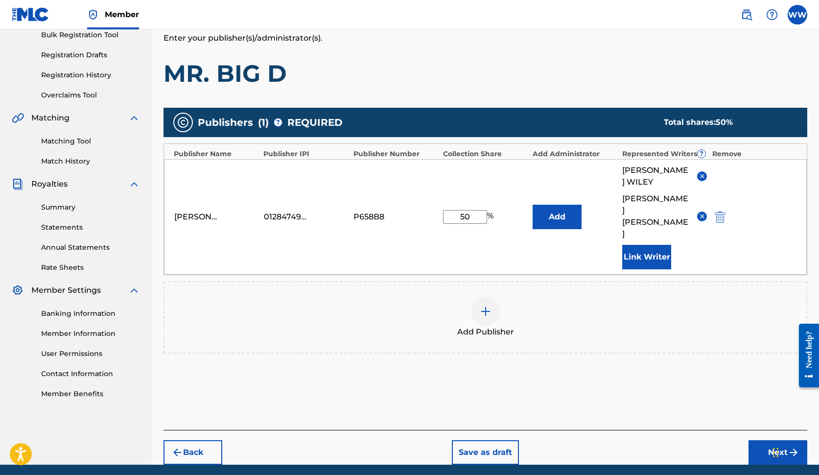
scroll to position [150, 0]
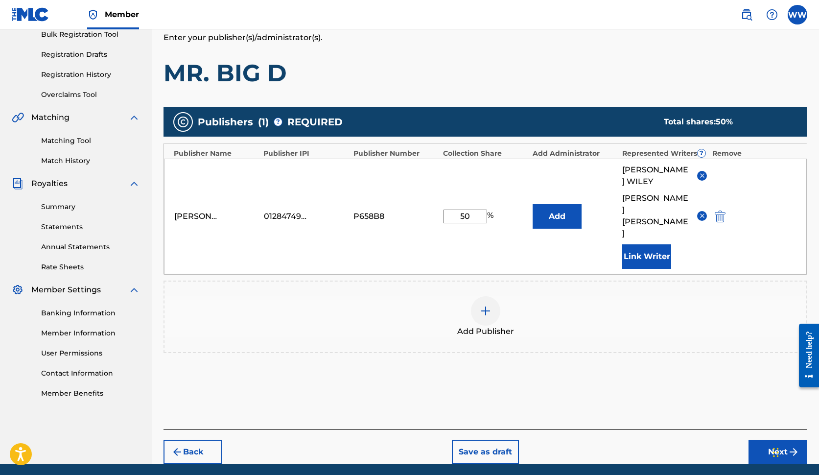
click at [701, 440] on button "Next" at bounding box center [778, 452] width 59 height 24
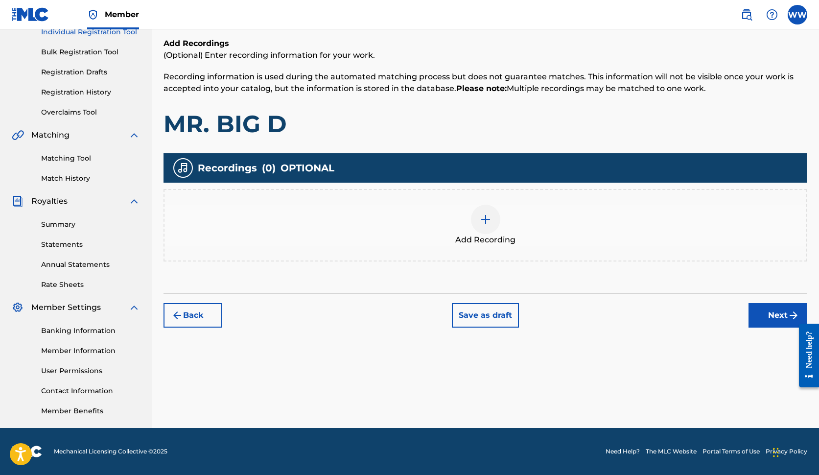
scroll to position [132, 0]
click at [484, 215] on img at bounding box center [486, 219] width 12 height 12
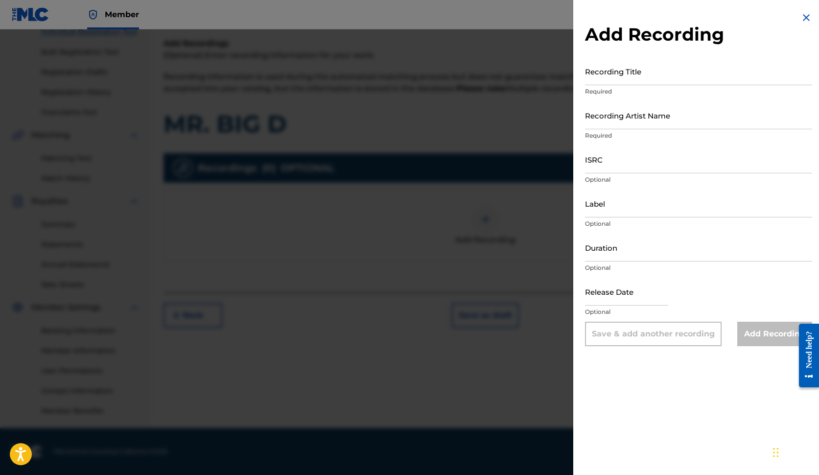
click at [651, 71] on input "Recording Title" at bounding box center [698, 71] width 227 height 28
type input "MR. BIG D"
click at [656, 121] on input "Recording Artist Name" at bounding box center [698, 115] width 227 height 28
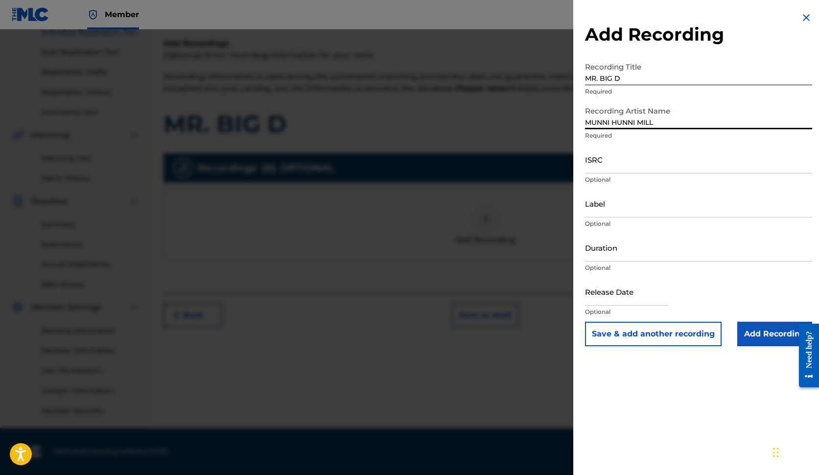
type input "MUNNI HUNNI MILL"
click at [629, 166] on input "ISRC" at bounding box center [698, 159] width 227 height 28
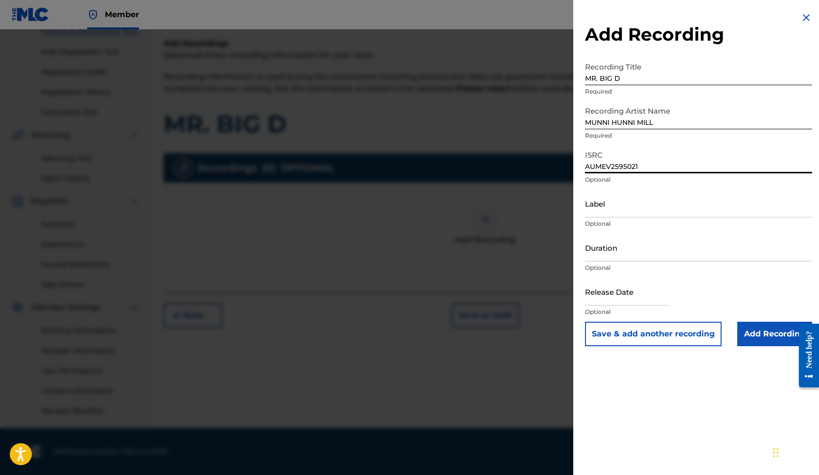
type input "AUMEV2595021"
click at [623, 254] on input "Duration" at bounding box center [698, 248] width 227 height 28
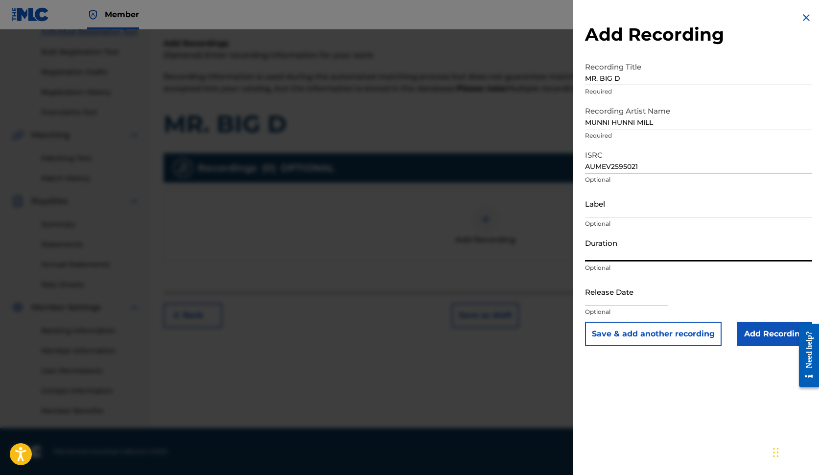
type input "2"
type input "02:26"
click at [637, 299] on input "text" at bounding box center [626, 292] width 83 height 28
select select "7"
select select "2025"
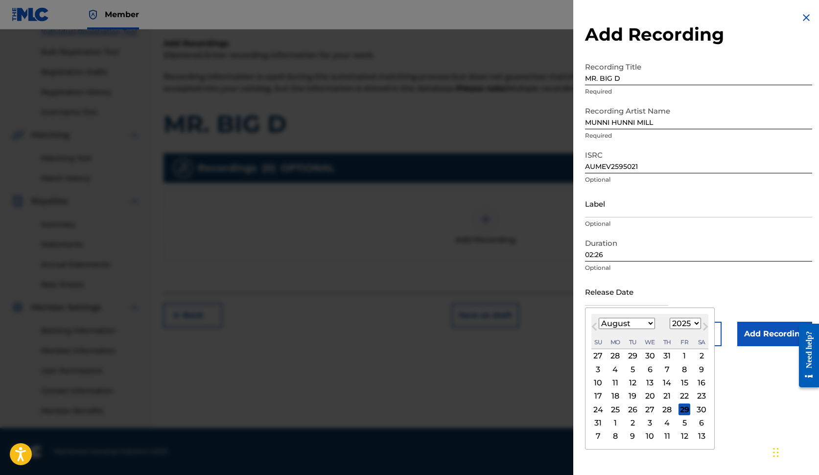
select select "5"
click at [613, 369] on div "9" at bounding box center [615, 369] width 12 height 12
type input "[DATE]"
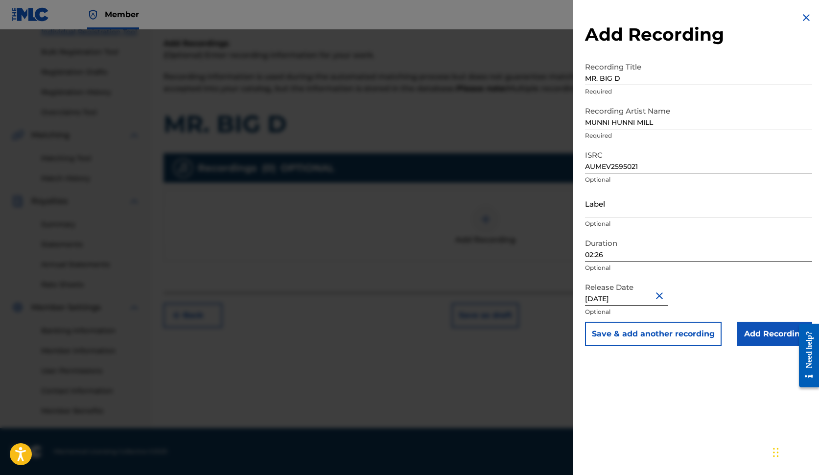
click at [701, 334] on input "Add Recording" at bounding box center [774, 334] width 75 height 24
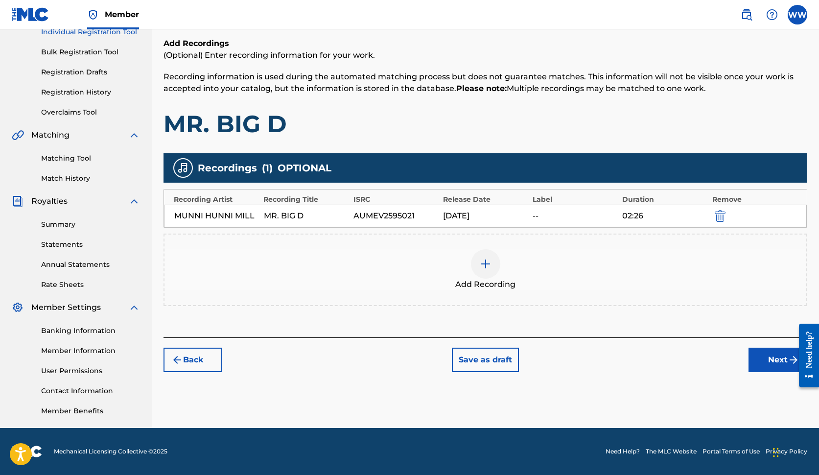
click at [701, 362] on button "Next" at bounding box center [778, 360] width 59 height 24
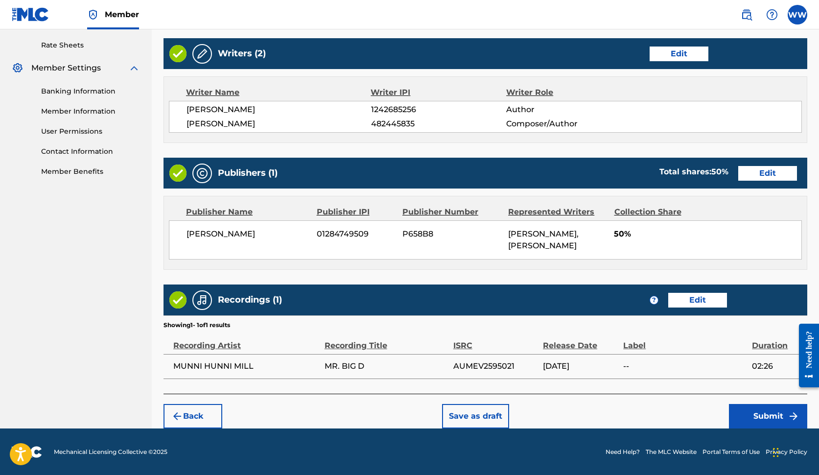
scroll to position [371, 0]
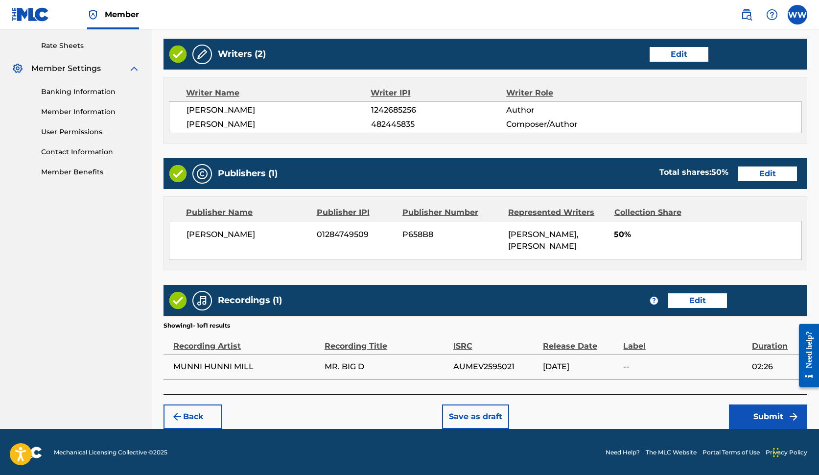
click at [701, 412] on button "Submit" at bounding box center [768, 416] width 78 height 24
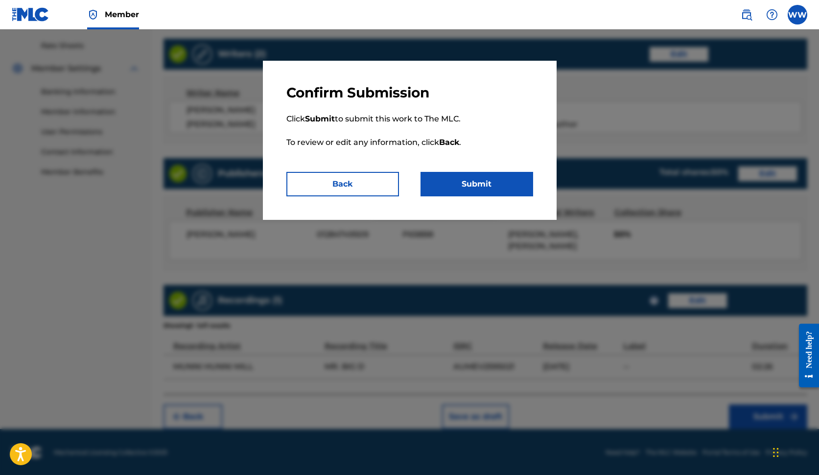
click at [514, 182] on button "Submit" at bounding box center [477, 184] width 113 height 24
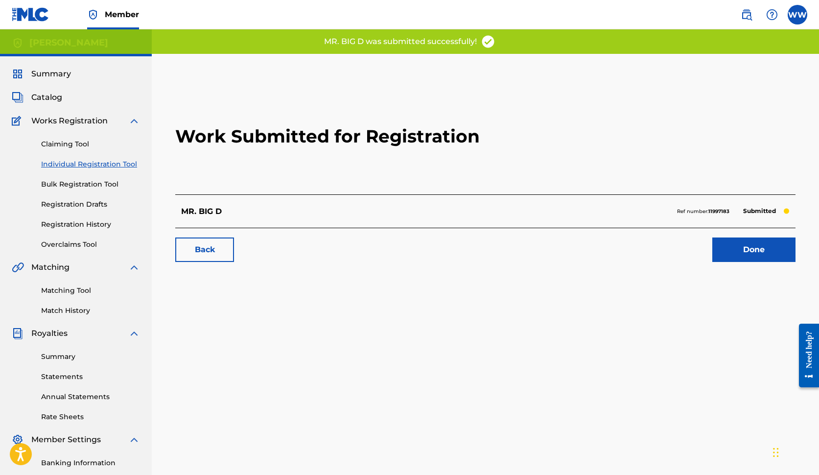
click at [701, 254] on link "Done" at bounding box center [753, 249] width 83 height 24
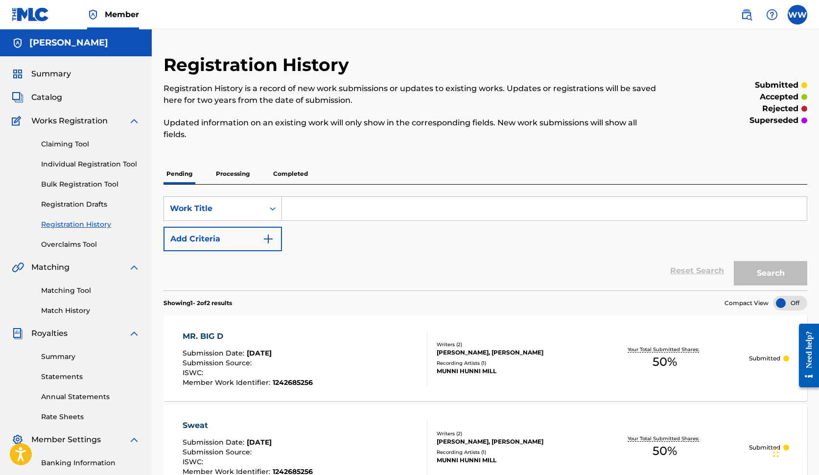
click at [97, 165] on link "Individual Registration Tool" at bounding box center [90, 164] width 99 height 10
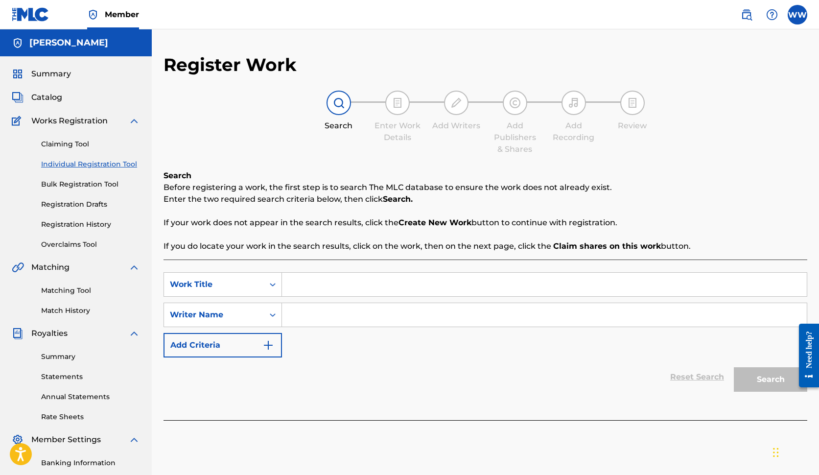
click at [203, 260] on div "SearchWithCriteria174b33c9-078b-4241-8bc6-4c492bfab6f7 Work Title SearchWithCri…" at bounding box center [486, 339] width 644 height 161
click at [304, 287] on input "Search Form" at bounding box center [544, 284] width 525 height 23
click at [61, 120] on span "Works Registration" at bounding box center [69, 121] width 76 height 12
click at [60, 74] on span "Summary" at bounding box center [51, 74] width 40 height 12
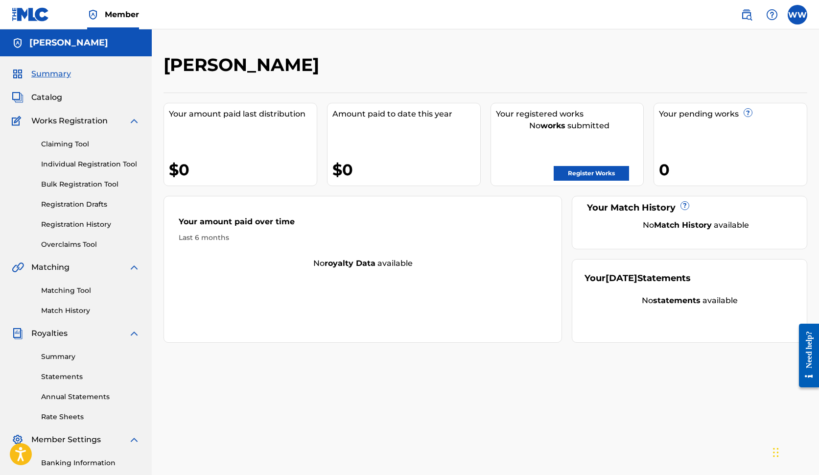
click at [94, 223] on link "Registration History" at bounding box center [90, 224] width 99 height 10
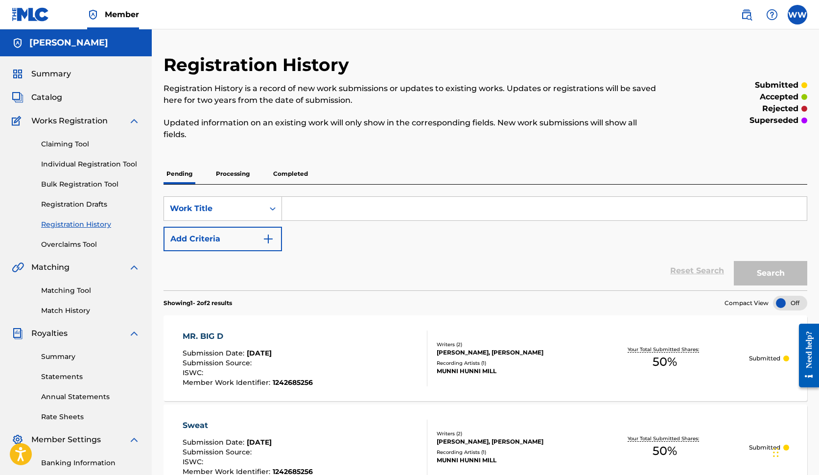
click at [438, 267] on div "Reset Search Search" at bounding box center [486, 270] width 644 height 39
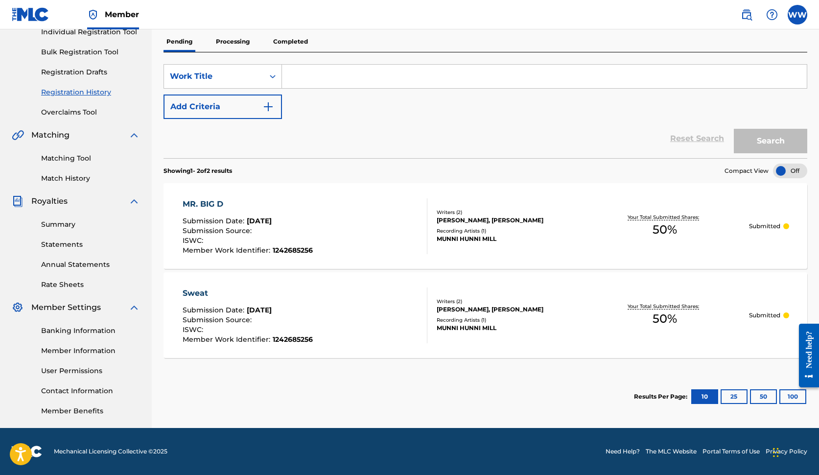
scroll to position [132, 0]
drag, startPoint x: 419, startPoint y: 144, endPoint x: 419, endPoint y: 138, distance: 6.4
click at [419, 138] on div "Reset Search Search" at bounding box center [486, 138] width 644 height 39
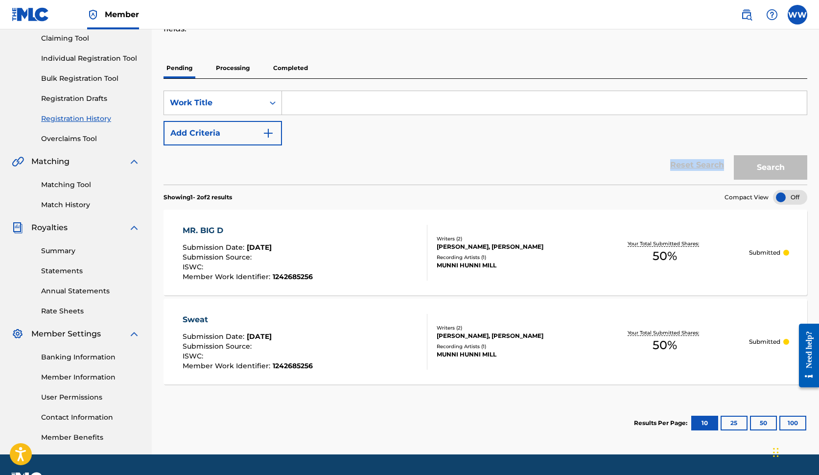
scroll to position [83, 0]
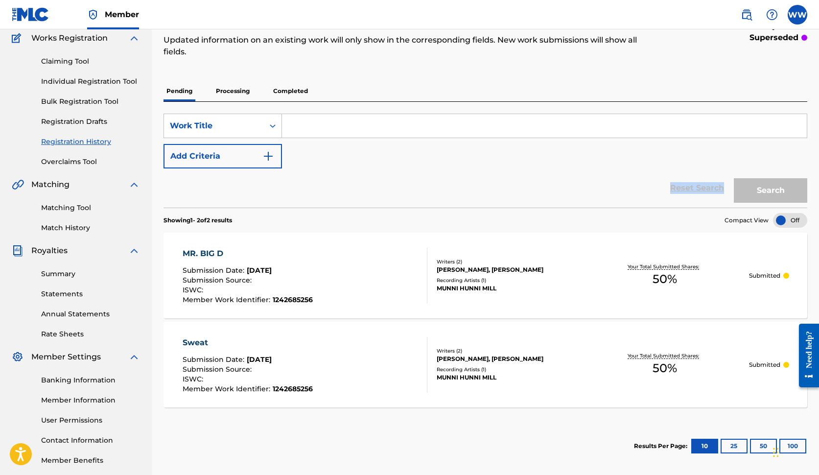
click at [115, 83] on link "Individual Registration Tool" at bounding box center [90, 81] width 99 height 10
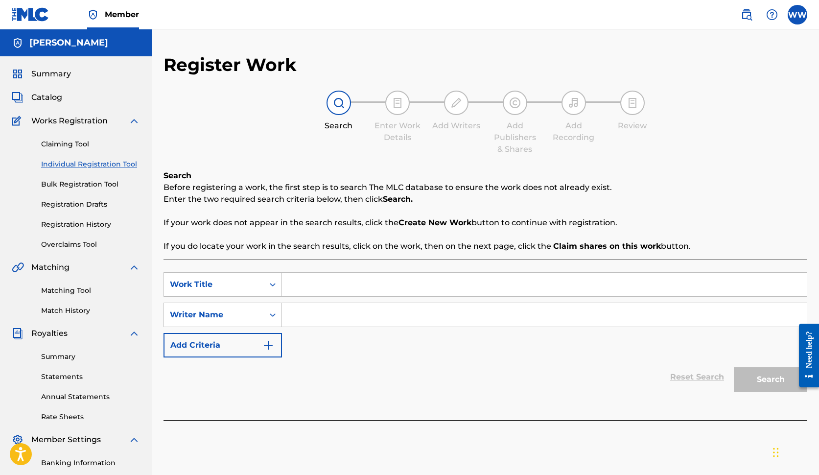
click at [322, 292] on input "Search Form" at bounding box center [544, 284] width 525 height 23
type input "LOVE ME SLOW"
click at [305, 319] on input "Search Form" at bounding box center [544, 314] width 525 height 23
type input "[PERSON_NAME]"
click at [701, 378] on button "Search" at bounding box center [770, 379] width 73 height 24
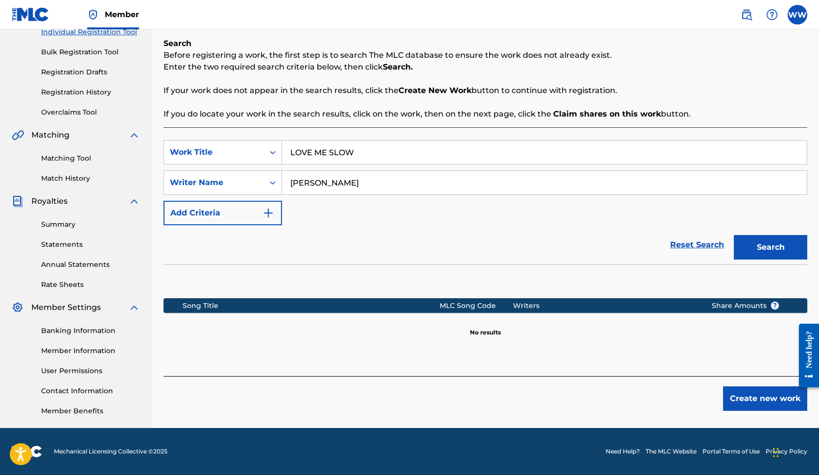
scroll to position [132, 0]
click at [701, 401] on button "Create new work" at bounding box center [765, 398] width 84 height 24
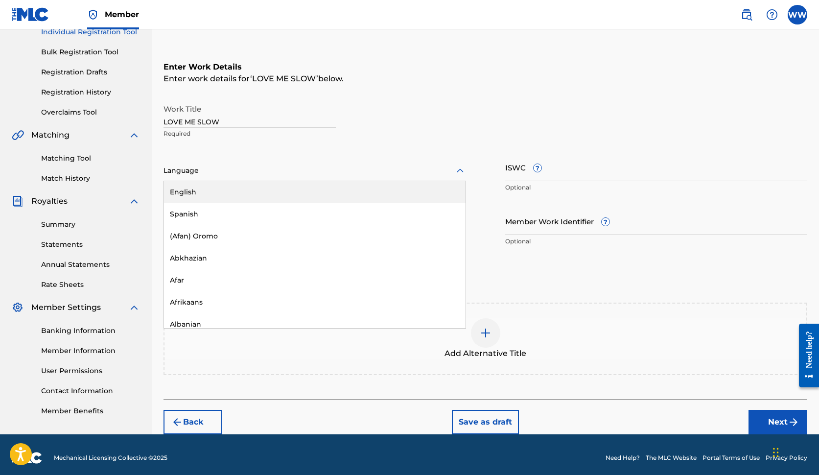
click at [458, 172] on icon at bounding box center [460, 170] width 7 height 4
click at [323, 196] on div "English" at bounding box center [315, 192] width 302 height 22
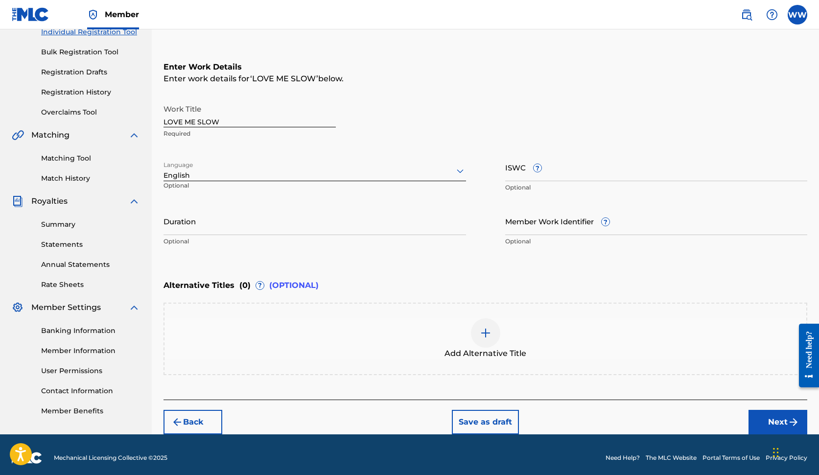
click at [269, 234] on input "Duration" at bounding box center [315, 221] width 303 height 28
type input "03:24"
click at [562, 224] on input "Member Work Identifier ?" at bounding box center [656, 221] width 303 height 28
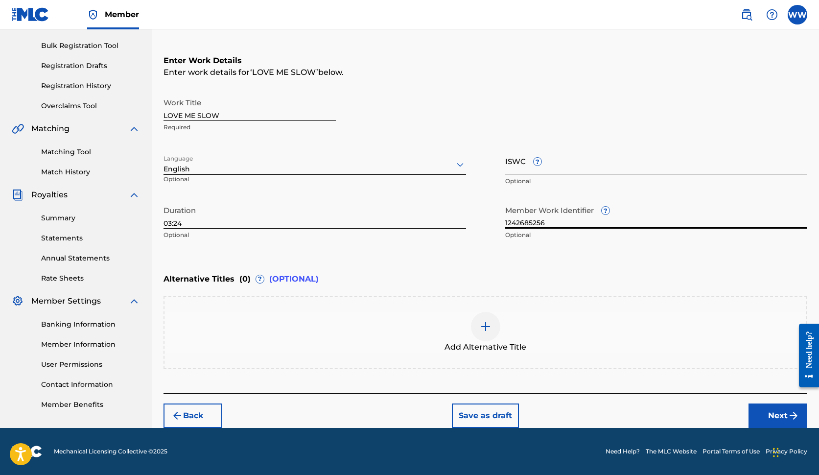
scroll to position [139, 0]
type input "1242685256"
click at [485, 333] on div at bounding box center [485, 326] width 29 height 29
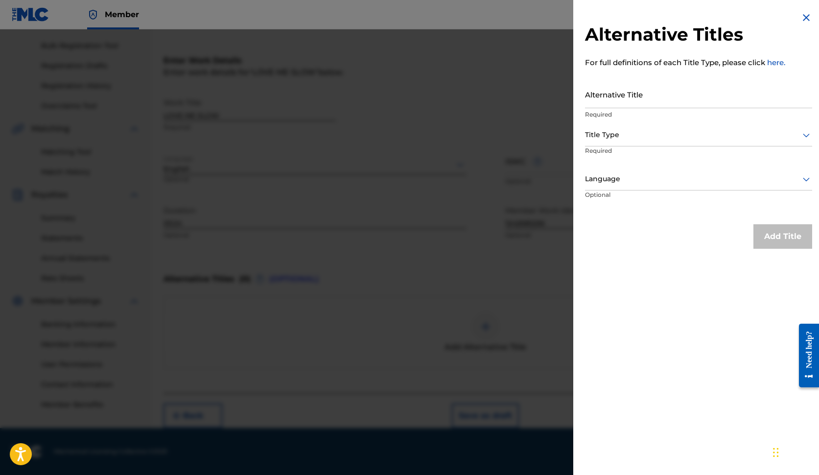
click at [682, 101] on input "Alternative Title" at bounding box center [698, 94] width 227 height 28
type input "SLOW"
click at [701, 133] on icon at bounding box center [806, 135] width 12 height 12
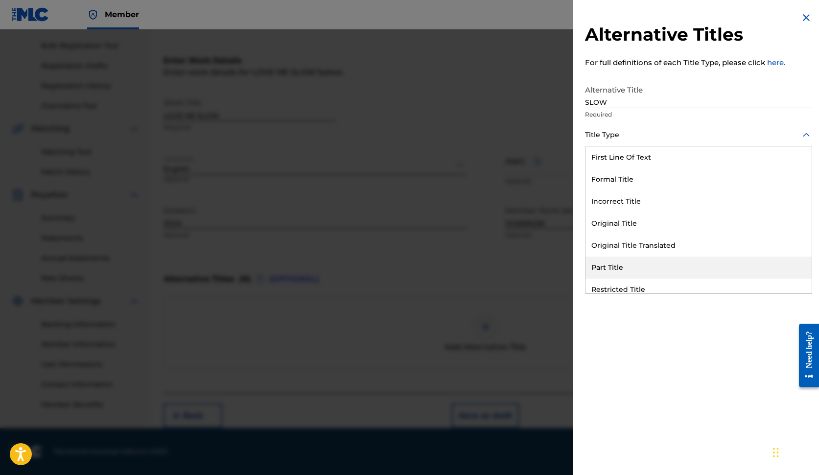
click at [701, 263] on div "Part Title" at bounding box center [698, 268] width 226 height 22
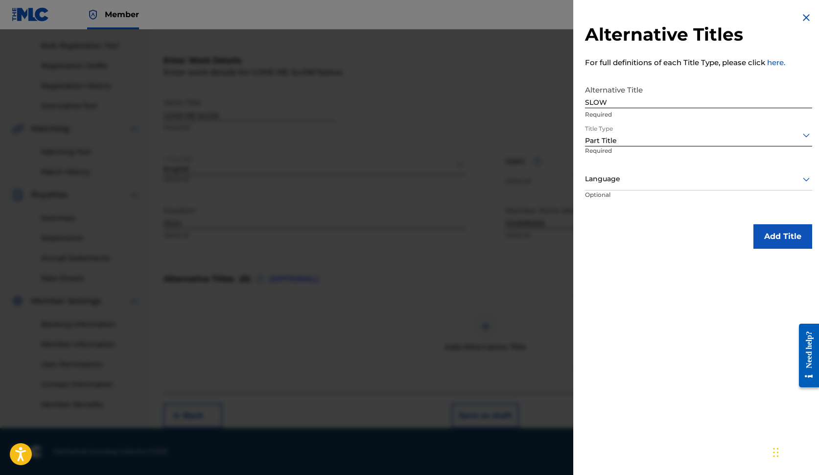
click at [701, 180] on icon at bounding box center [806, 179] width 12 height 12
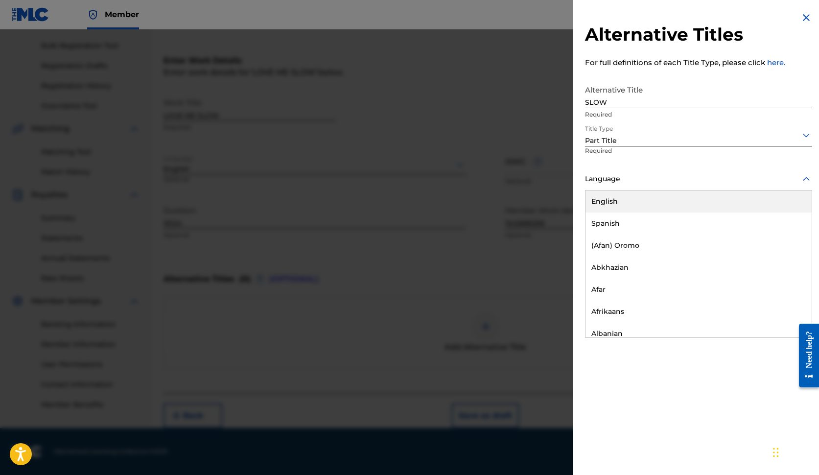
click at [685, 204] on div "English" at bounding box center [698, 201] width 226 height 22
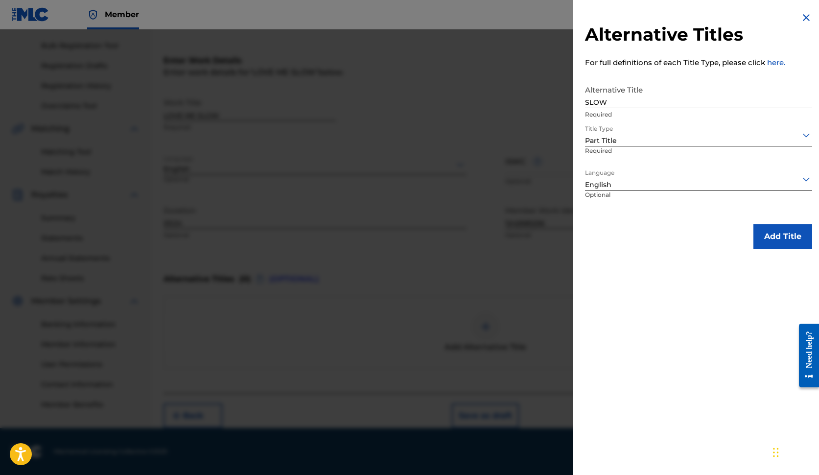
click at [701, 236] on button "Add Title" at bounding box center [782, 236] width 59 height 24
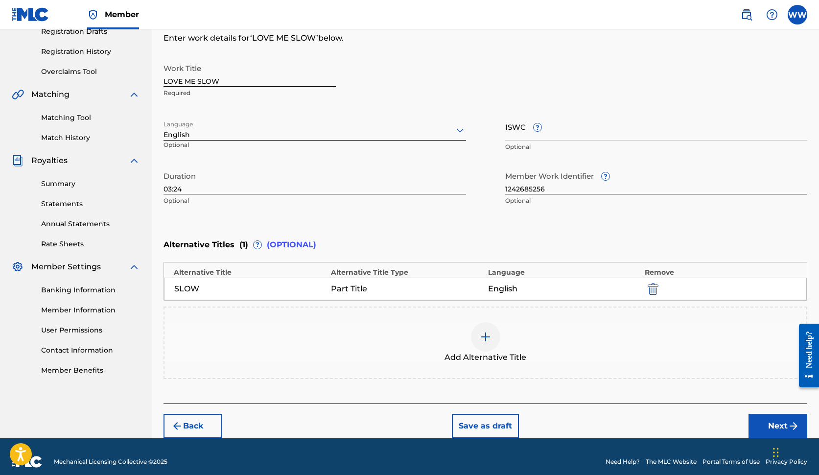
scroll to position [183, 0]
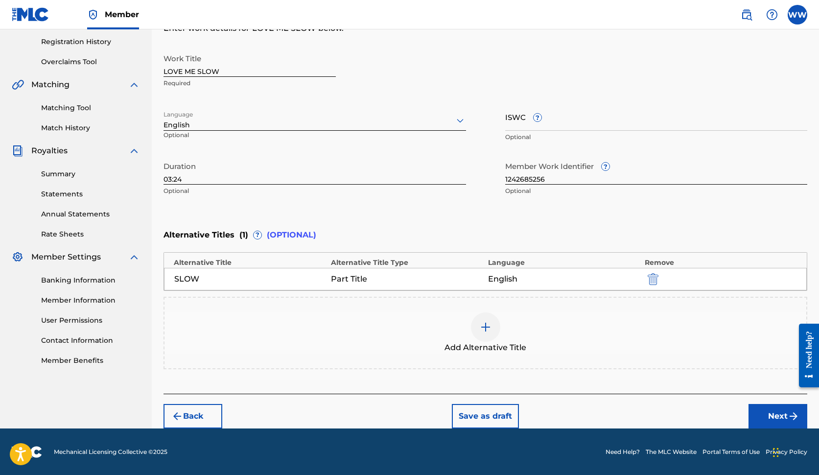
click at [701, 415] on button "Next" at bounding box center [778, 416] width 59 height 24
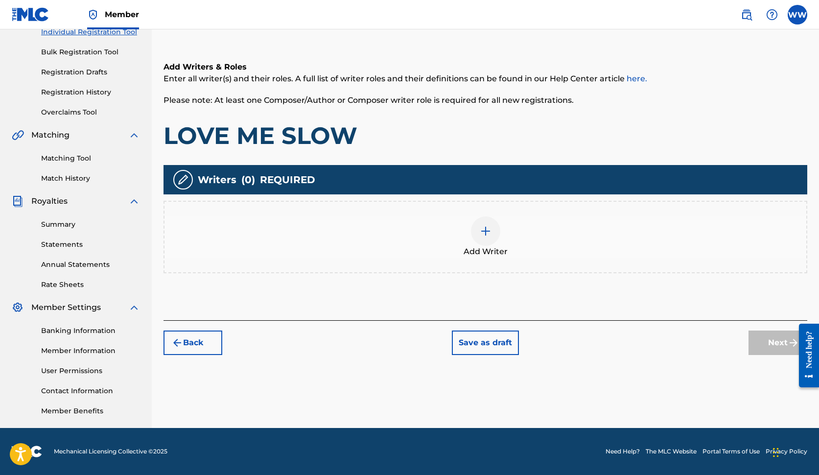
scroll to position [132, 0]
click at [485, 234] on img at bounding box center [486, 231] width 12 height 12
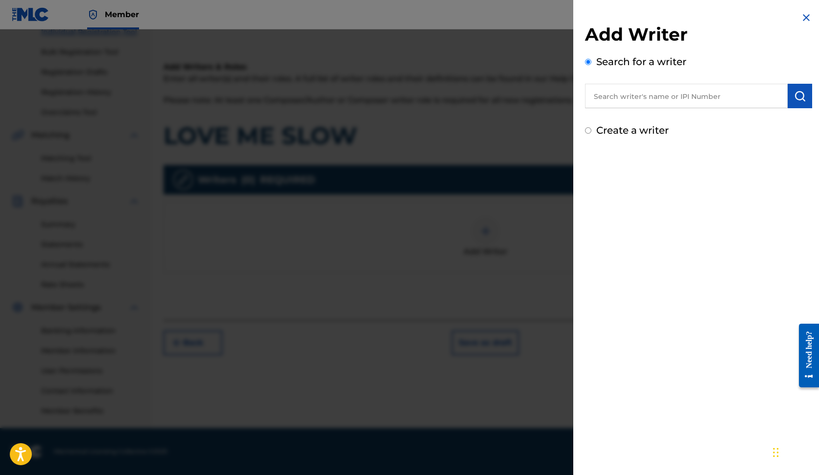
click at [682, 89] on input "text" at bounding box center [686, 96] width 203 height 24
click at [683, 96] on input "text" at bounding box center [686, 96] width 203 height 24
click at [701, 19] on img at bounding box center [806, 18] width 12 height 12
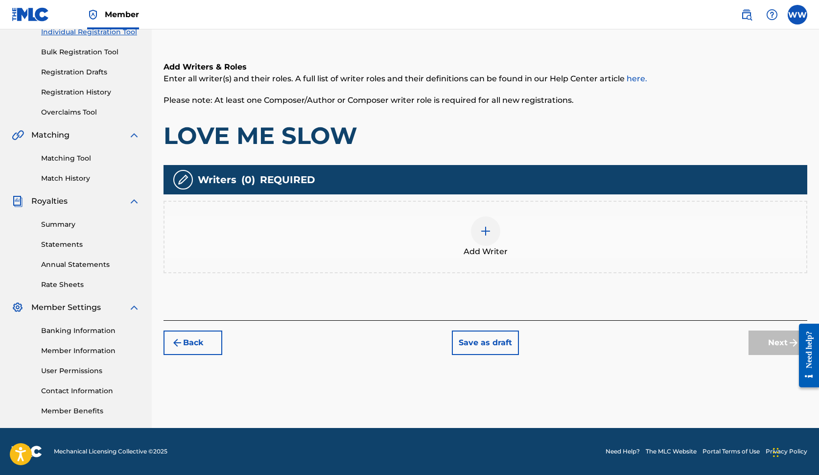
click at [491, 232] on img at bounding box center [486, 231] width 12 height 12
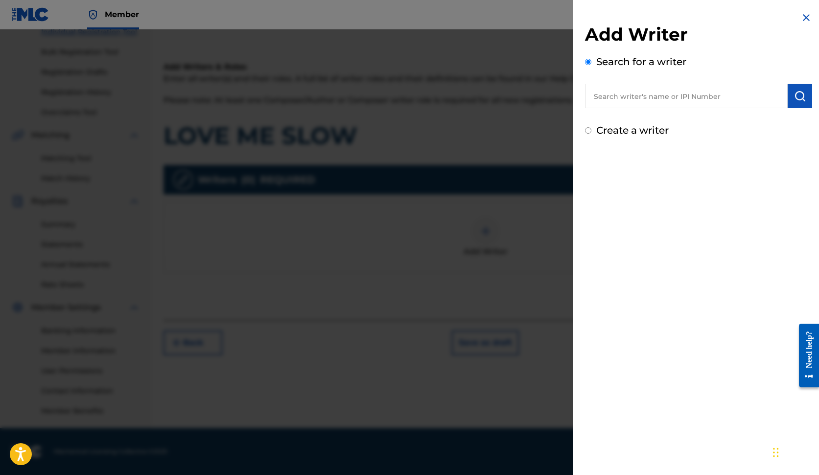
click at [641, 98] on input "text" at bounding box center [686, 96] width 203 height 24
type input "1242685256"
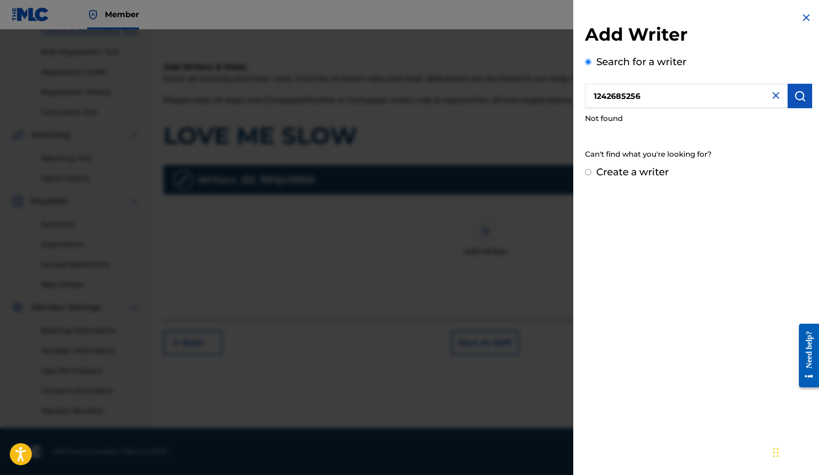
click at [631, 174] on label "Create a writer" at bounding box center [632, 172] width 72 height 12
radio input "true"
click at [591, 174] on input "Create a writer" at bounding box center [588, 172] width 6 height 6
radio input "false"
radio input "true"
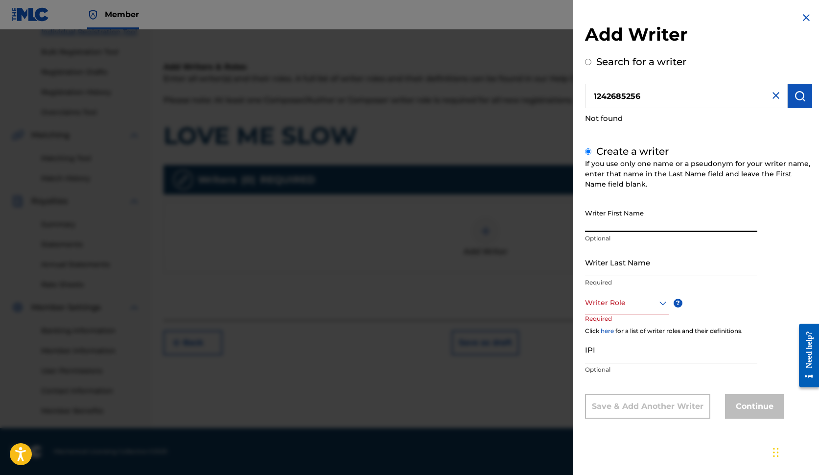
click at [622, 223] on input "Writer First Name" at bounding box center [671, 218] width 172 height 28
type input "[PERSON_NAME]"
type input "WILEY"
click at [662, 302] on icon at bounding box center [663, 303] width 12 height 12
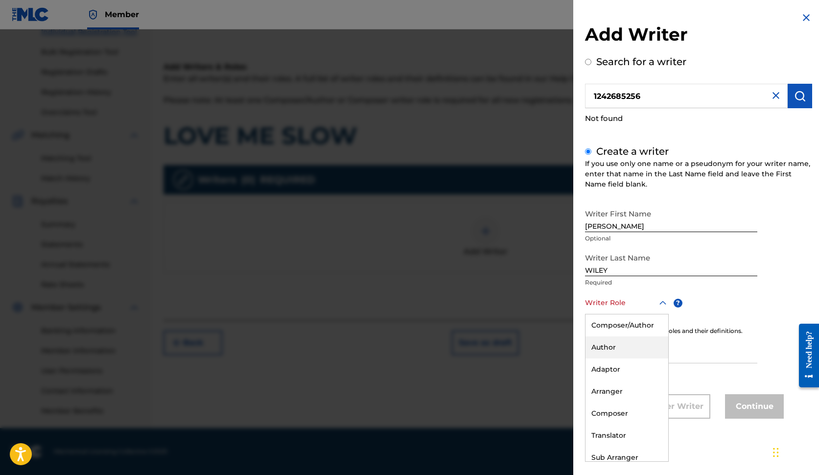
click at [613, 344] on div "Author" at bounding box center [626, 347] width 83 height 22
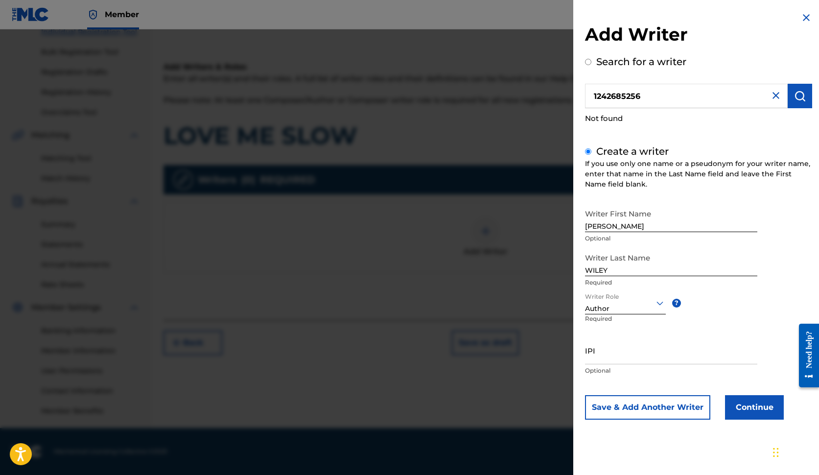
click at [611, 358] on input "IPI" at bounding box center [671, 350] width 172 height 28
click at [648, 95] on input "1242685256" at bounding box center [686, 96] width 203 height 24
radio input "true"
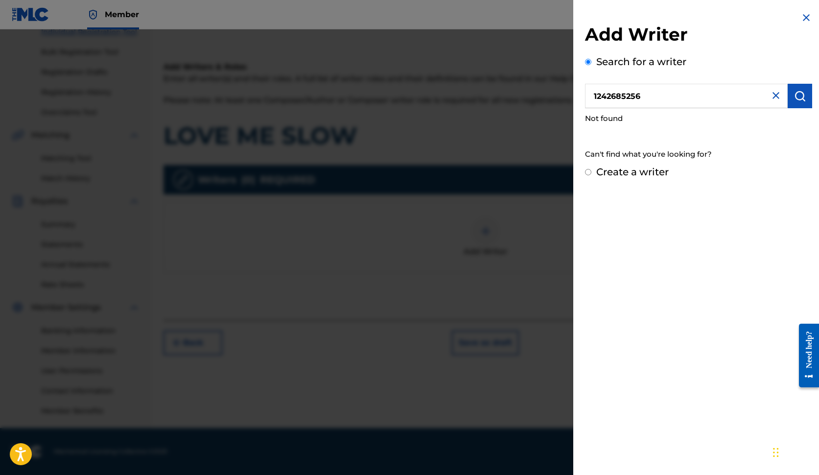
click at [624, 168] on label "Create a writer" at bounding box center [632, 172] width 72 height 12
radio input "true"
click at [591, 169] on input "Create a writer" at bounding box center [588, 172] width 6 height 6
radio input "false"
radio input "true"
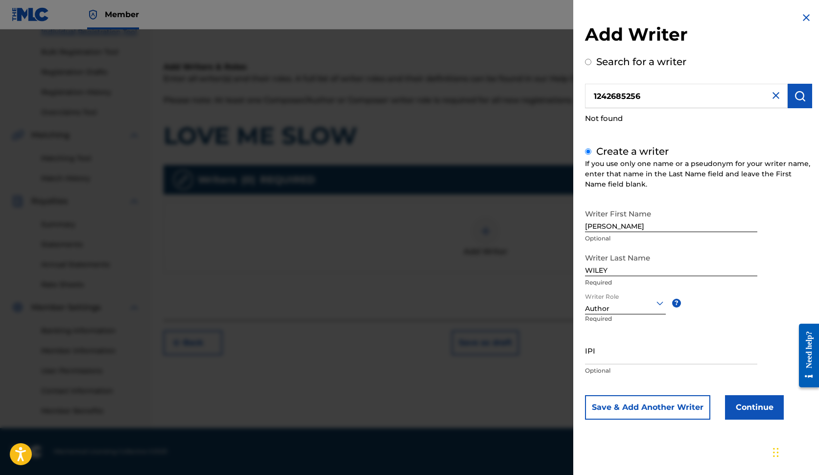
click at [648, 97] on input "1242685256" at bounding box center [686, 96] width 203 height 24
radio input "true"
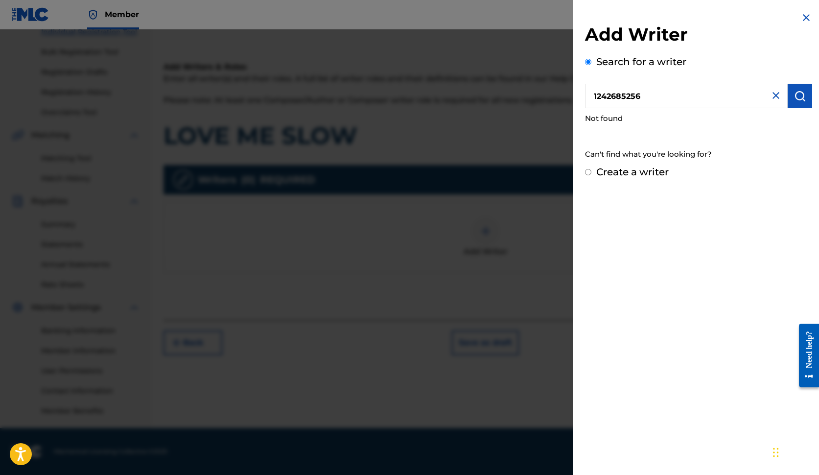
click at [648, 97] on input "1242685256" at bounding box center [686, 96] width 203 height 24
drag, startPoint x: 648, startPoint y: 97, endPoint x: 633, endPoint y: 97, distance: 14.7
click at [633, 97] on input "1242685256" at bounding box center [686, 96] width 203 height 24
click at [623, 178] on div "Create a writer" at bounding box center [698, 171] width 227 height 15
click at [626, 172] on label "Create a writer" at bounding box center [632, 172] width 72 height 12
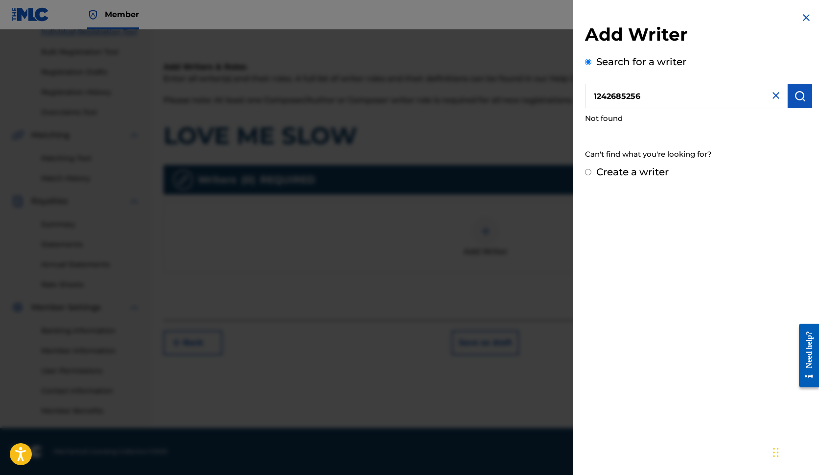
radio input "true"
click at [591, 172] on input "Create a writer" at bounding box center [588, 172] width 6 height 6
radio input "false"
radio input "true"
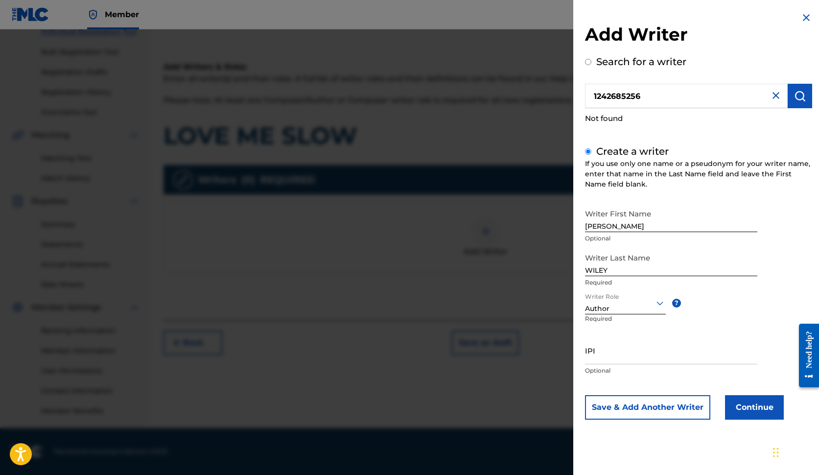
click at [608, 358] on input "IPI" at bounding box center [671, 350] width 172 height 28
paste input "1242685256"
type input "1242685256"
click at [701, 96] on img at bounding box center [776, 96] width 12 height 12
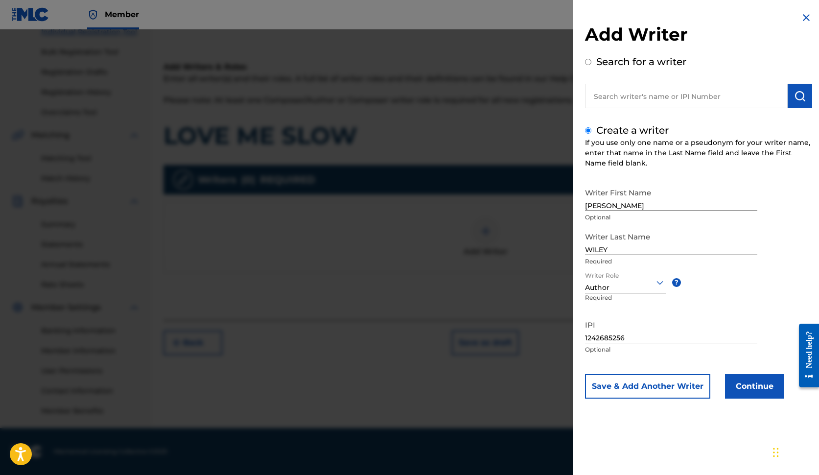
click at [701, 389] on button "Continue" at bounding box center [754, 386] width 59 height 24
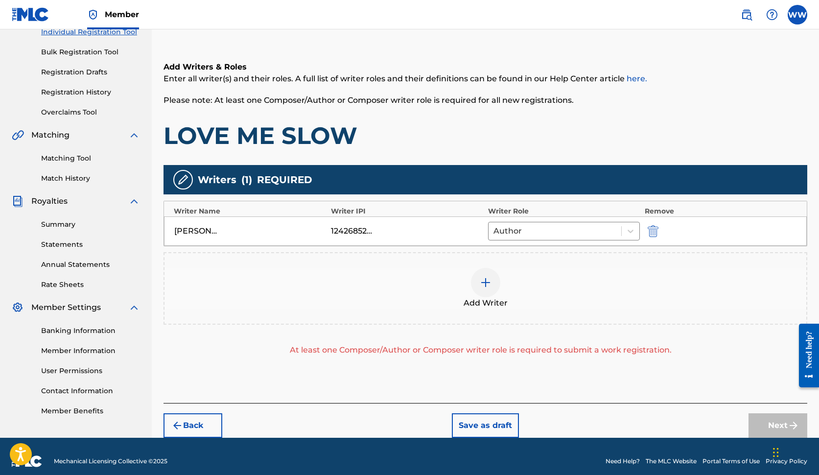
click at [488, 286] on img at bounding box center [486, 283] width 12 height 12
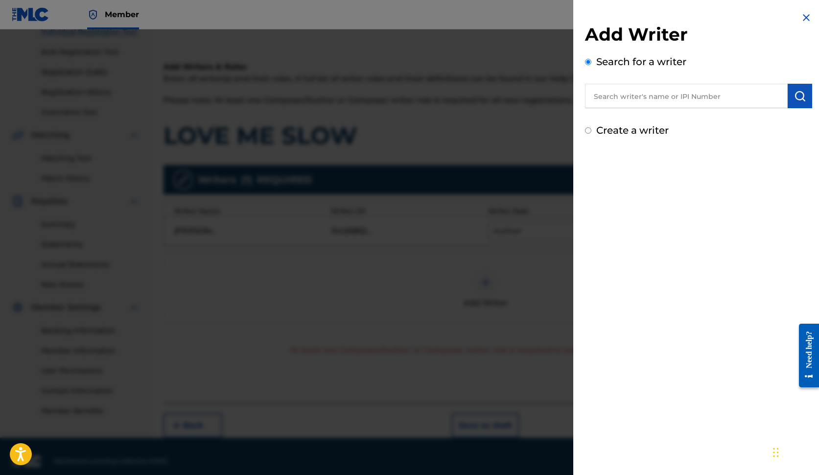
click at [649, 99] on input "text" at bounding box center [686, 96] width 203 height 24
type input "[PERSON_NAME]"
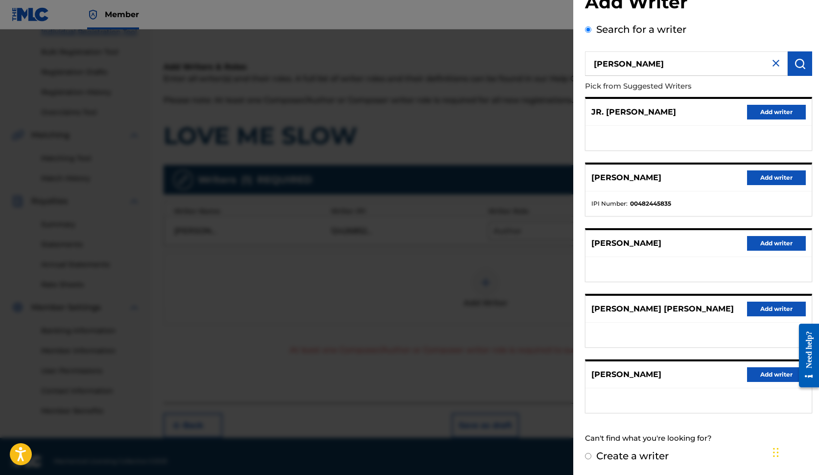
scroll to position [32, 0]
click at [637, 452] on label "Create a writer" at bounding box center [632, 456] width 72 height 12
radio input "true"
click at [591, 453] on input "Create a writer" at bounding box center [588, 456] width 6 height 6
radio input "false"
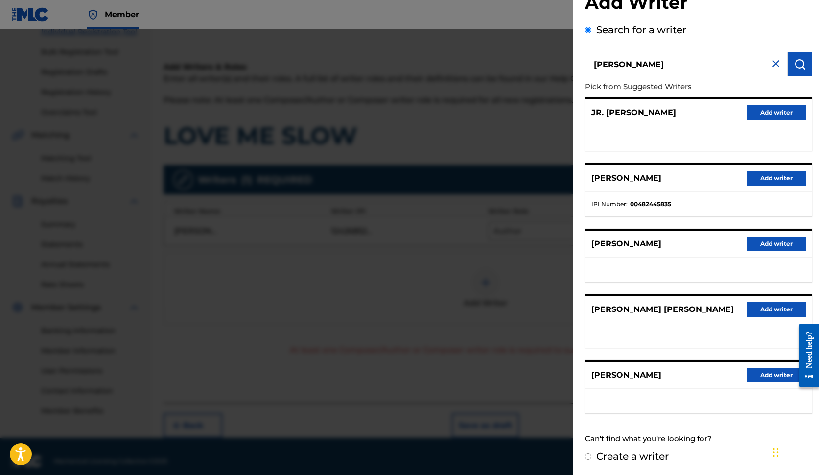
radio input "true"
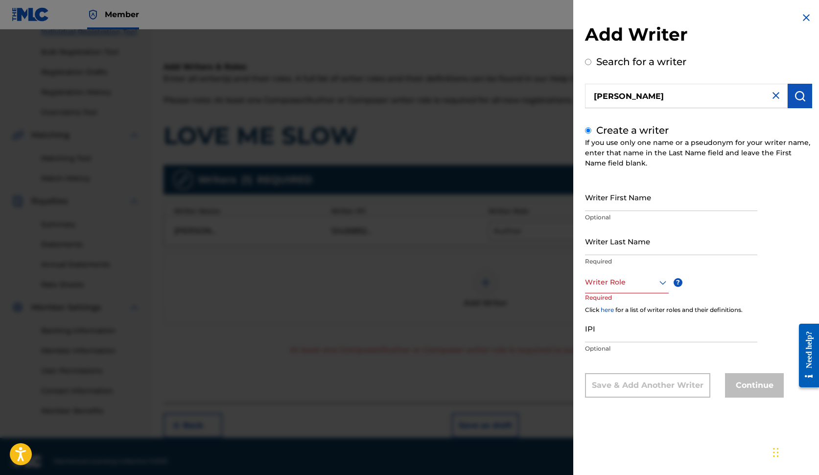
click at [608, 208] on input "Writer First Name" at bounding box center [671, 197] width 172 height 28
type input "[PERSON_NAME]"
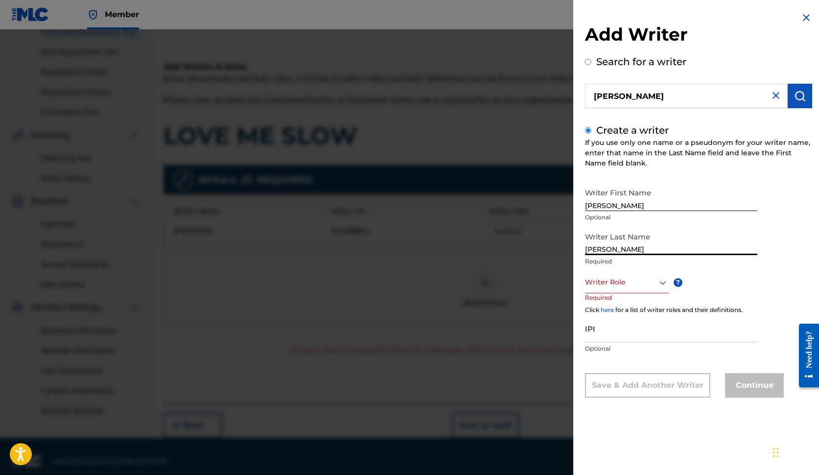
type input "[PERSON_NAME]"
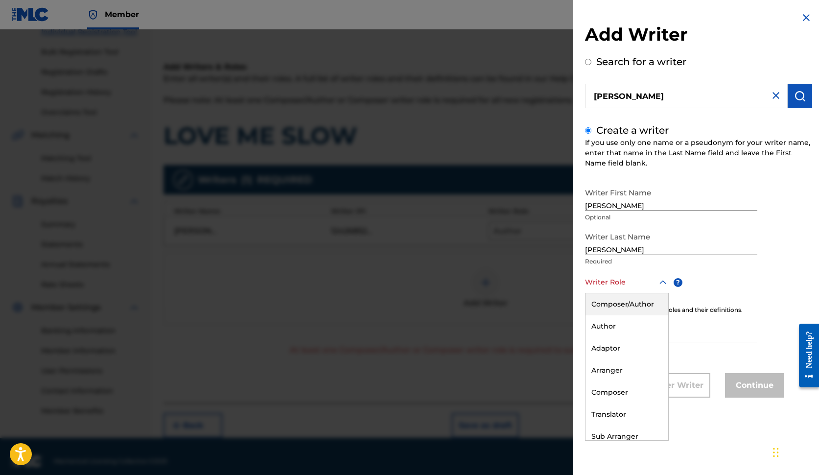
click at [663, 282] on icon at bounding box center [663, 283] width 12 height 12
click at [615, 307] on div "Composer/Author" at bounding box center [626, 304] width 83 height 22
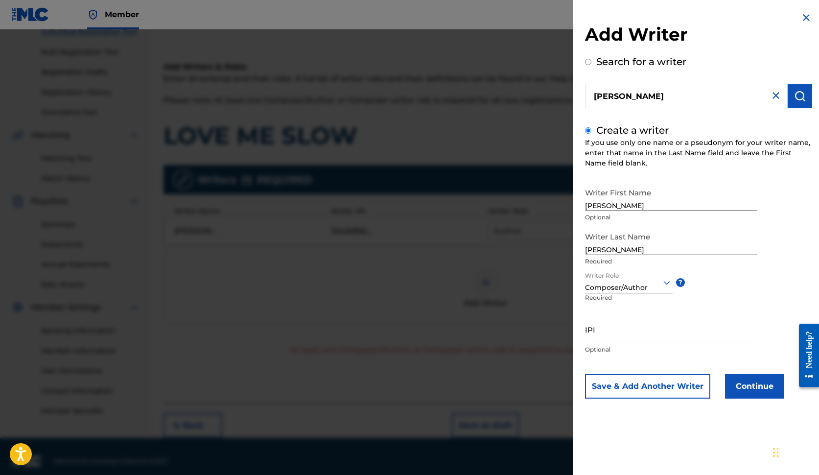
click at [605, 336] on input "IPI" at bounding box center [671, 329] width 172 height 28
type input "482445835"
click at [701, 391] on button "Continue" at bounding box center [754, 386] width 59 height 24
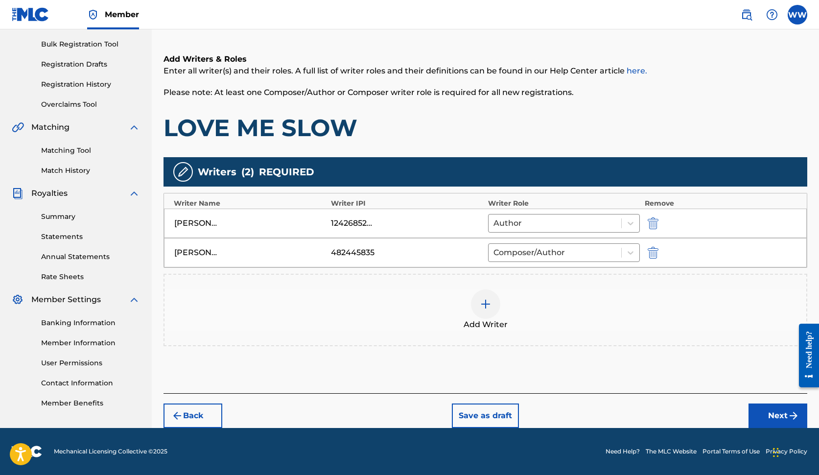
scroll to position [140, 0]
click at [701, 412] on button "Next" at bounding box center [778, 415] width 59 height 24
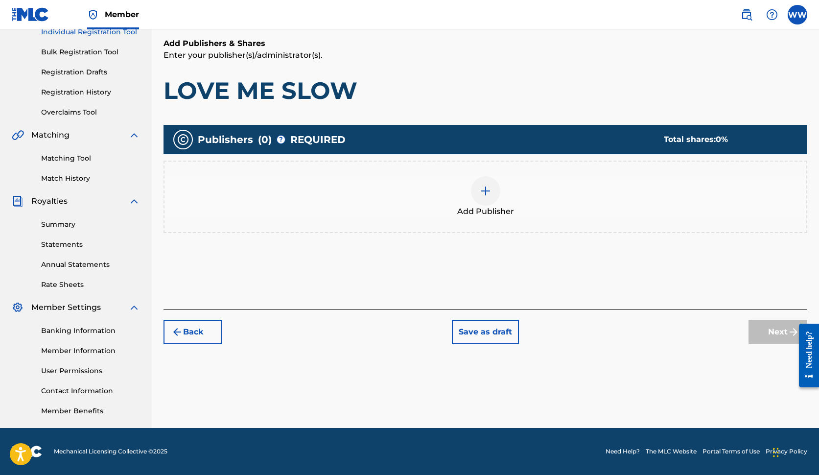
click at [489, 193] on img at bounding box center [486, 191] width 12 height 12
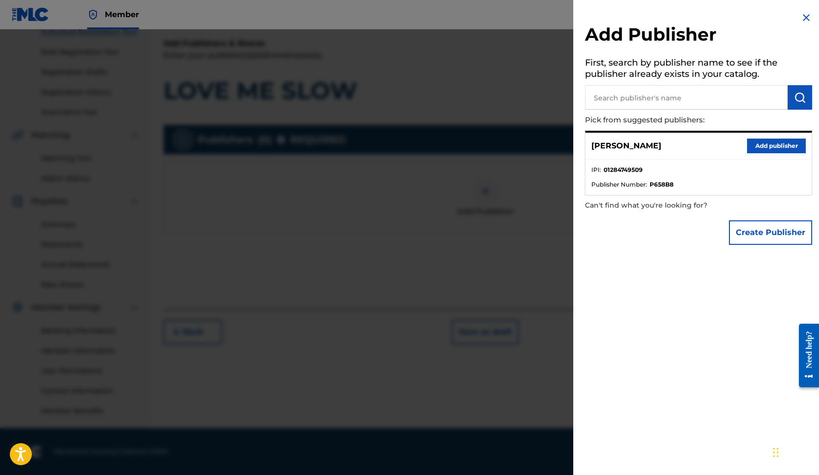
click at [701, 145] on button "Add publisher" at bounding box center [776, 146] width 59 height 15
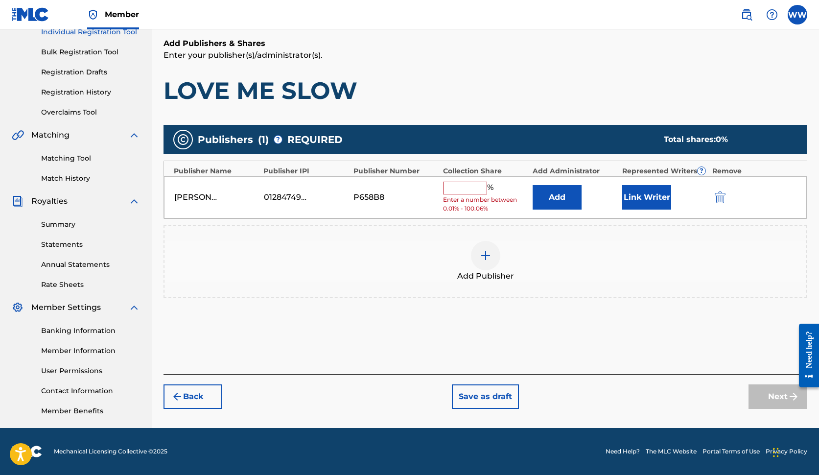
click at [466, 187] on input "text" at bounding box center [465, 188] width 44 height 13
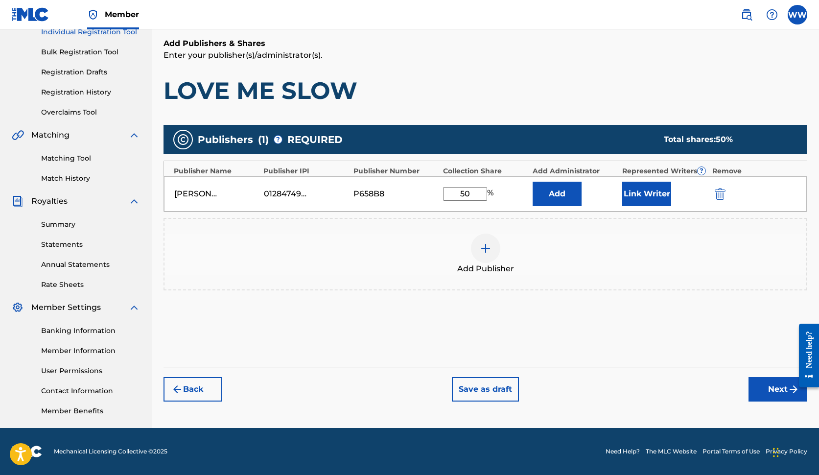
type input "50"
click at [643, 189] on button "Link Writer" at bounding box center [646, 194] width 49 height 24
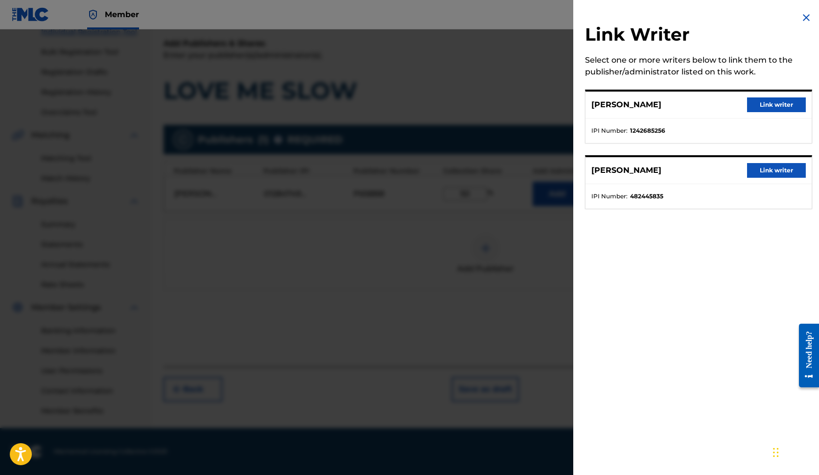
click at [701, 105] on button "Link writer" at bounding box center [776, 104] width 59 height 15
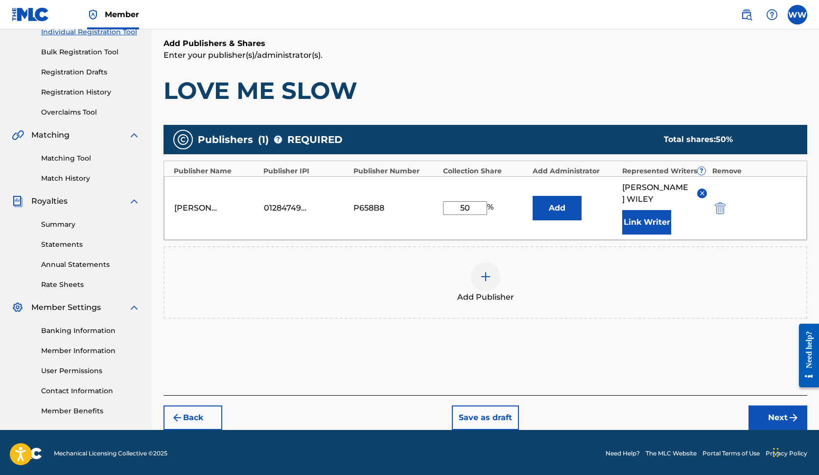
click at [640, 212] on button "Link Writer" at bounding box center [646, 222] width 49 height 24
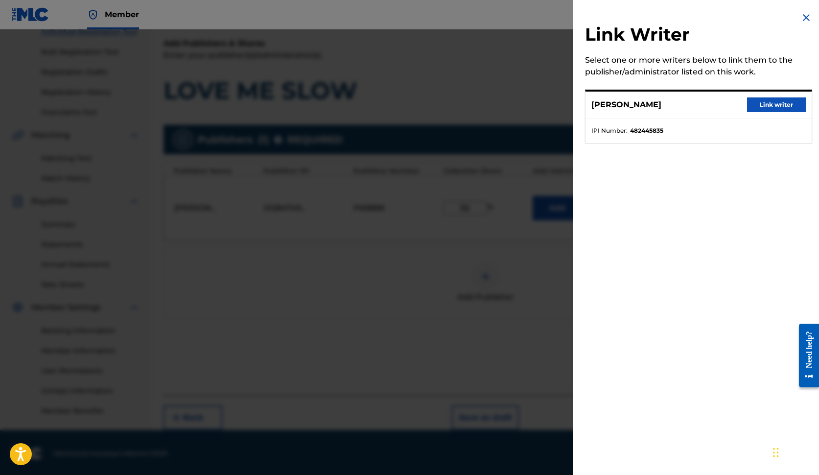
click at [701, 107] on button "Link writer" at bounding box center [776, 104] width 59 height 15
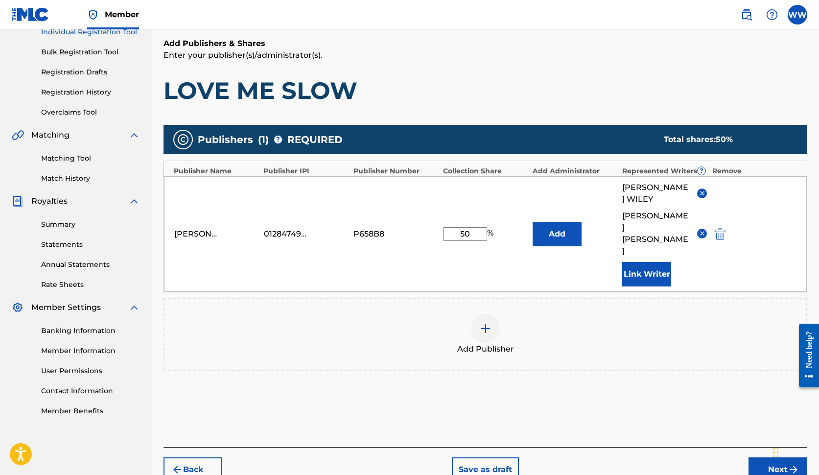
click at [701, 457] on button "Next" at bounding box center [778, 469] width 59 height 24
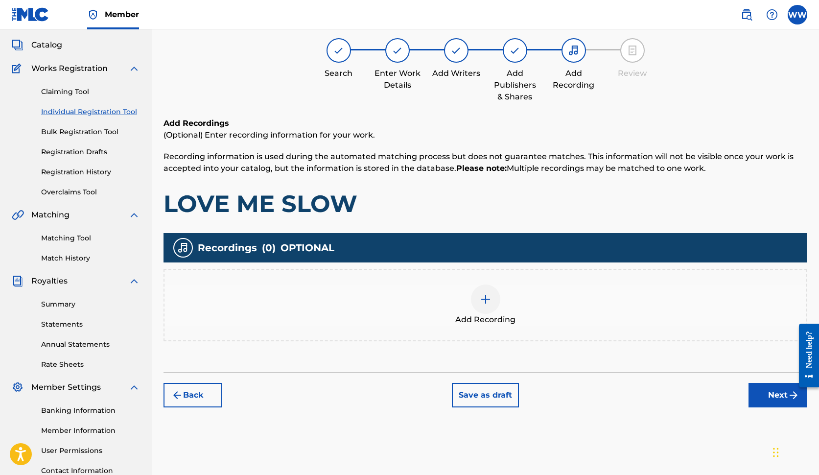
scroll to position [44, 0]
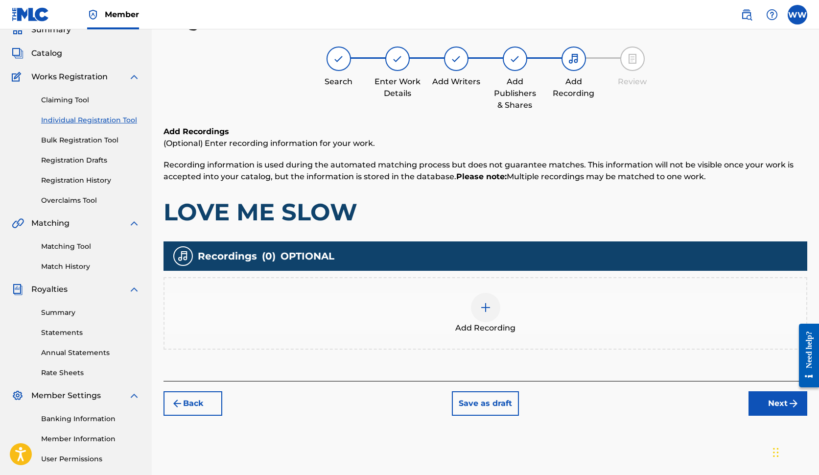
click at [486, 313] on img at bounding box center [486, 308] width 12 height 12
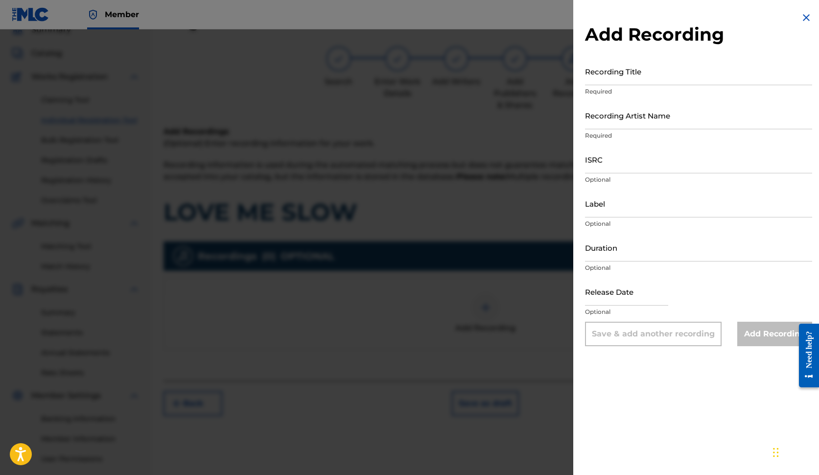
click at [639, 75] on input "Recording Title" at bounding box center [698, 71] width 227 height 28
type input "LOVE ME SLOW"
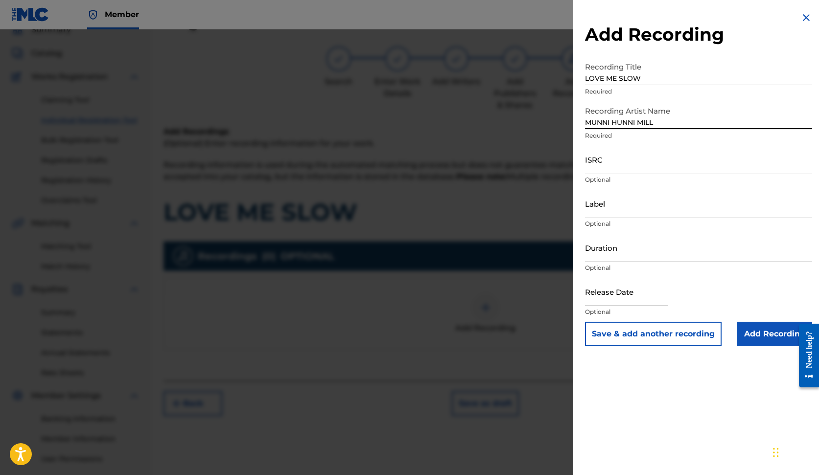
type input "MUNNI HUNNI MILL"
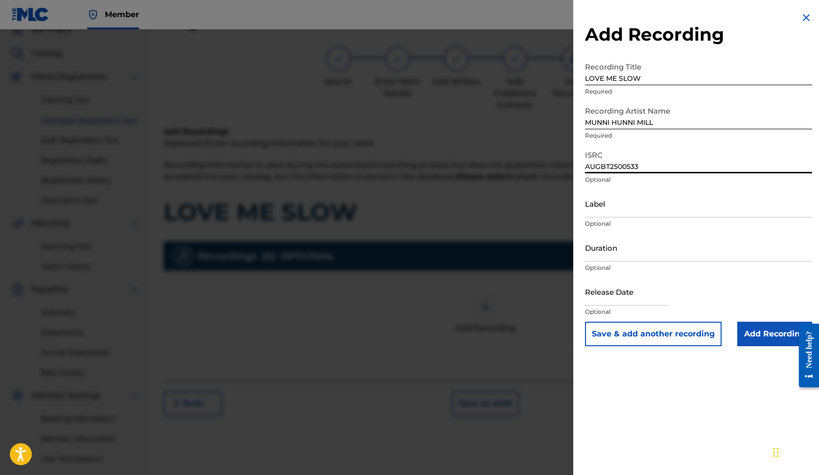
type input "AUGBT2500533"
click at [621, 257] on input "Duration" at bounding box center [698, 248] width 227 height 28
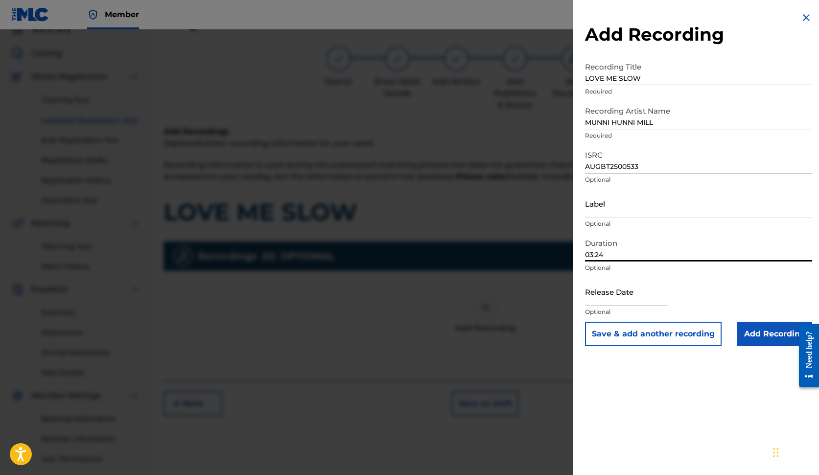
type input "03:24"
click at [632, 294] on input "text" at bounding box center [626, 292] width 83 height 28
select select "7"
select select "2025"
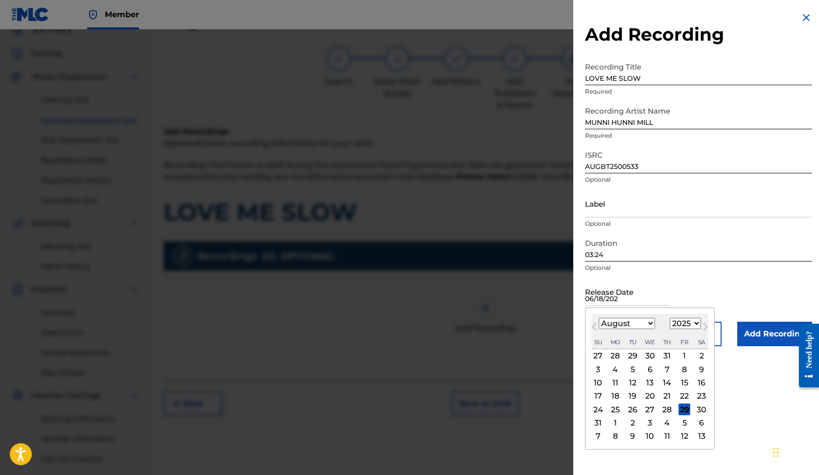
type input "[DATE]"
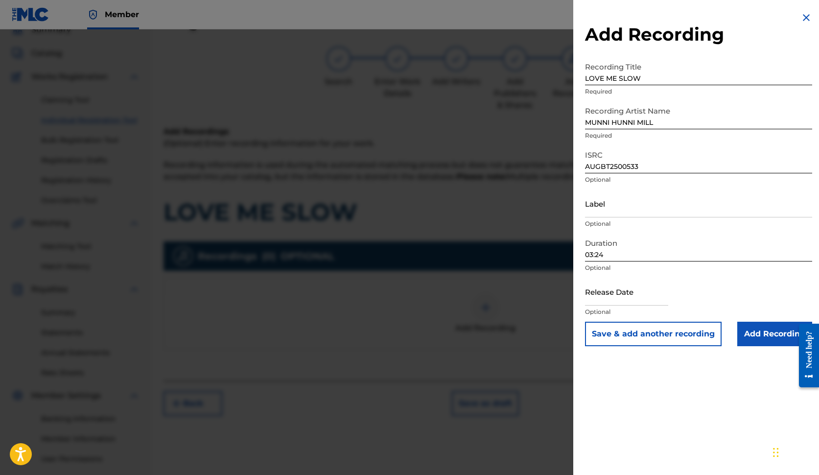
click at [651, 298] on input "text" at bounding box center [626, 292] width 83 height 28
select select "7"
select select "2025"
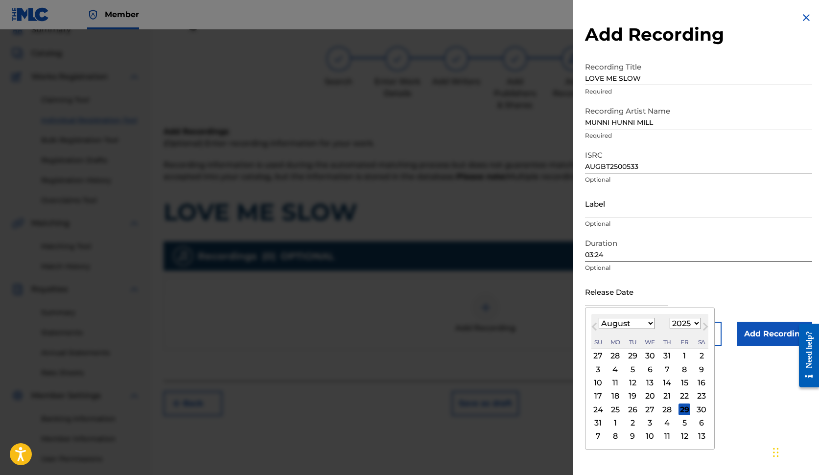
select select "5"
click at [647, 382] on div "18" at bounding box center [650, 383] width 12 height 12
type input "[DATE]"
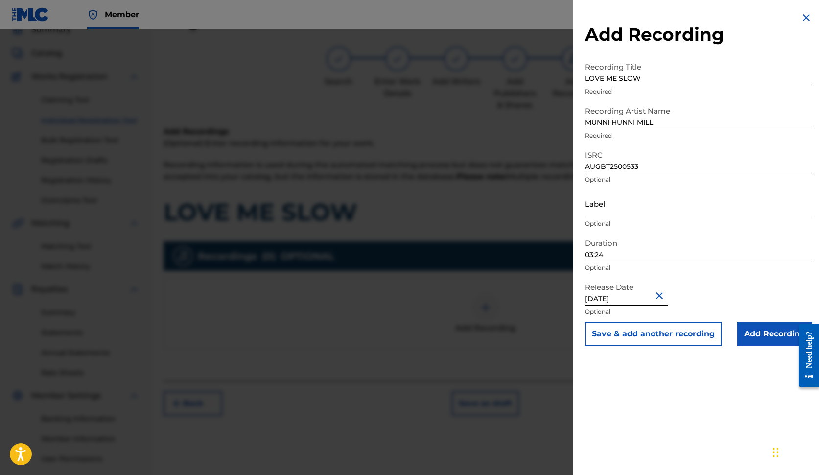
click at [701, 333] on input "Add Recording" at bounding box center [774, 334] width 75 height 24
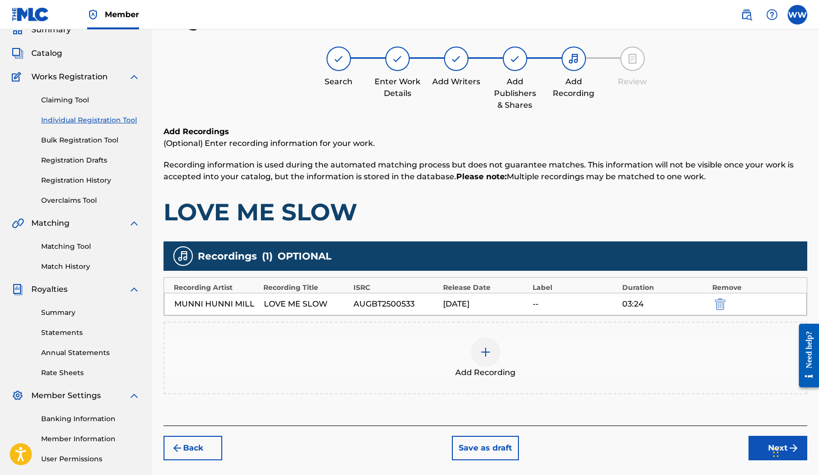
click at [701, 450] on button "Next" at bounding box center [778, 448] width 59 height 24
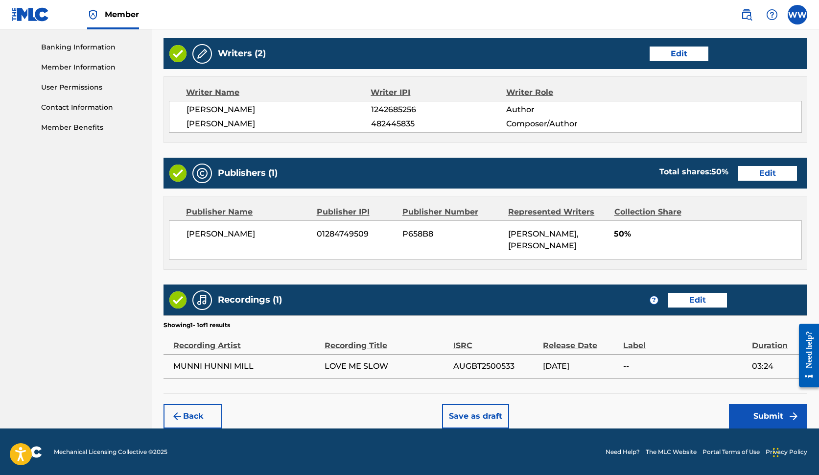
scroll to position [415, 0]
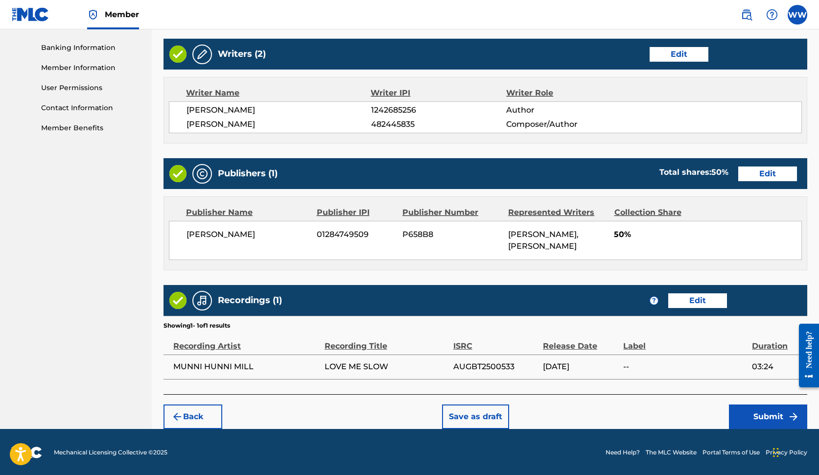
click at [689, 297] on button "Edit" at bounding box center [697, 300] width 59 height 15
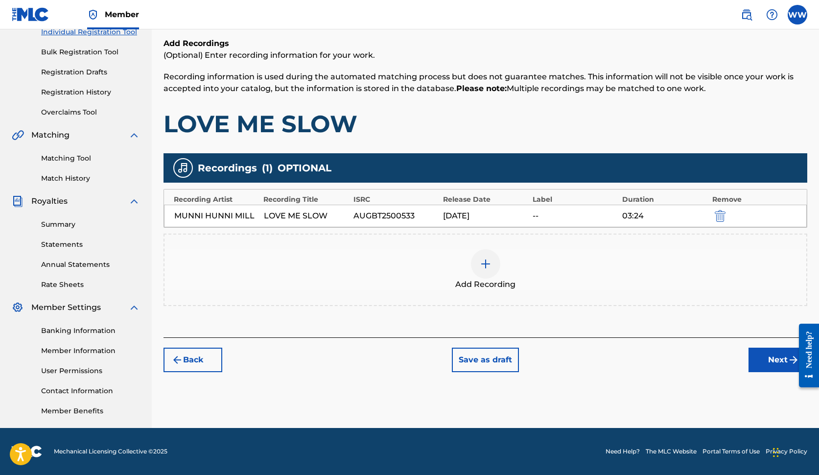
click at [466, 216] on div "[DATE]" at bounding box center [485, 216] width 85 height 12
click at [352, 211] on div "MUNNI HUNNI MILL LOVE ME SLOW AUGBT2500533 [DATE] 03:24" at bounding box center [485, 216] width 643 height 23
click at [306, 213] on div "LOVE ME SLOW" at bounding box center [306, 216] width 85 height 12
click at [701, 360] on button "Next" at bounding box center [778, 360] width 59 height 24
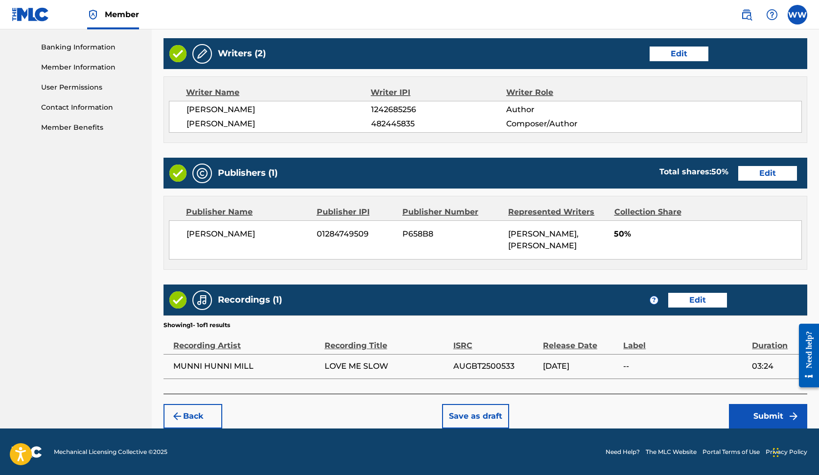
scroll to position [415, 0]
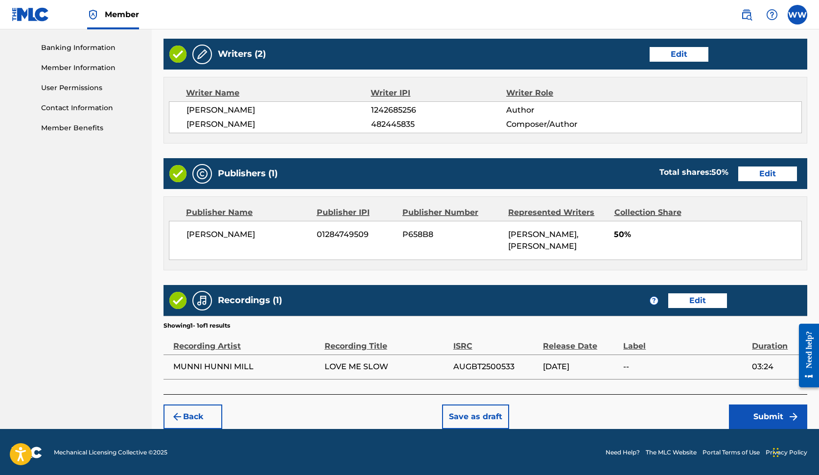
click at [701, 415] on button "Submit" at bounding box center [768, 416] width 78 height 24
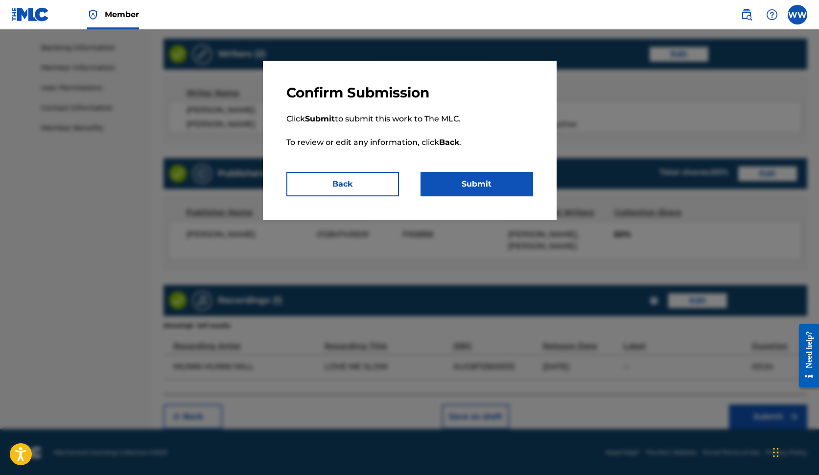
click at [487, 179] on button "Submit" at bounding box center [477, 184] width 113 height 24
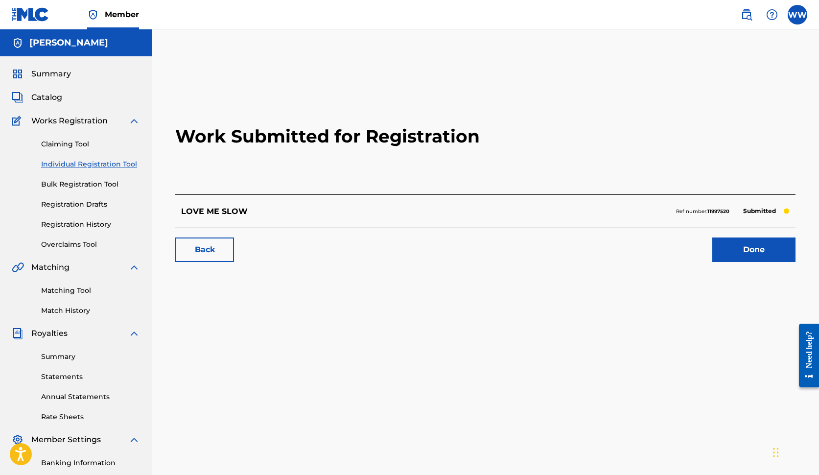
click at [106, 223] on link "Registration History" at bounding box center [90, 224] width 99 height 10
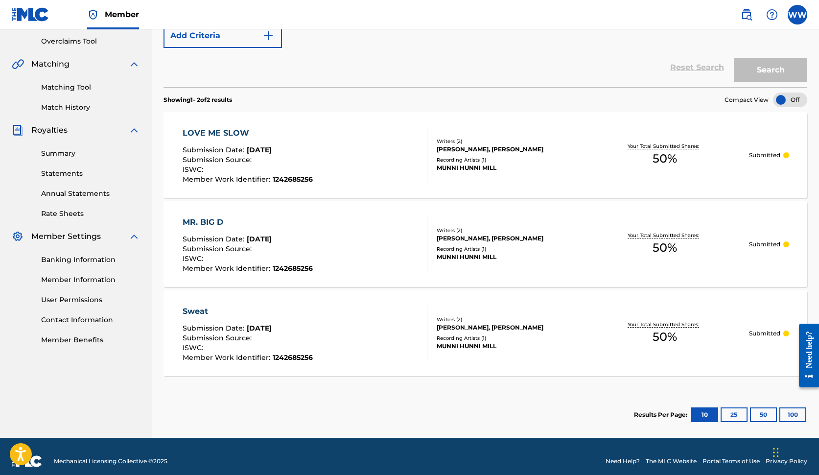
scroll to position [207, 0]
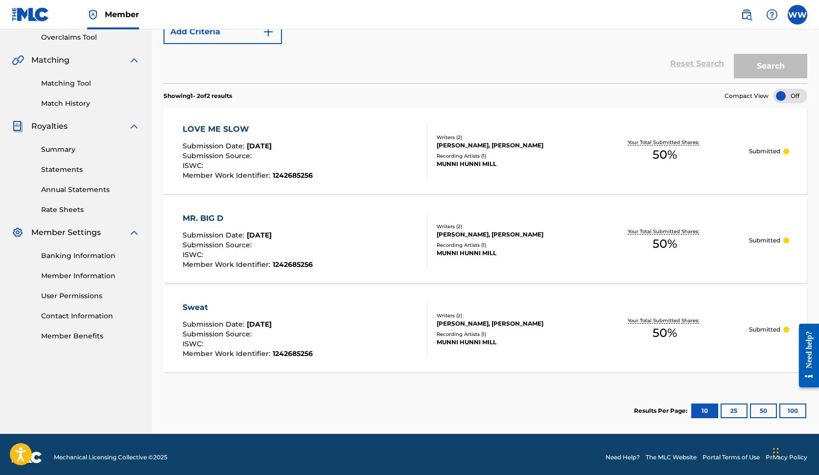
click at [459, 163] on div "MUNNI HUNNI MILL" at bounding box center [508, 164] width 143 height 9
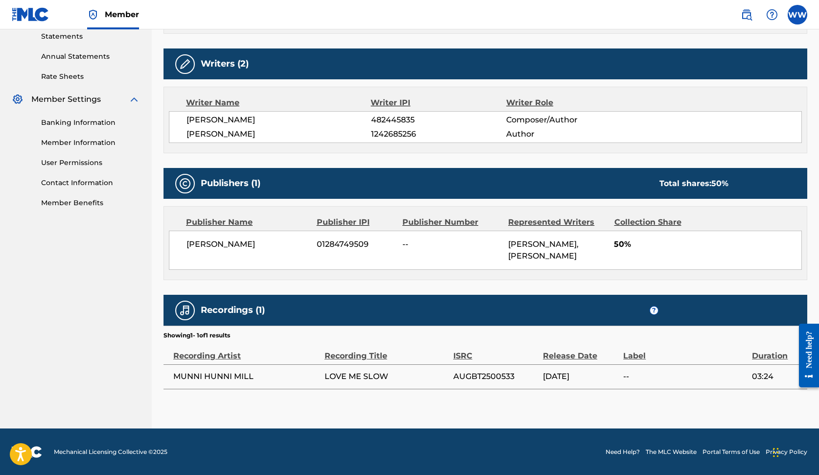
scroll to position [340, 0]
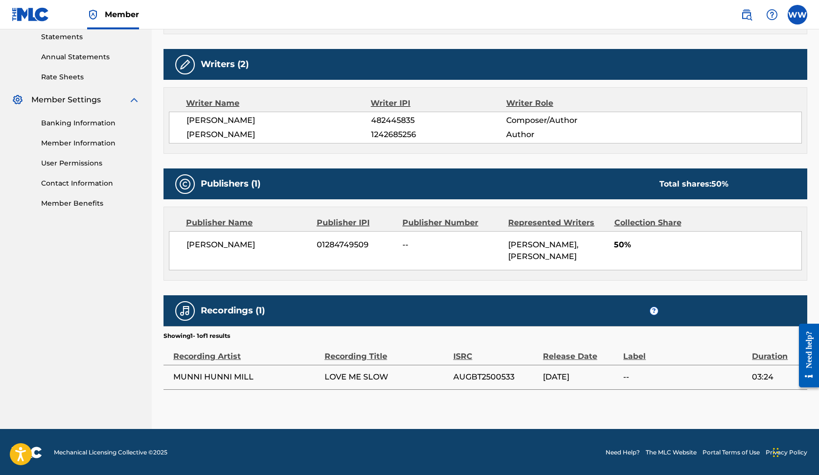
click at [584, 255] on div "[PERSON_NAME], [PERSON_NAME]" at bounding box center [557, 250] width 98 height 23
click at [106, 123] on link "Banking Information" at bounding box center [90, 123] width 99 height 10
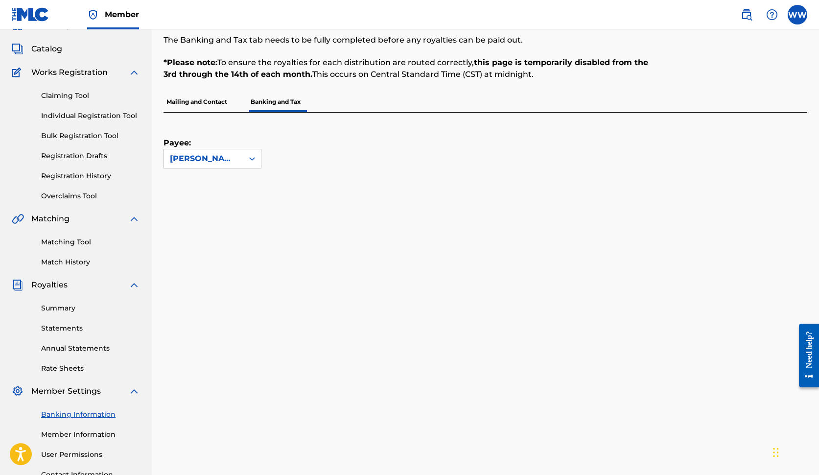
scroll to position [46, 0]
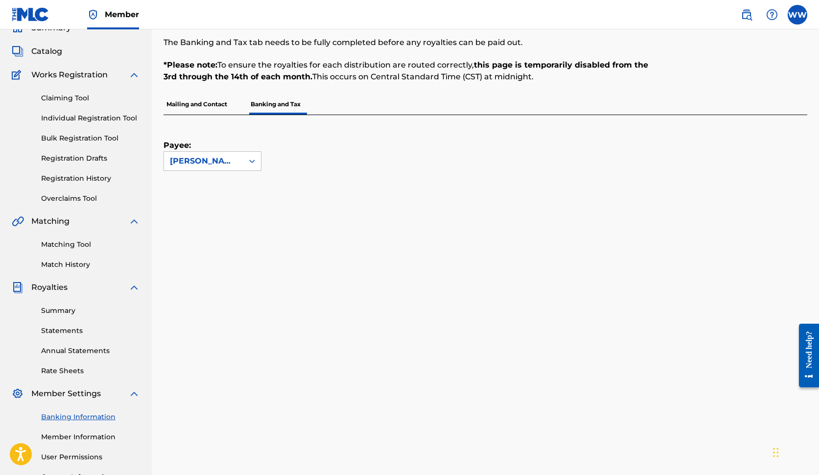
click at [92, 178] on link "Registration History" at bounding box center [90, 178] width 99 height 10
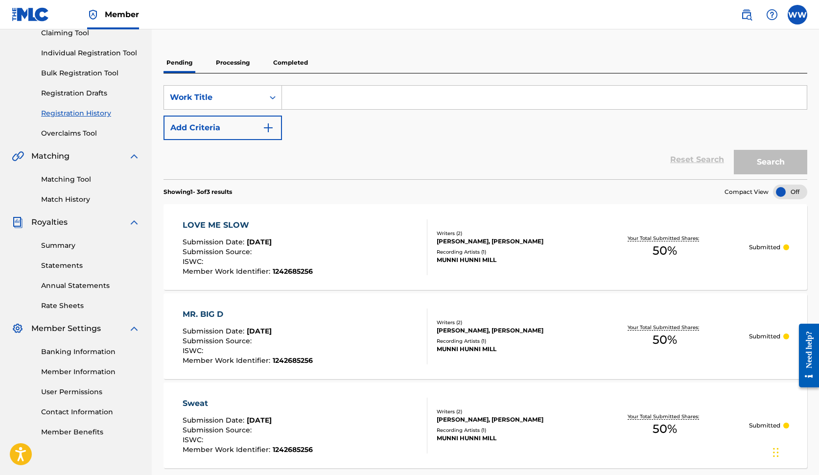
scroll to position [110, 0]
click at [246, 64] on p "Processing" at bounding box center [233, 63] width 40 height 21
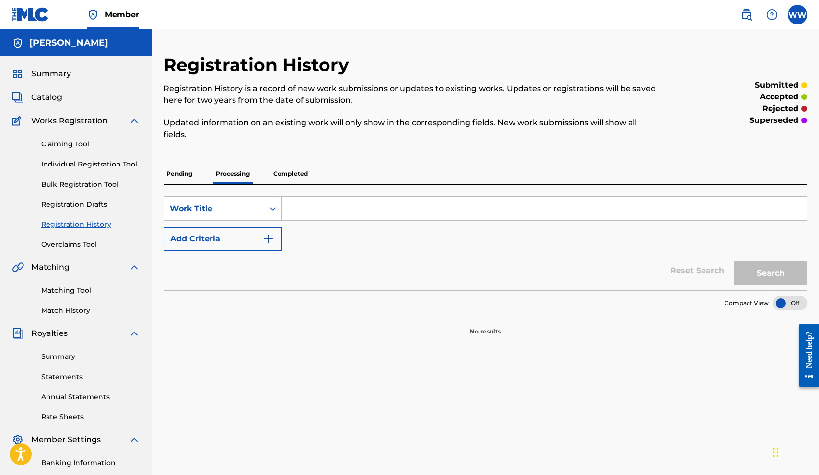
click at [300, 173] on p "Completed" at bounding box center [290, 174] width 41 height 21
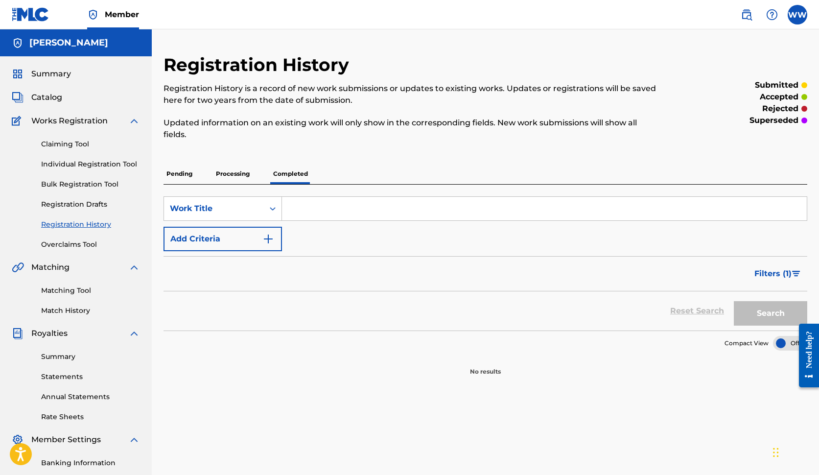
click at [180, 173] on p "Pending" at bounding box center [180, 174] width 32 height 21
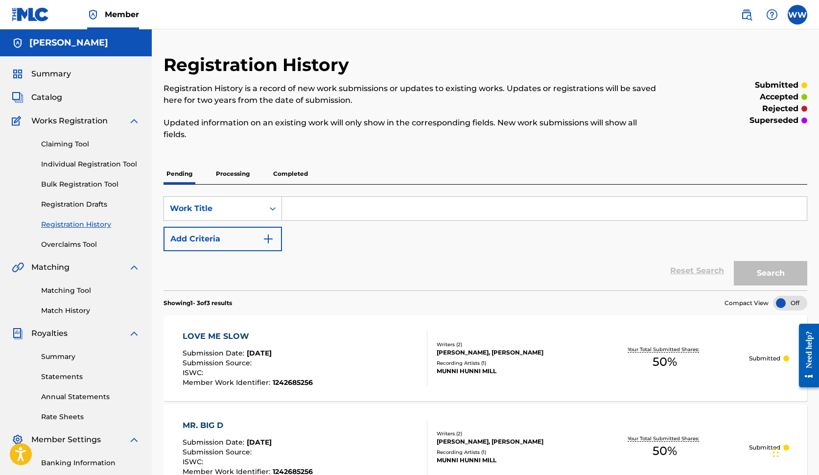
click at [55, 74] on span "Summary" at bounding box center [51, 74] width 40 height 12
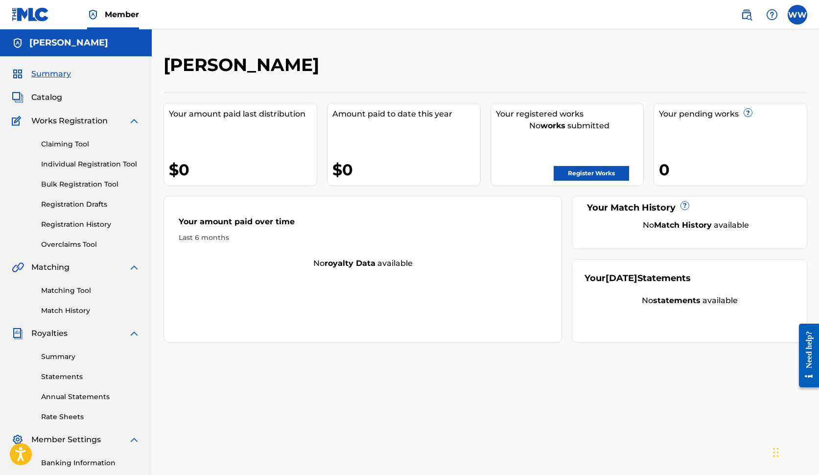
click at [618, 20] on nav "Member WW WW [PERSON_NAME] [EMAIL_ADDRESS][DOMAIN_NAME] Notification Preference…" at bounding box center [409, 14] width 819 height 29
